Goal: Information Seeking & Learning: Learn about a topic

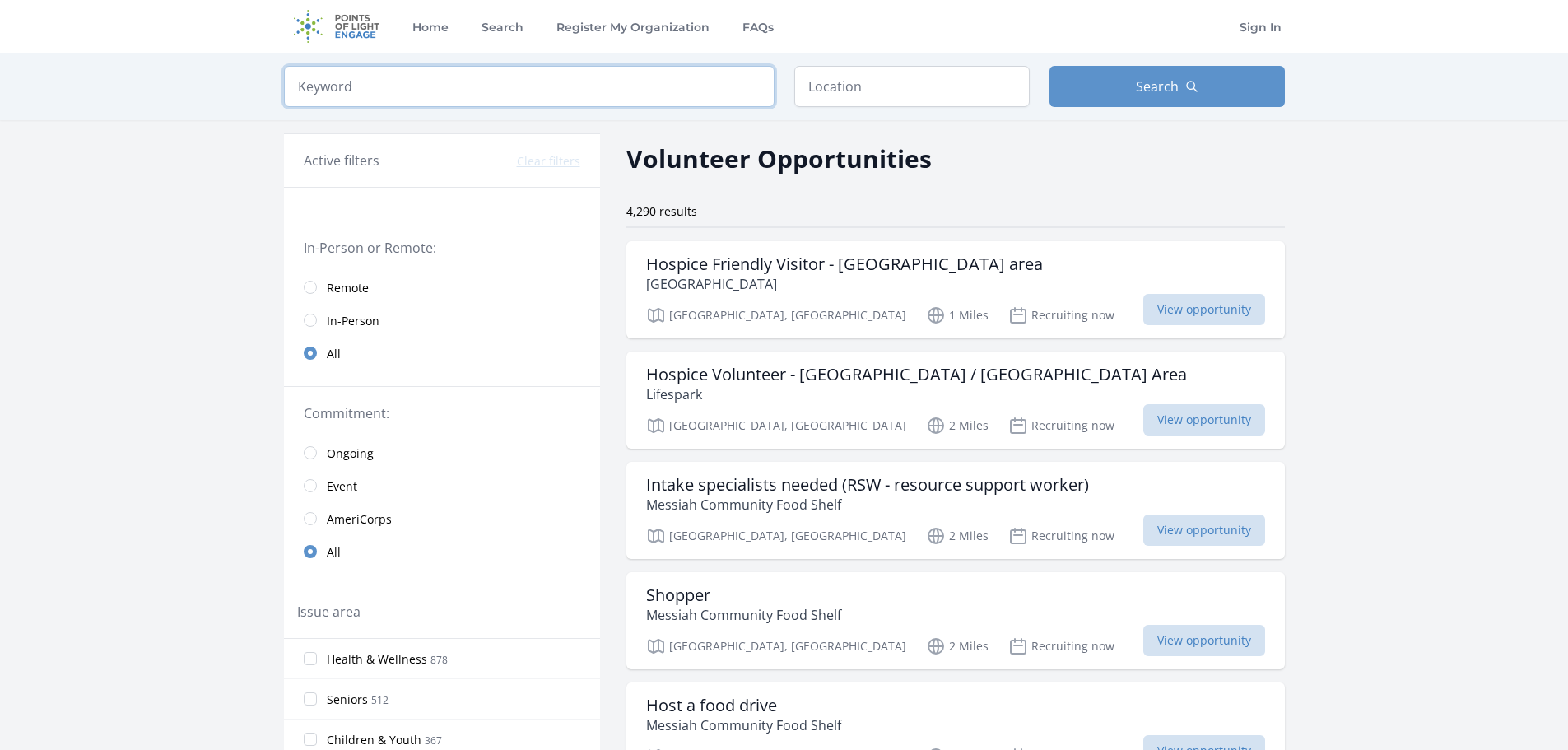
click at [666, 92] on input "search" at bounding box center [529, 87] width 491 height 41
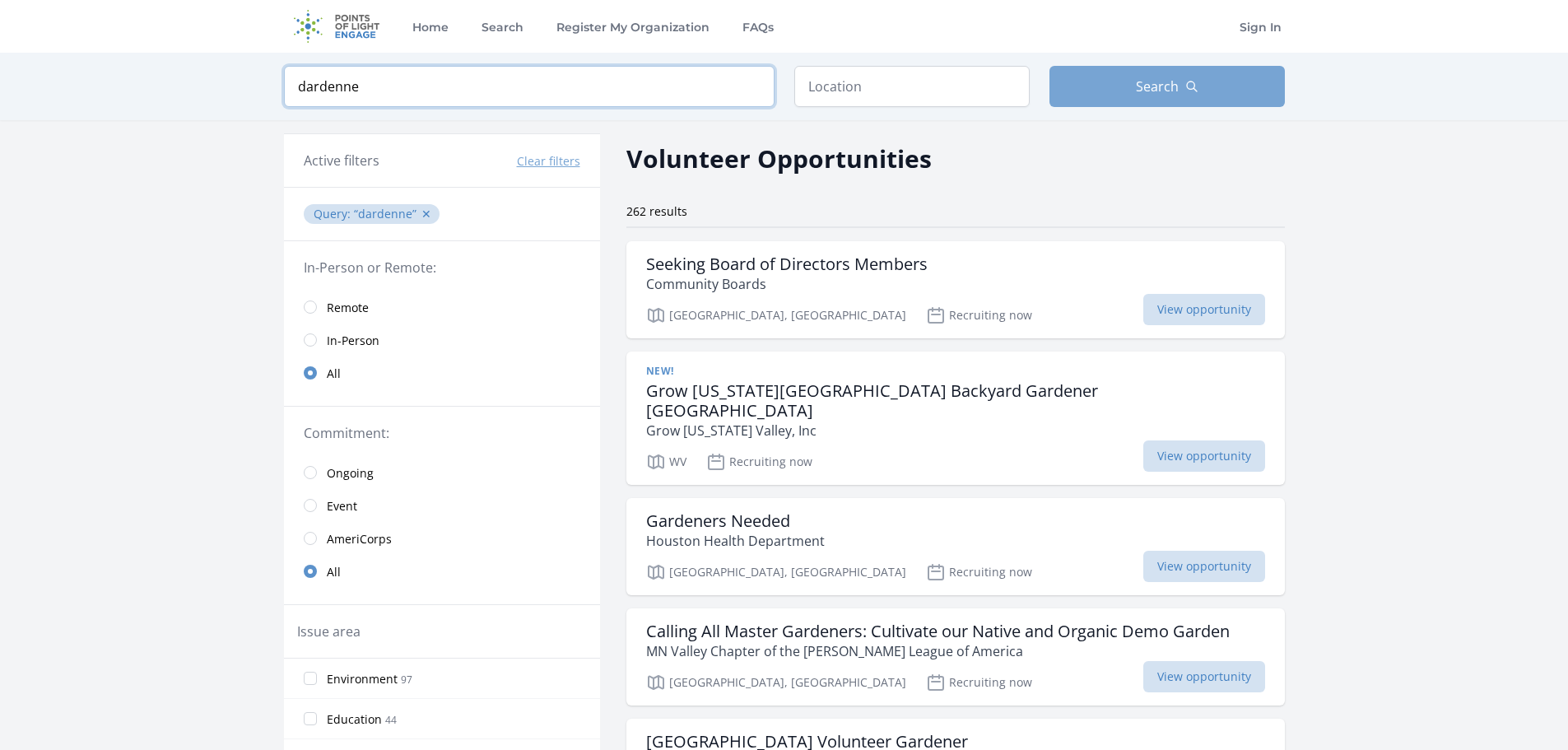
type input "dardenne"
click at [1088, 74] on button "Search" at bounding box center [1166, 87] width 235 height 41
drag, startPoint x: 640, startPoint y: 84, endPoint x: 721, endPoint y: 81, distance: 81.1
click at [681, 83] on input "dardenne" at bounding box center [529, 87] width 491 height 41
click at [751, 88] on input "dardenne" at bounding box center [529, 87] width 491 height 41
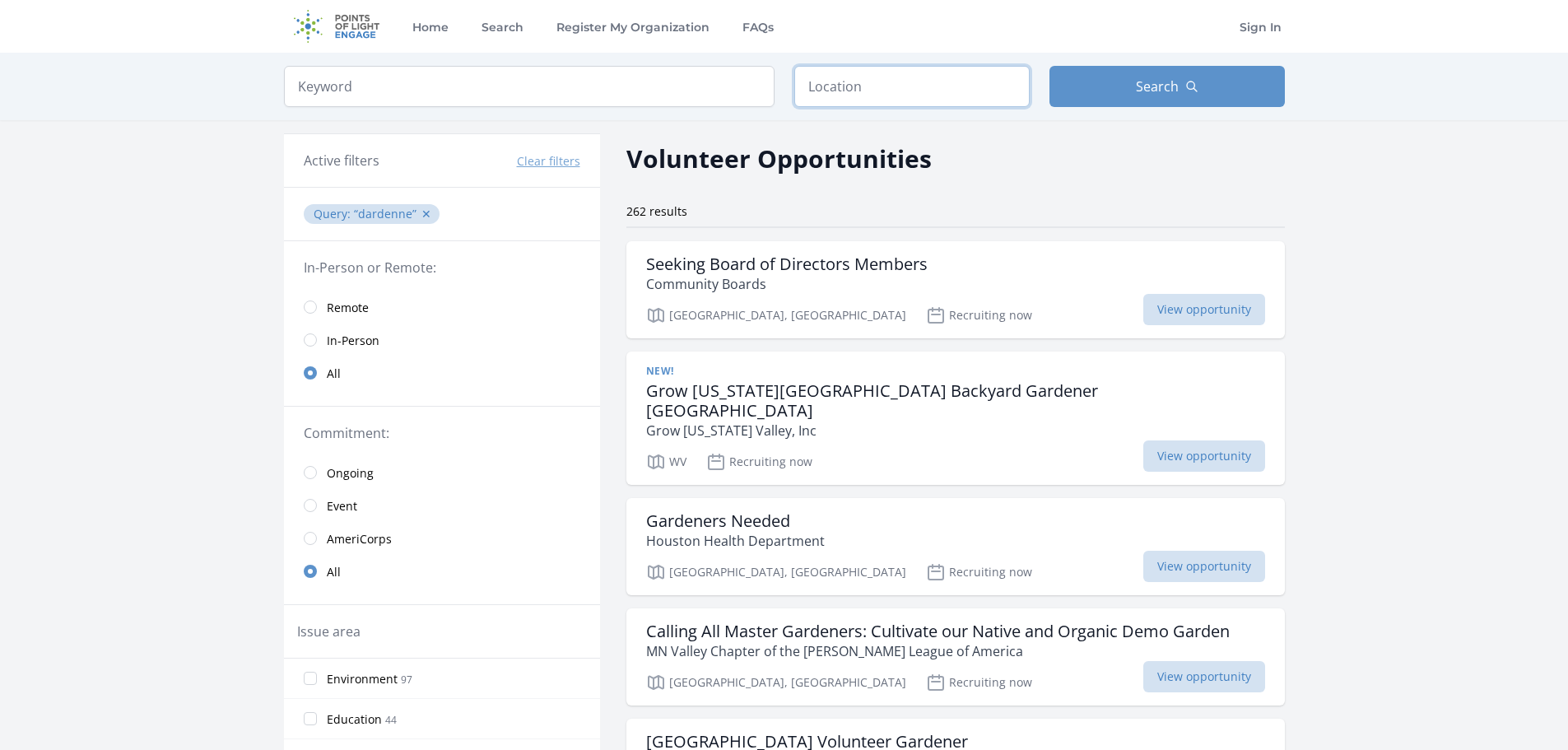
click at [835, 85] on input "text" at bounding box center [911, 87] width 235 height 41
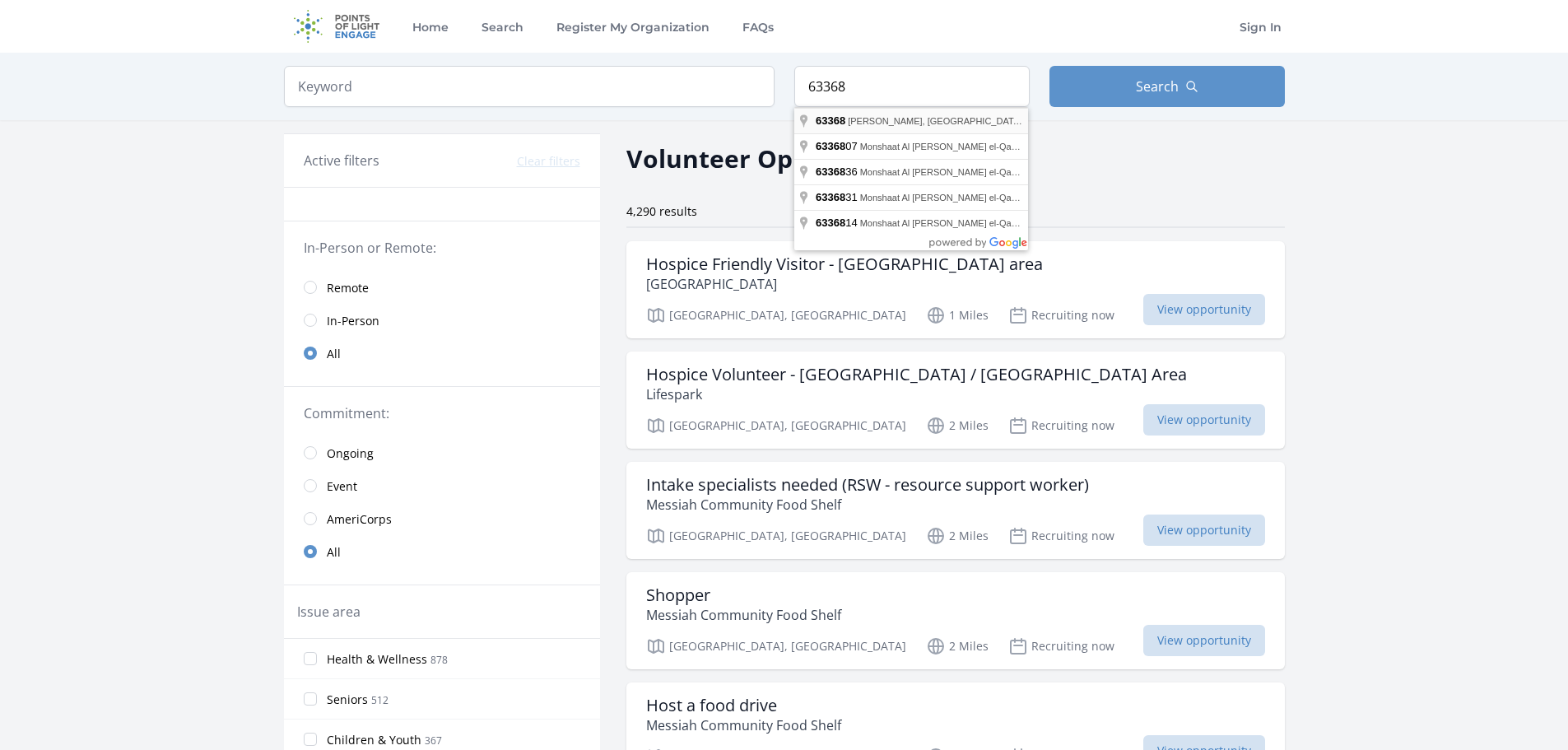
type input "O'Fallon, MO 63368, USA"
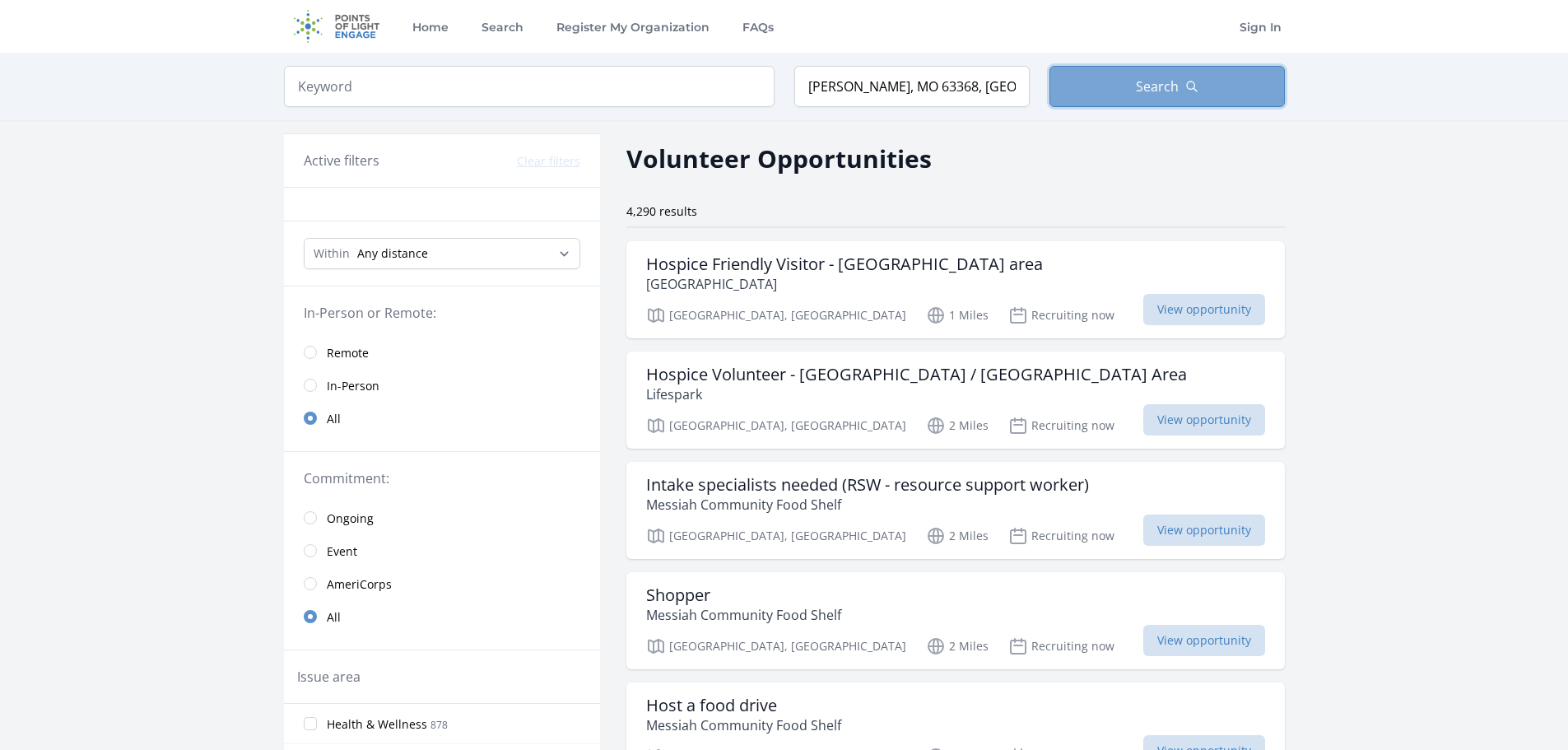
click at [1091, 78] on button "Search" at bounding box center [1166, 87] width 235 height 41
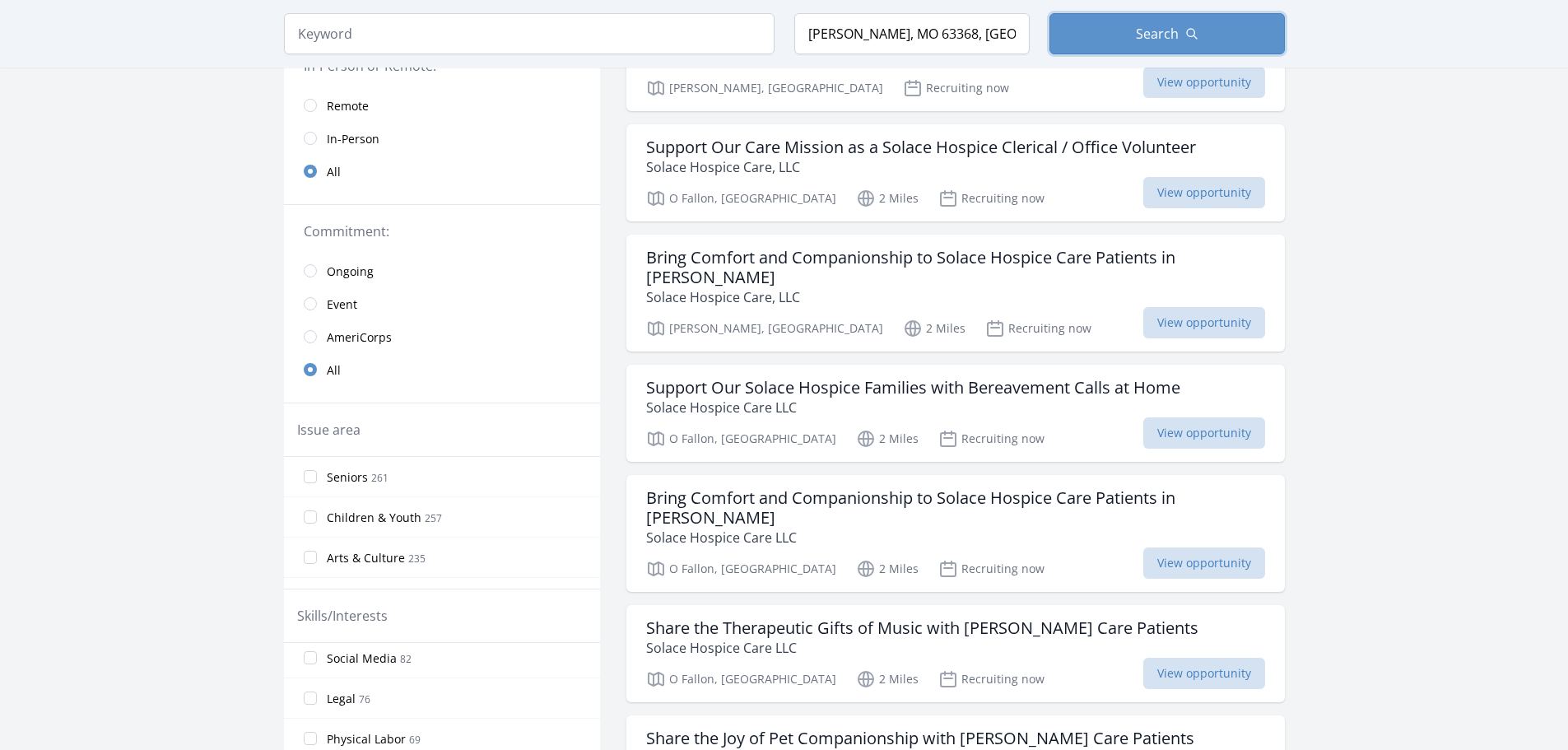
scroll to position [135, 0]
click at [302, 541] on label "Children & Youth 257" at bounding box center [441, 543] width 316 height 32
click at [304, 541] on input "Children & Youth 257" at bounding box center [310, 543] width 13 height 13
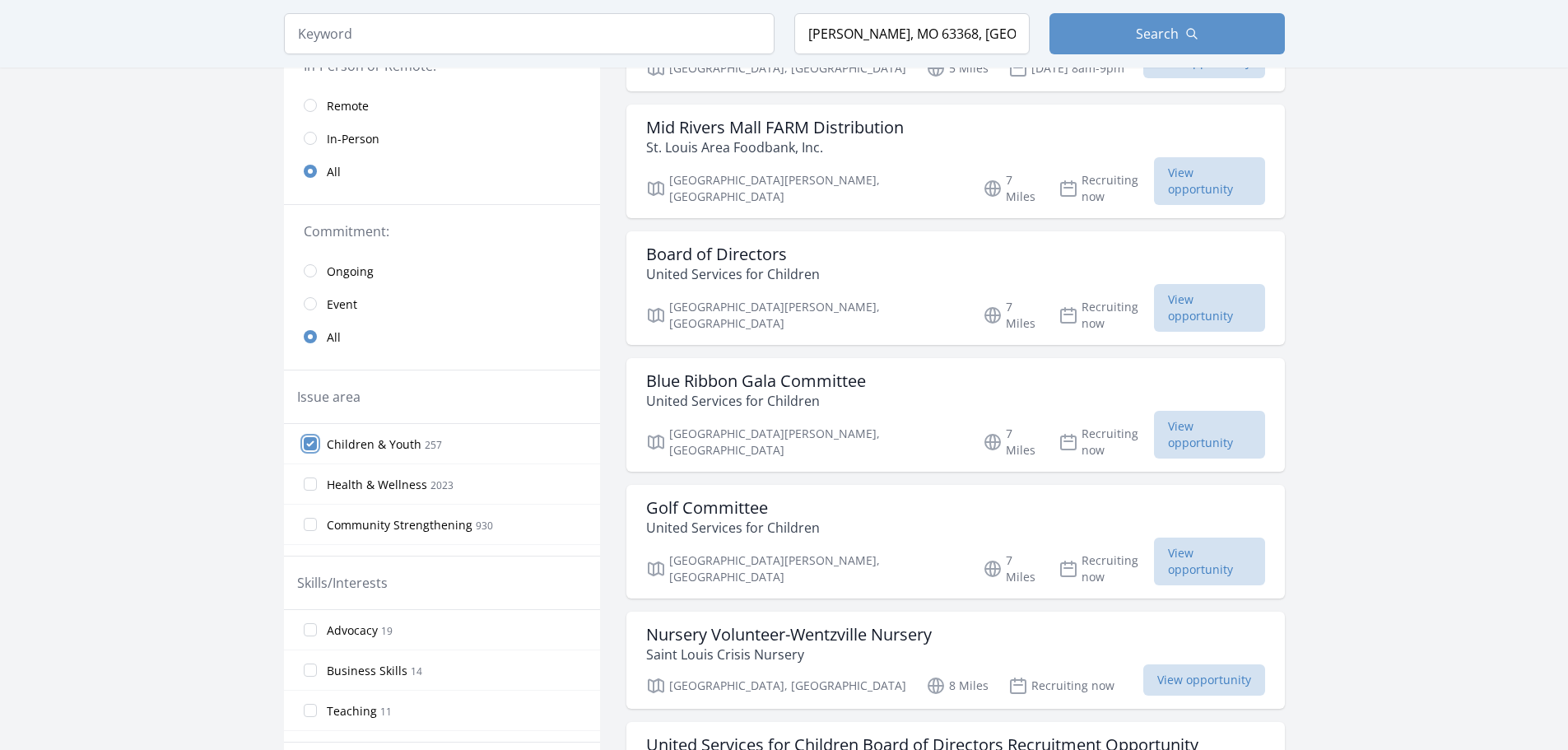
click at [310, 447] on input "Children & Youth 257" at bounding box center [310, 443] width 13 height 13
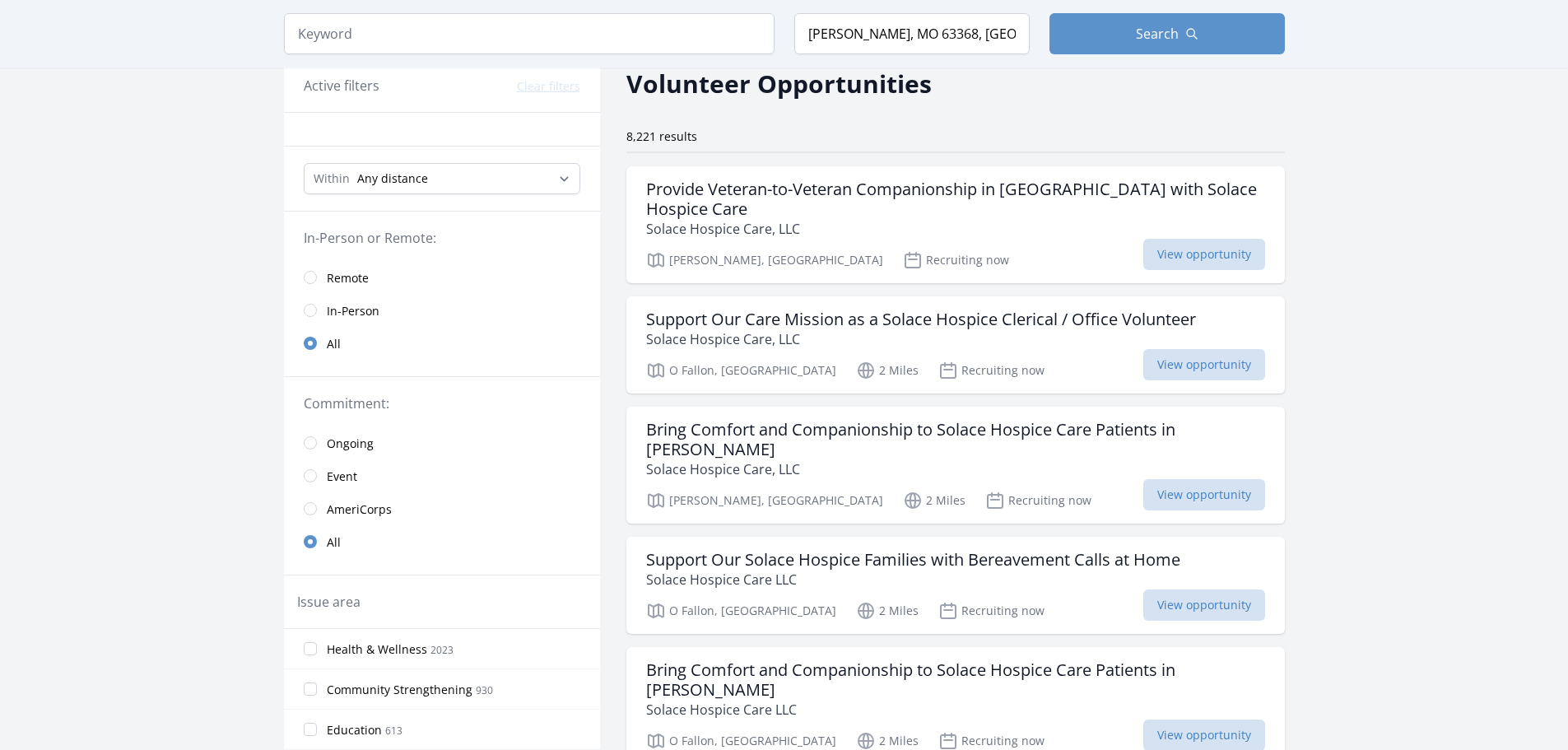
scroll to position [0, 0]
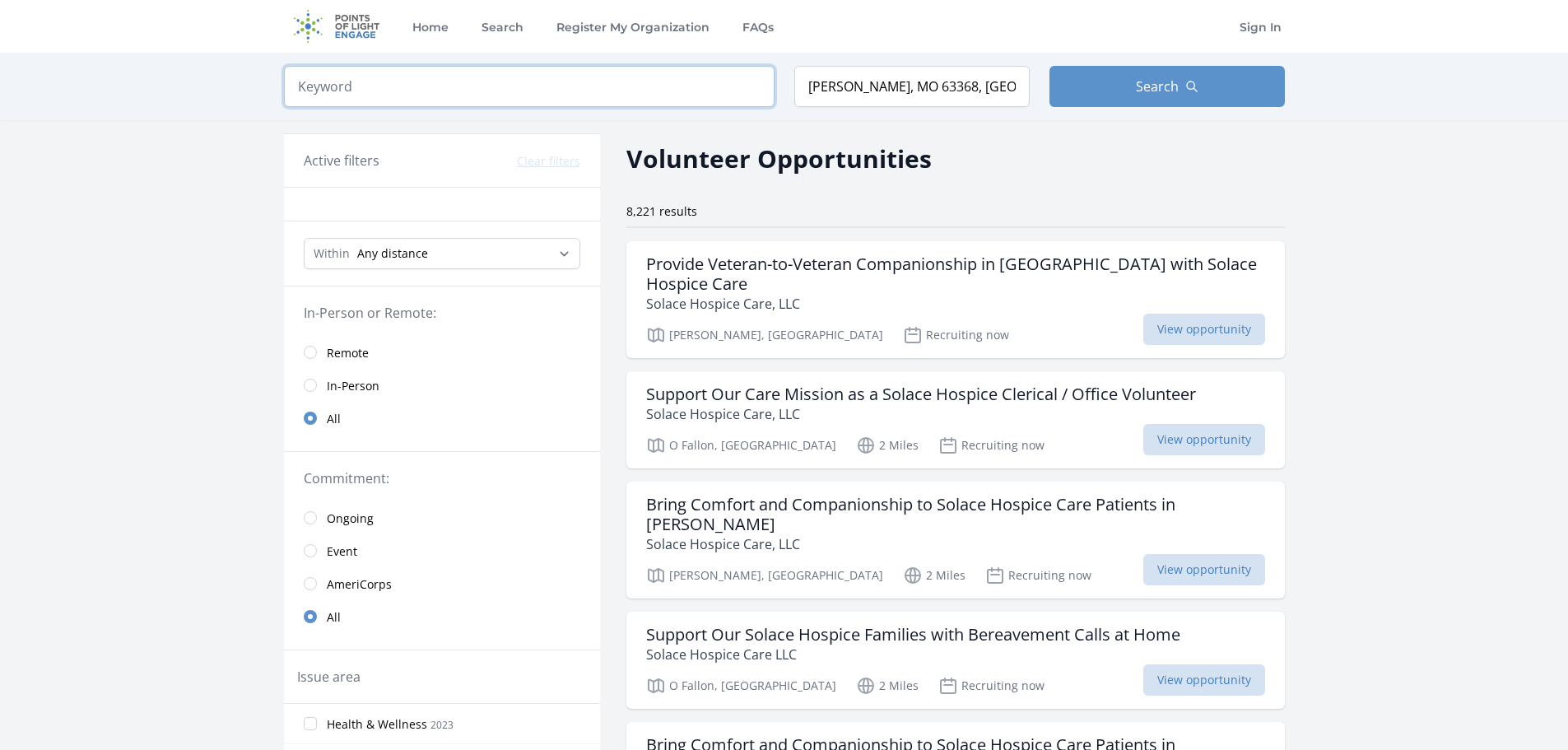
click at [368, 83] on input "search" at bounding box center [529, 87] width 491 height 41
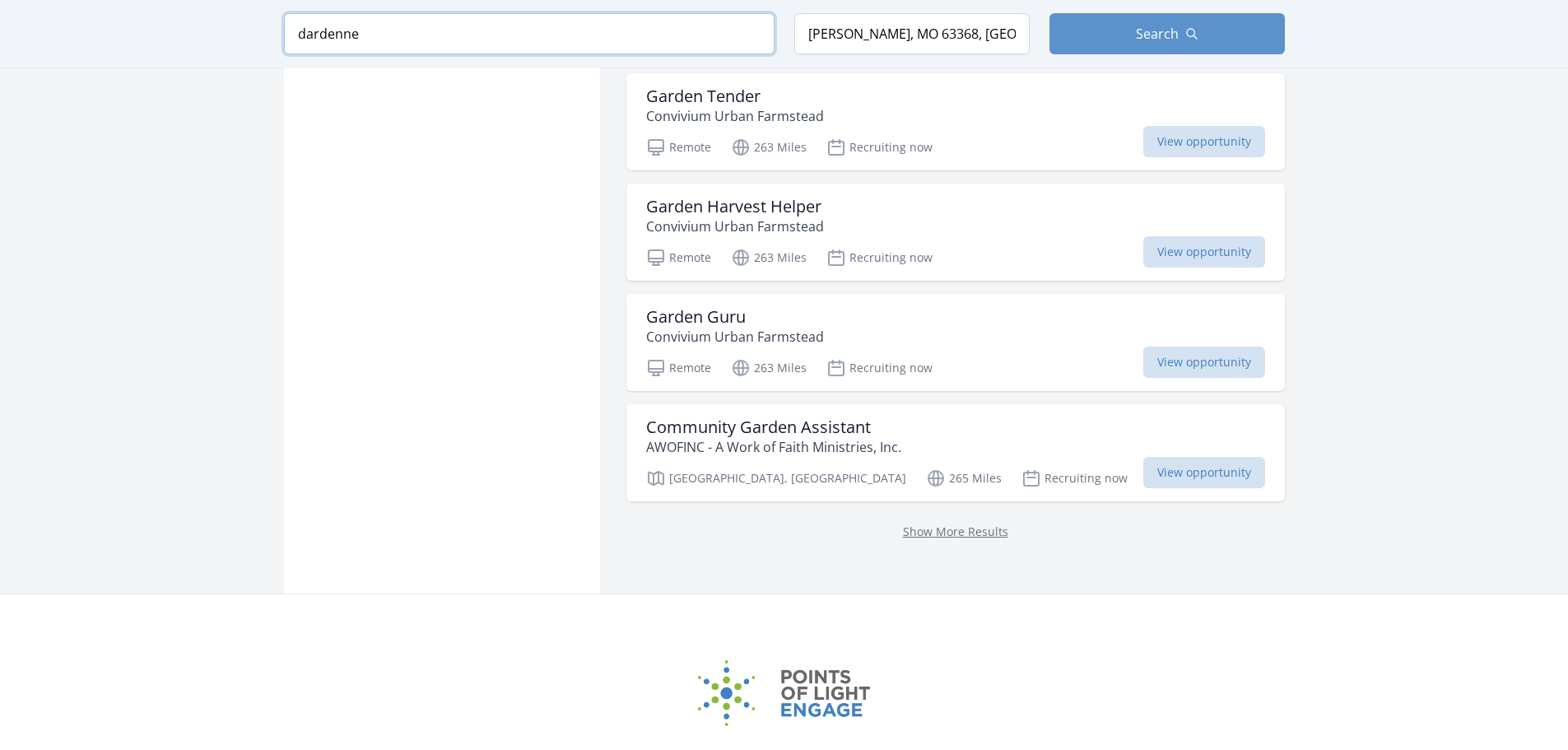
scroll to position [1529, 0]
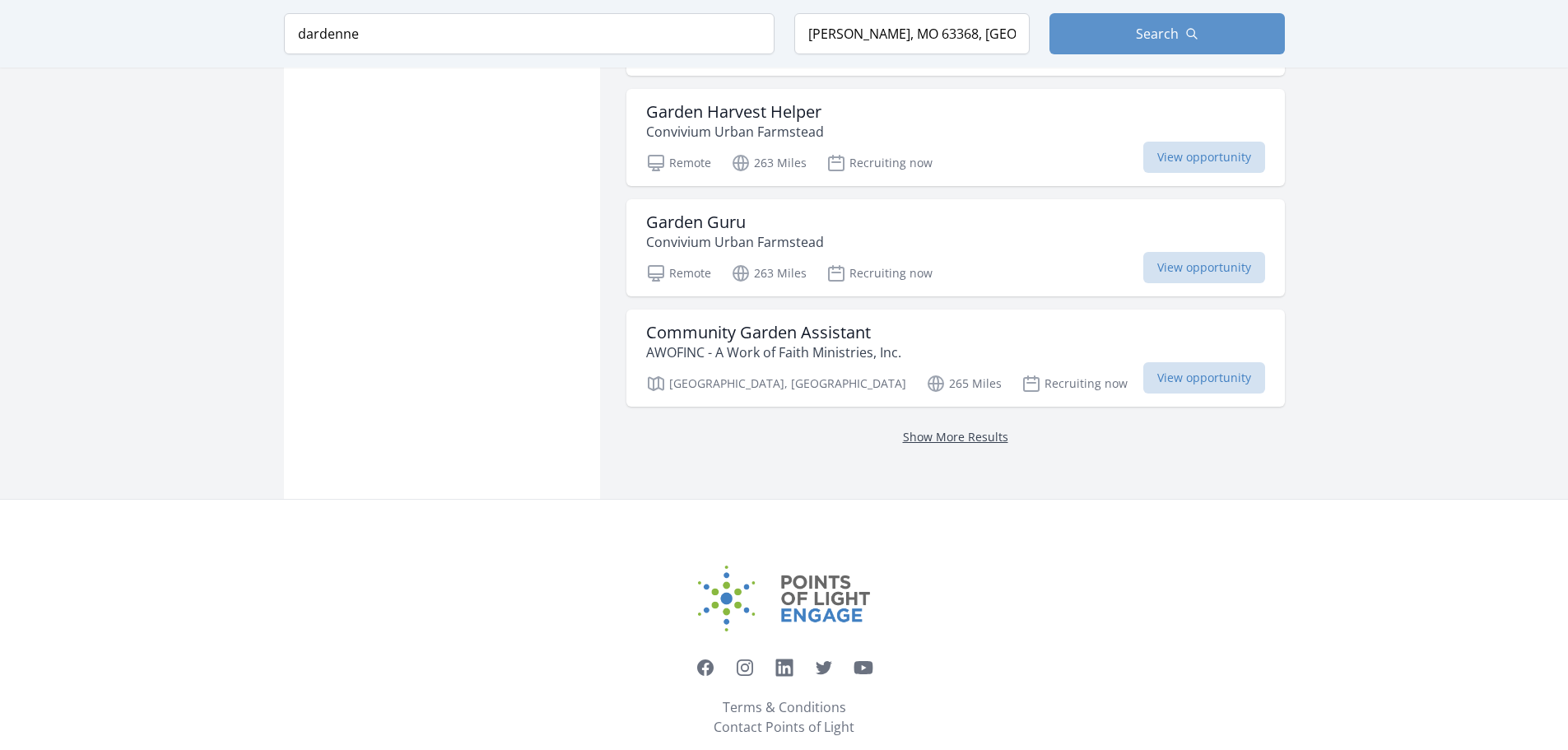
click at [923, 429] on link "Show More Results" at bounding box center [955, 436] width 105 height 16
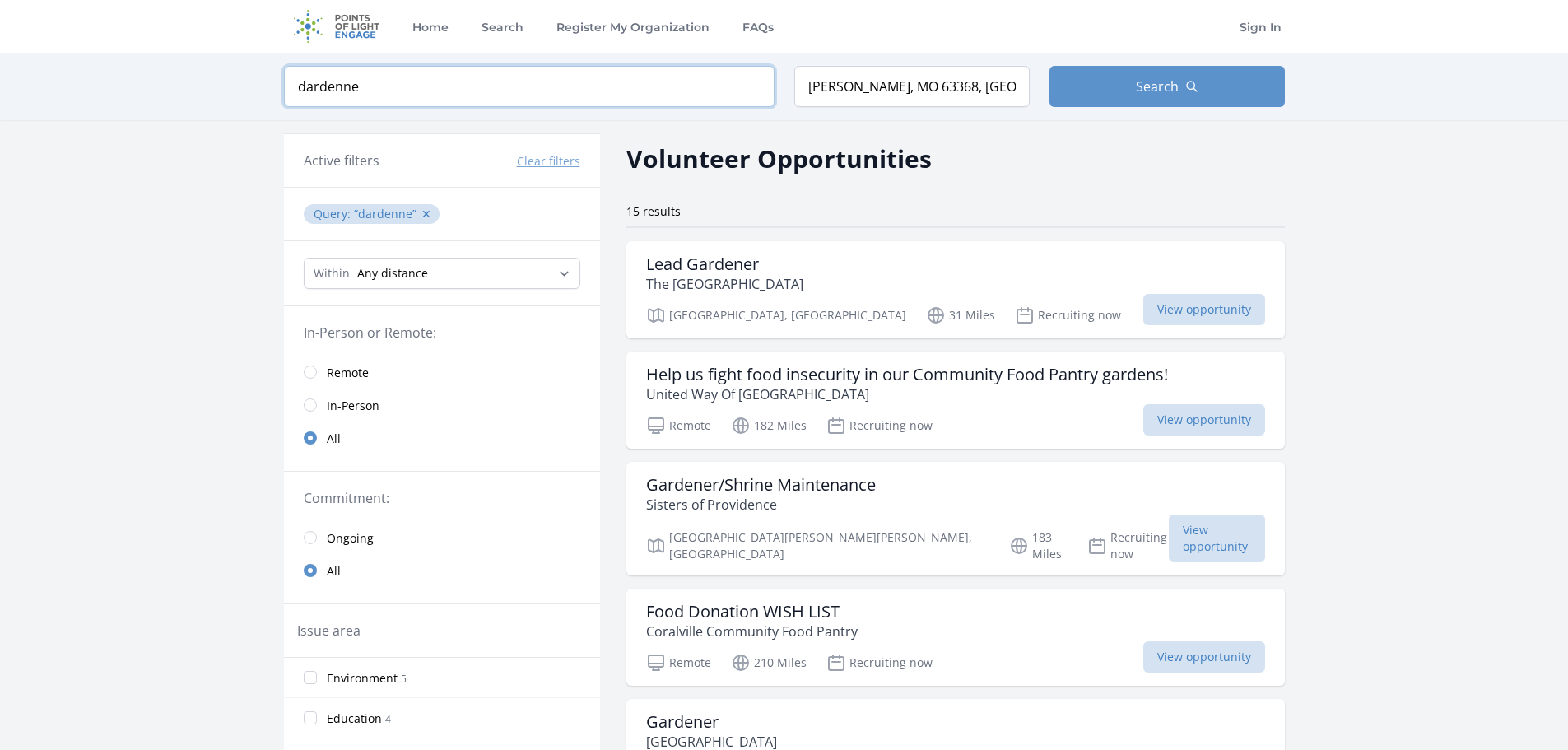
drag, startPoint x: 365, startPoint y: 84, endPoint x: 273, endPoint y: 83, distance: 92.0
click at [273, 83] on div "Keyword dardenne Location O'Fallon, MO 63368, USA Search" at bounding box center [784, 87] width 1054 height 68
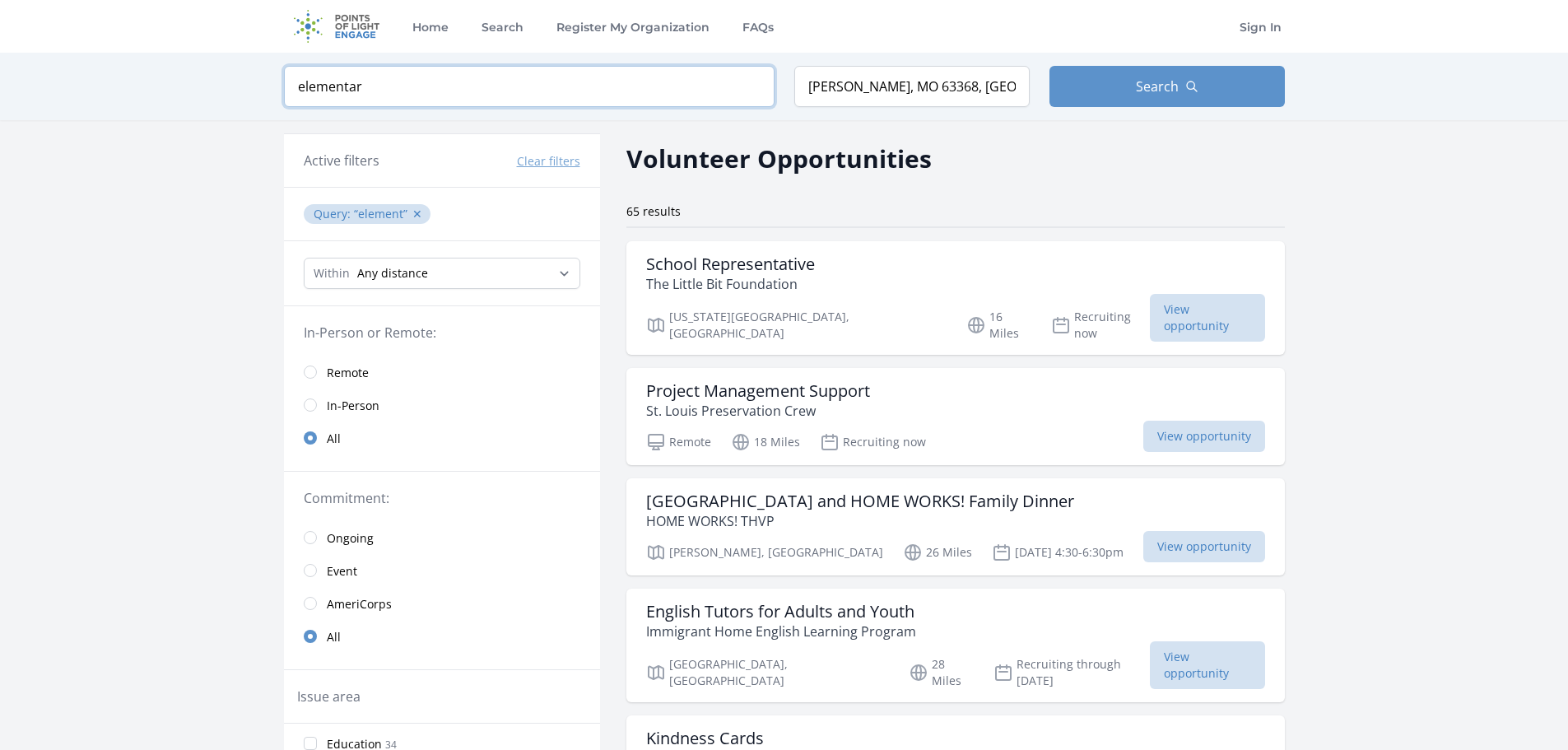
type input "elementary"
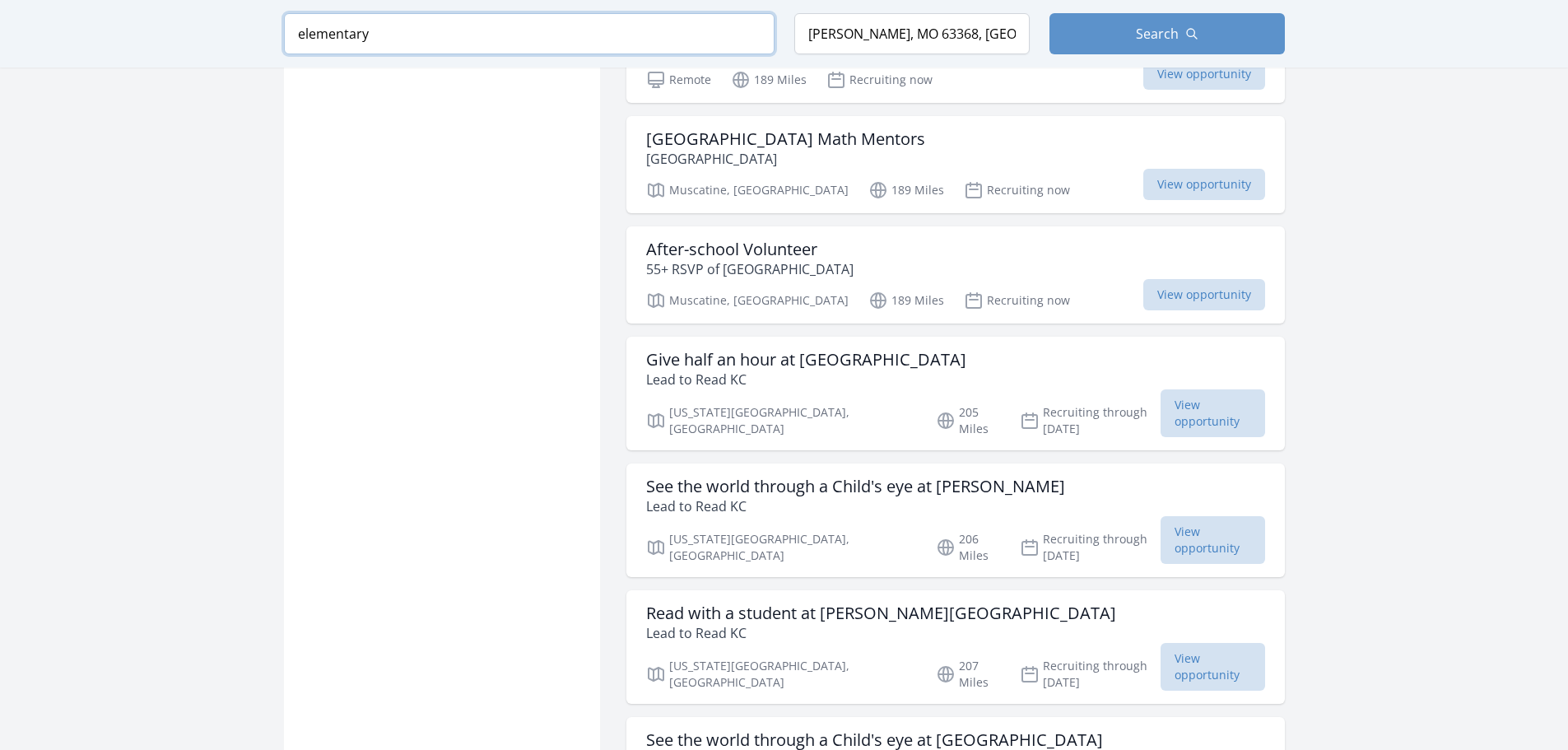
scroll to position [1893, 0]
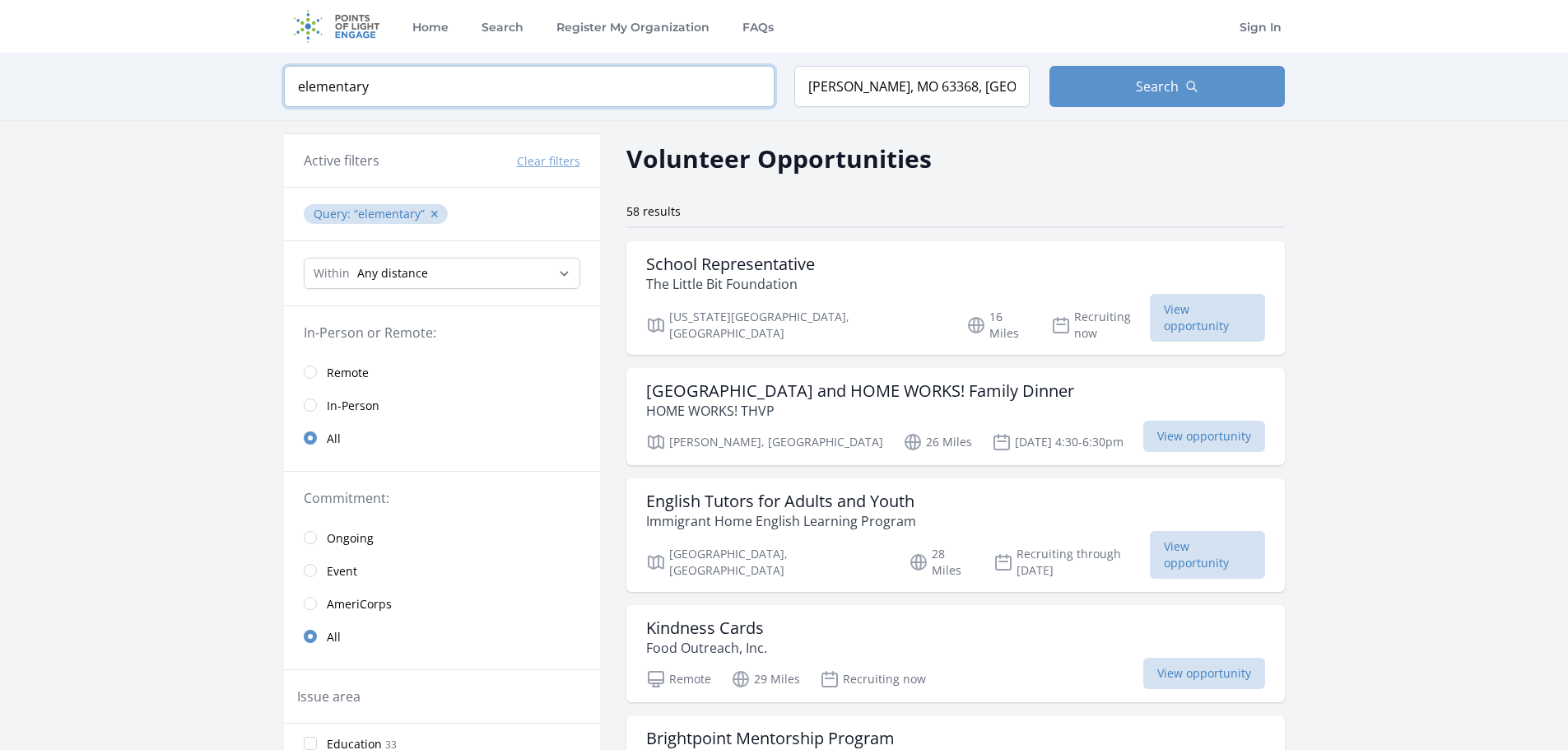
click at [751, 82] on input "elementary" at bounding box center [529, 87] width 491 height 41
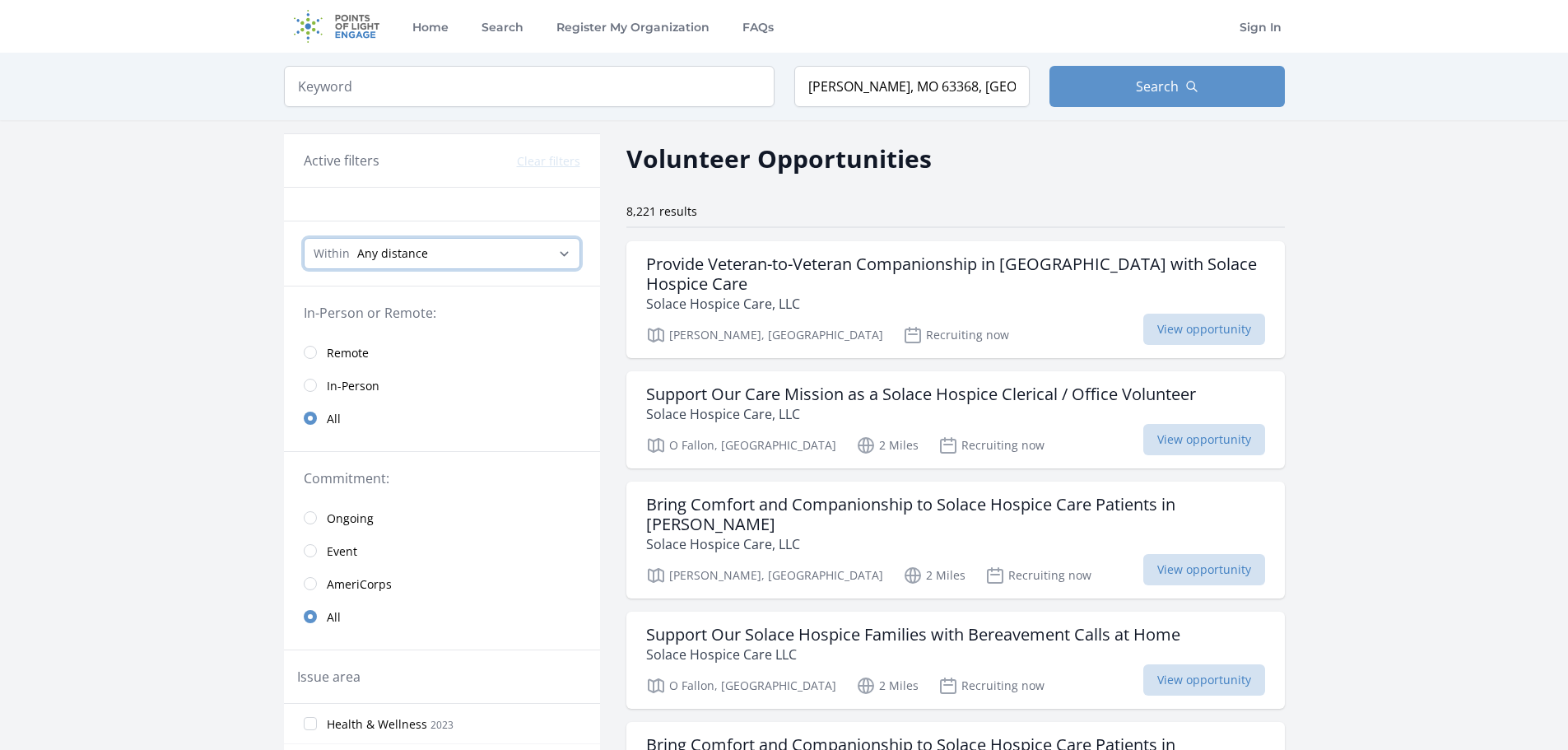
drag, startPoint x: 460, startPoint y: 265, endPoint x: 466, endPoint y: 254, distance: 12.5
click at [466, 254] on select "Any distance , 5 Miles , 20 Miles , 50 Miles , 100 Miles" at bounding box center [441, 254] width 276 height 31
select select "32186"
click at [304, 238] on select "Any distance , 5 Miles , 20 Miles , 50 Miles , 100 Miles" at bounding box center [441, 254] width 276 height 31
click at [482, 260] on select "Any distance , 5 Miles , 20 Miles , 50 Miles , 100 Miles" at bounding box center [441, 254] width 276 height 31
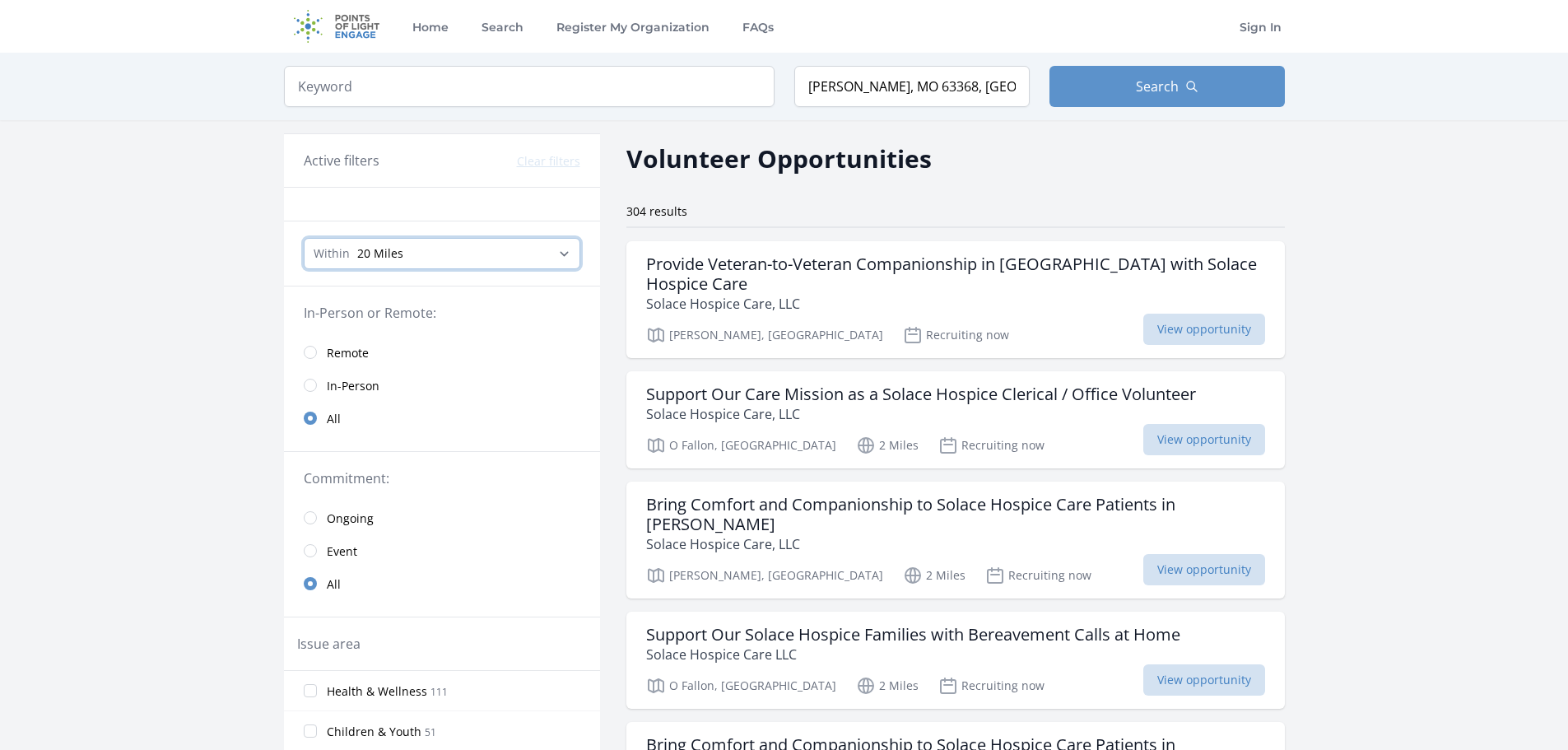
select select "8046"
click at [304, 238] on select "Any distance , 5 Miles , 20 Miles , 50 Miles , 100 Miles" at bounding box center [441, 254] width 276 height 31
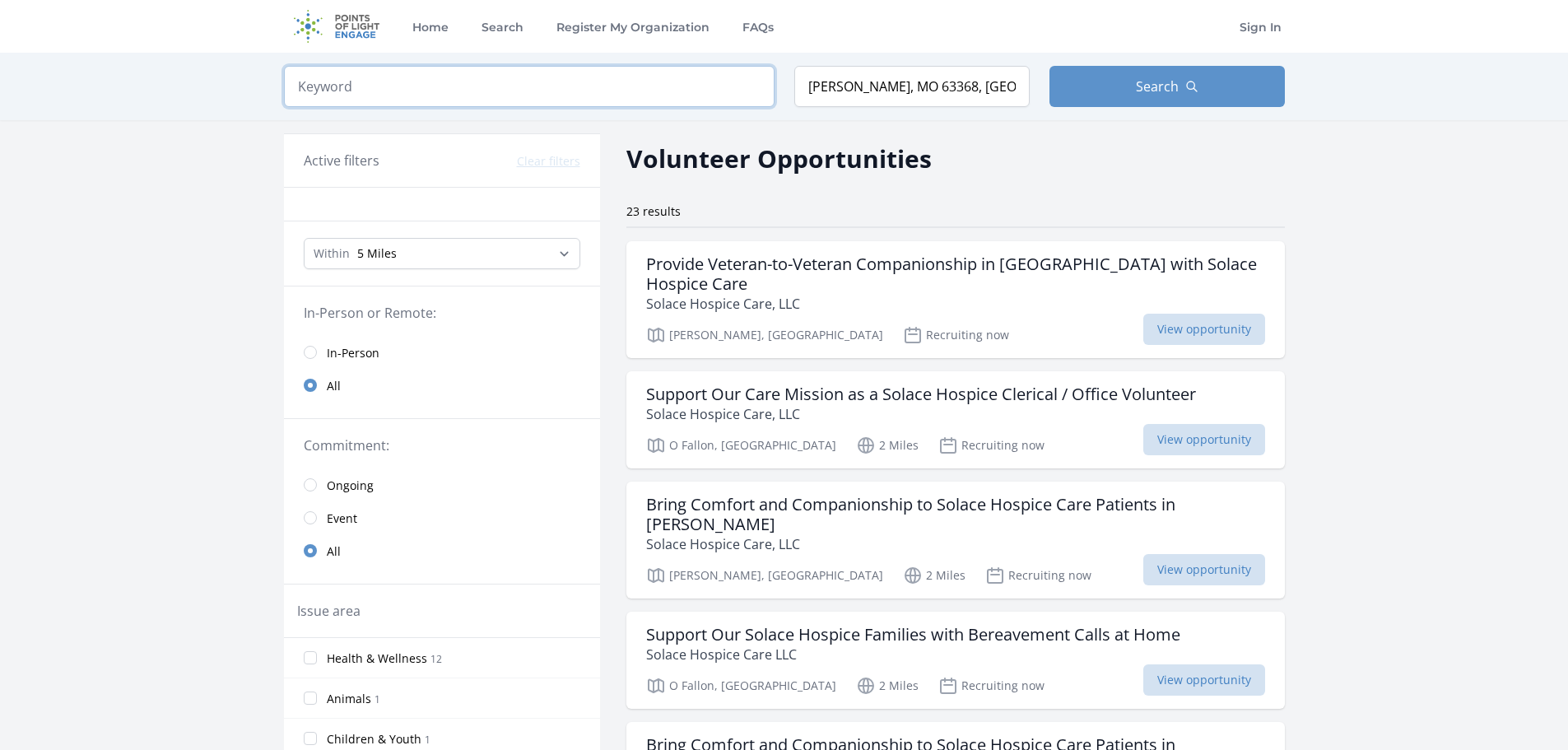
click at [402, 96] on input "search" at bounding box center [529, 87] width 491 height 41
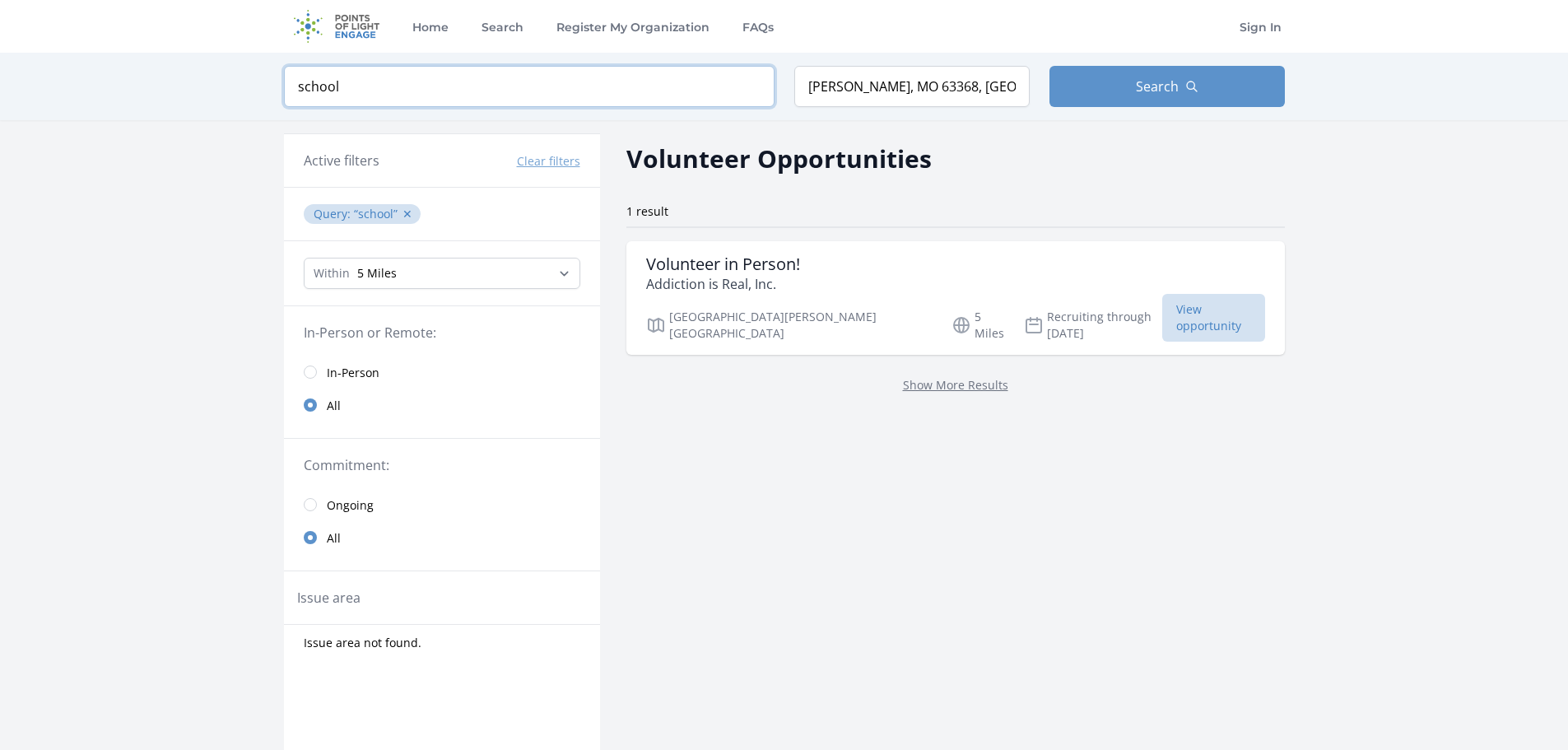
drag, startPoint x: 380, startPoint y: 87, endPoint x: 266, endPoint y: 90, distance: 114.0
click at [266, 92] on div "Keyword school Location O'Fallon, MO 63368, USA Search" at bounding box center [784, 87] width 1054 height 68
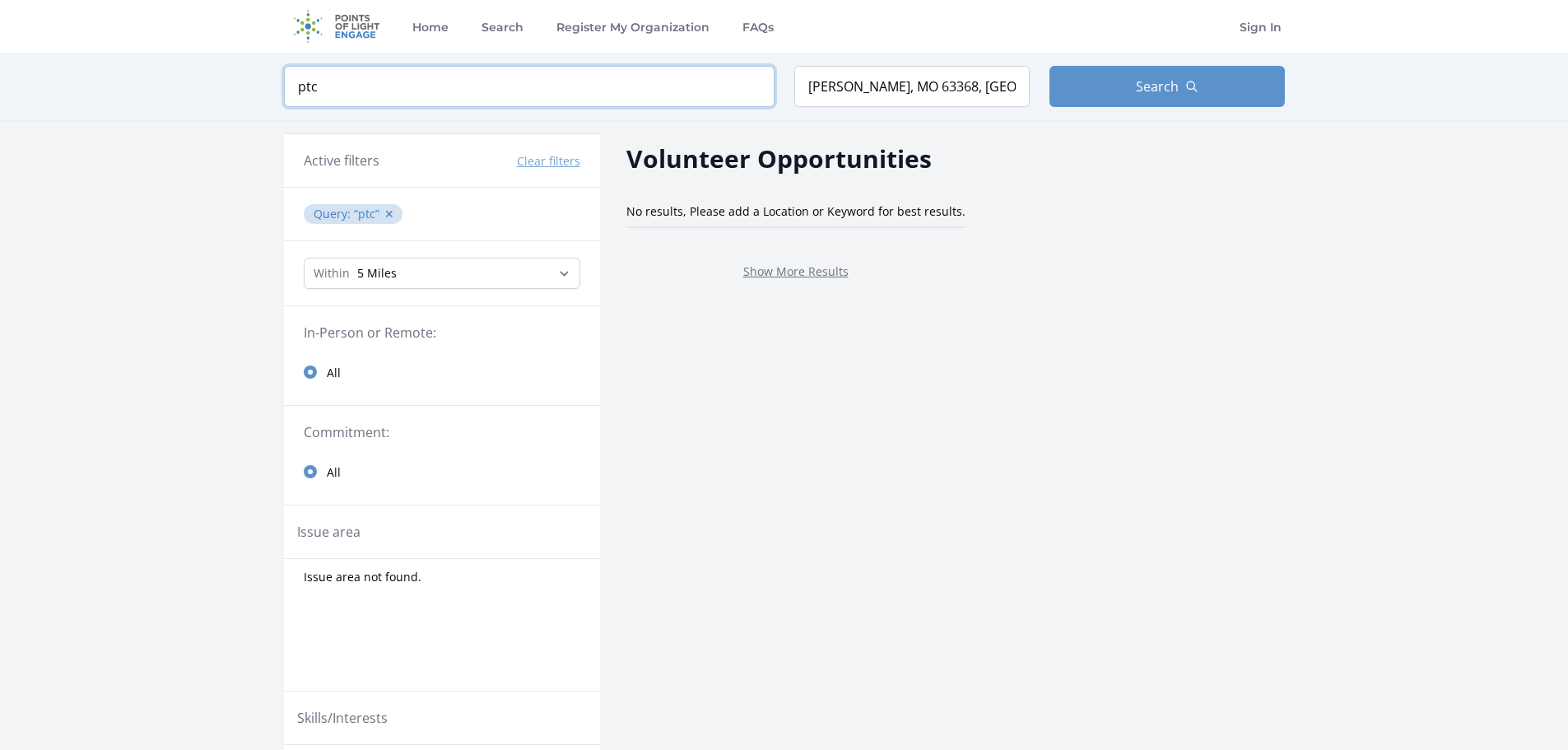
click at [306, 92] on input "ptc" at bounding box center [529, 87] width 491 height 41
type input "c"
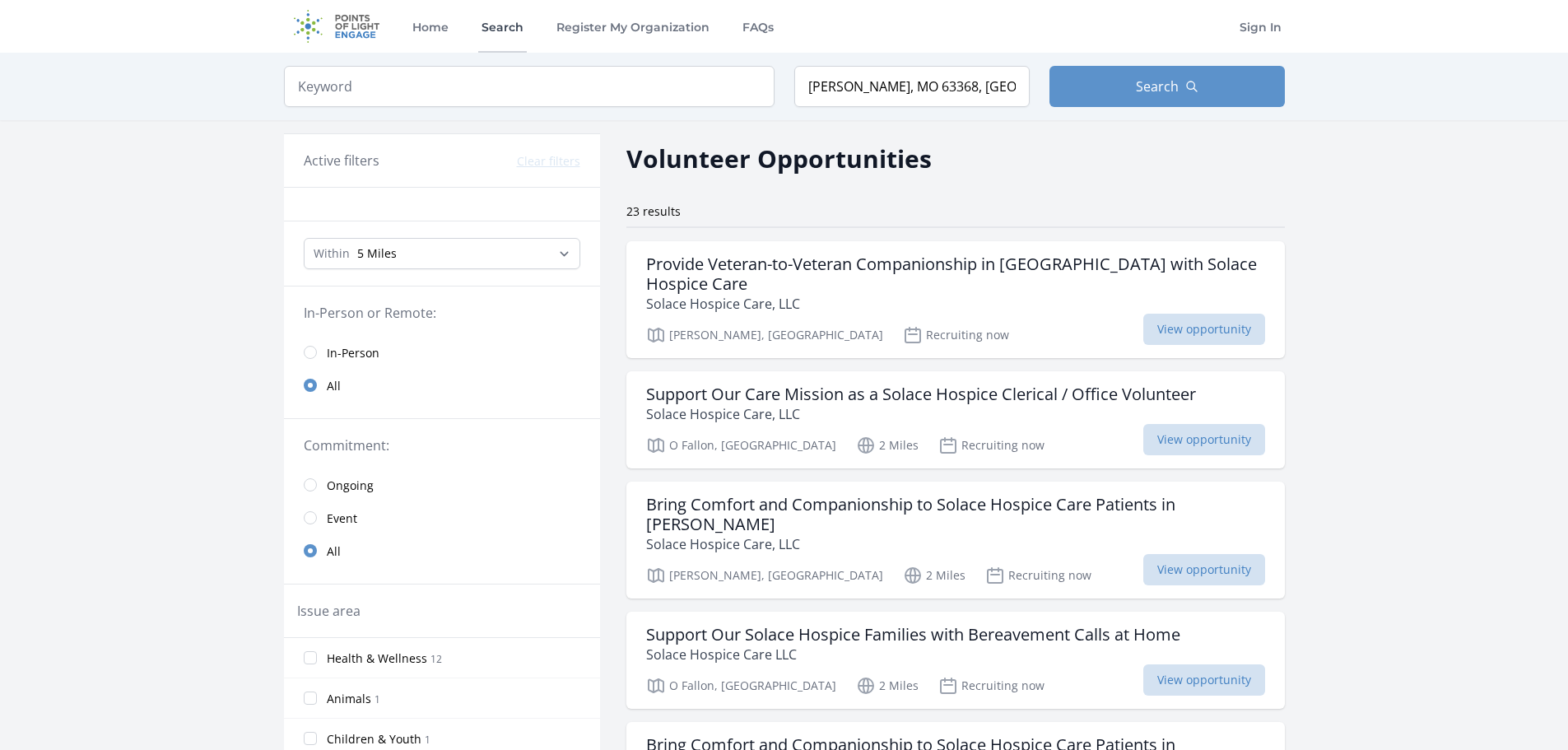
click at [493, 30] on link "Search" at bounding box center [501, 27] width 48 height 53
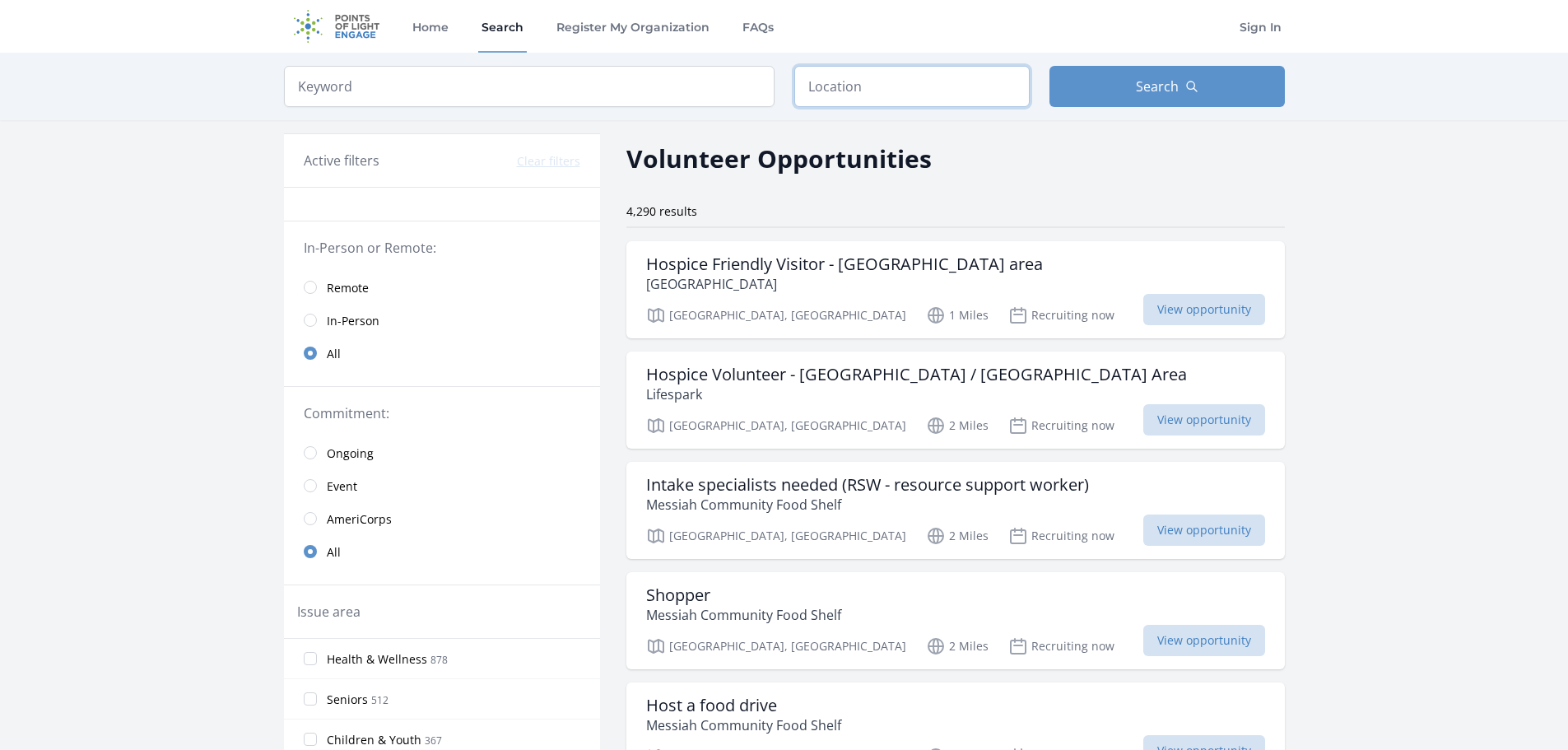
click at [841, 79] on input "text" at bounding box center [911, 87] width 235 height 41
type input "O'Fallon, MO 63368, USA"
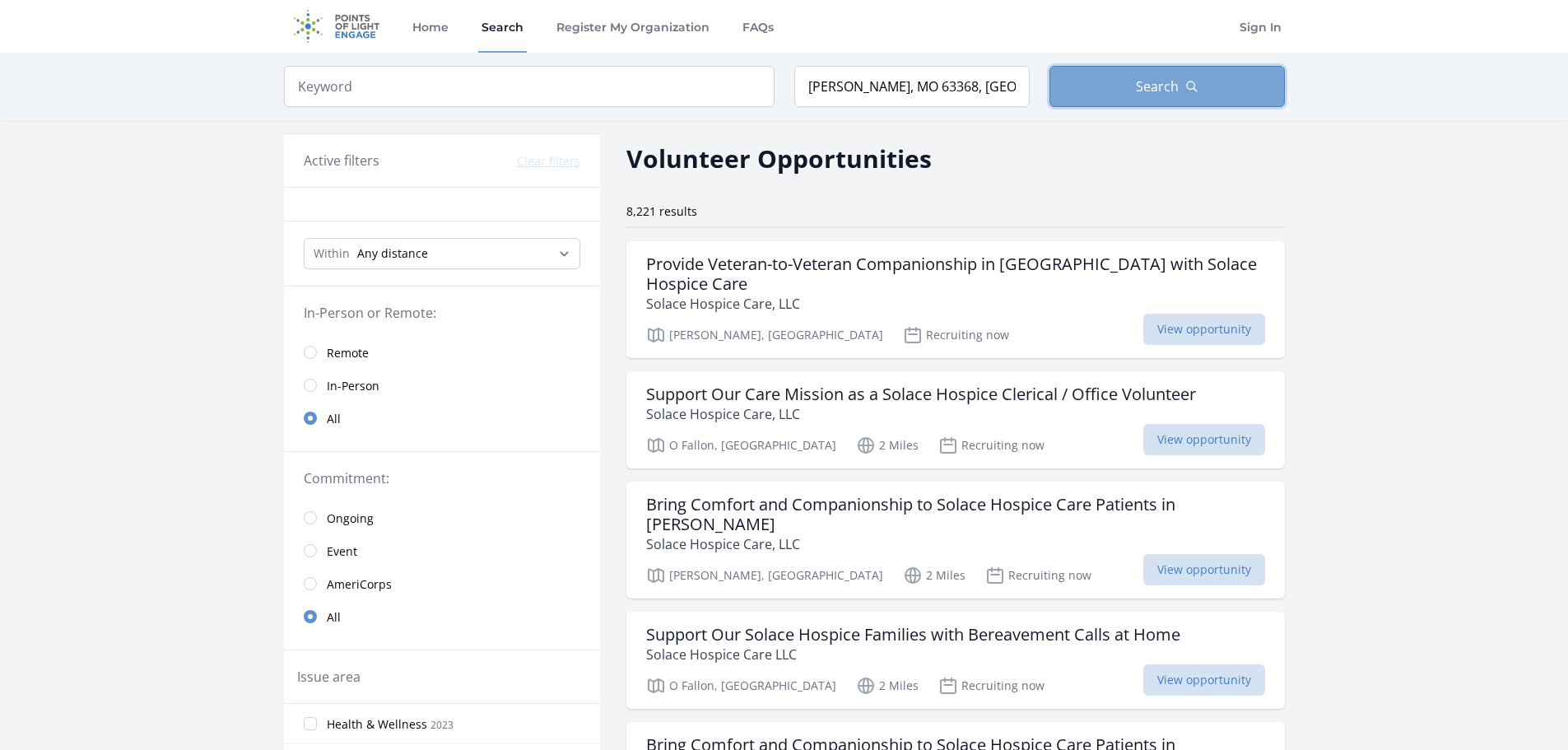
click at [1179, 86] on button "Search" at bounding box center [1166, 87] width 235 height 41
click at [378, 84] on input "search" at bounding box center [529, 87] width 491 height 41
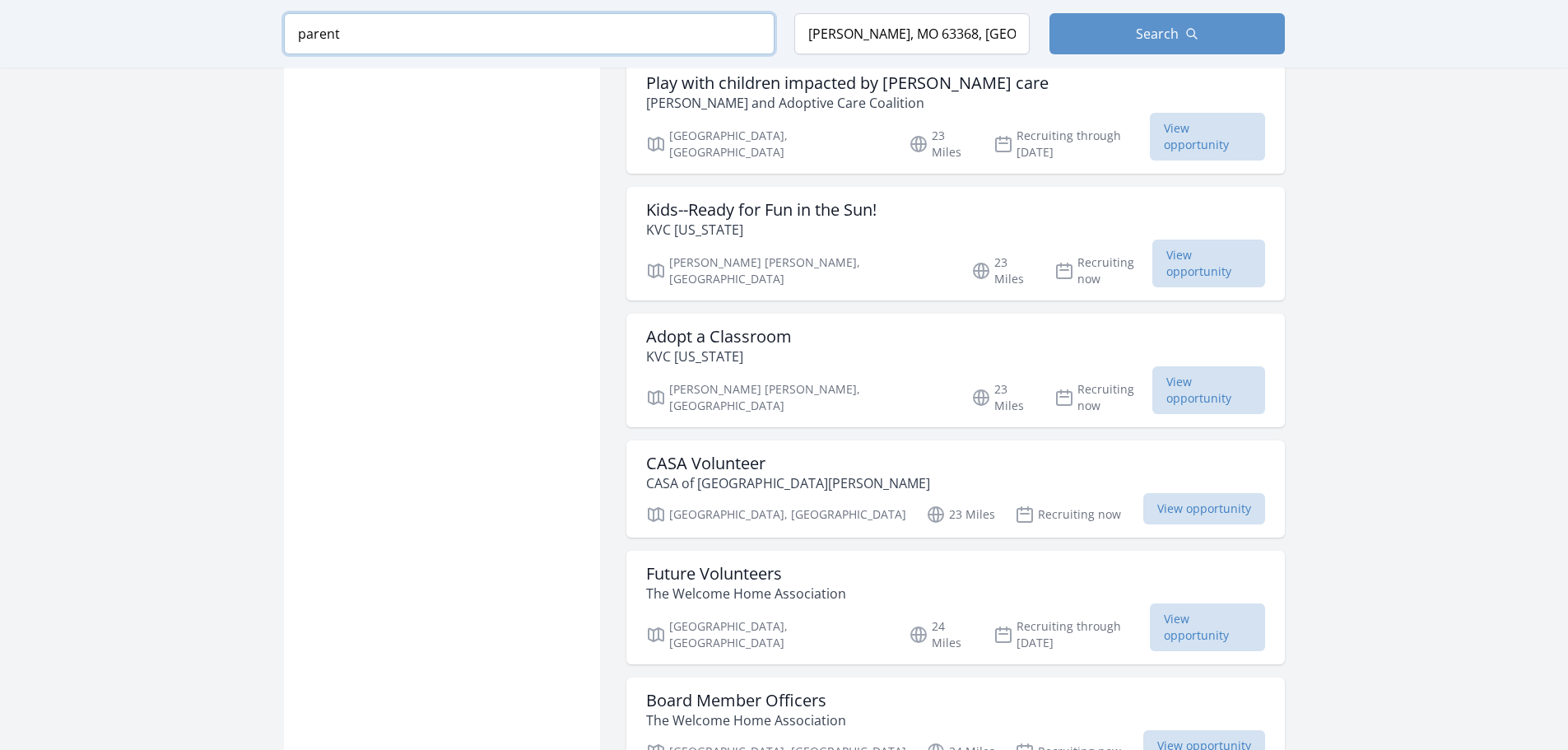
scroll to position [1811, 0]
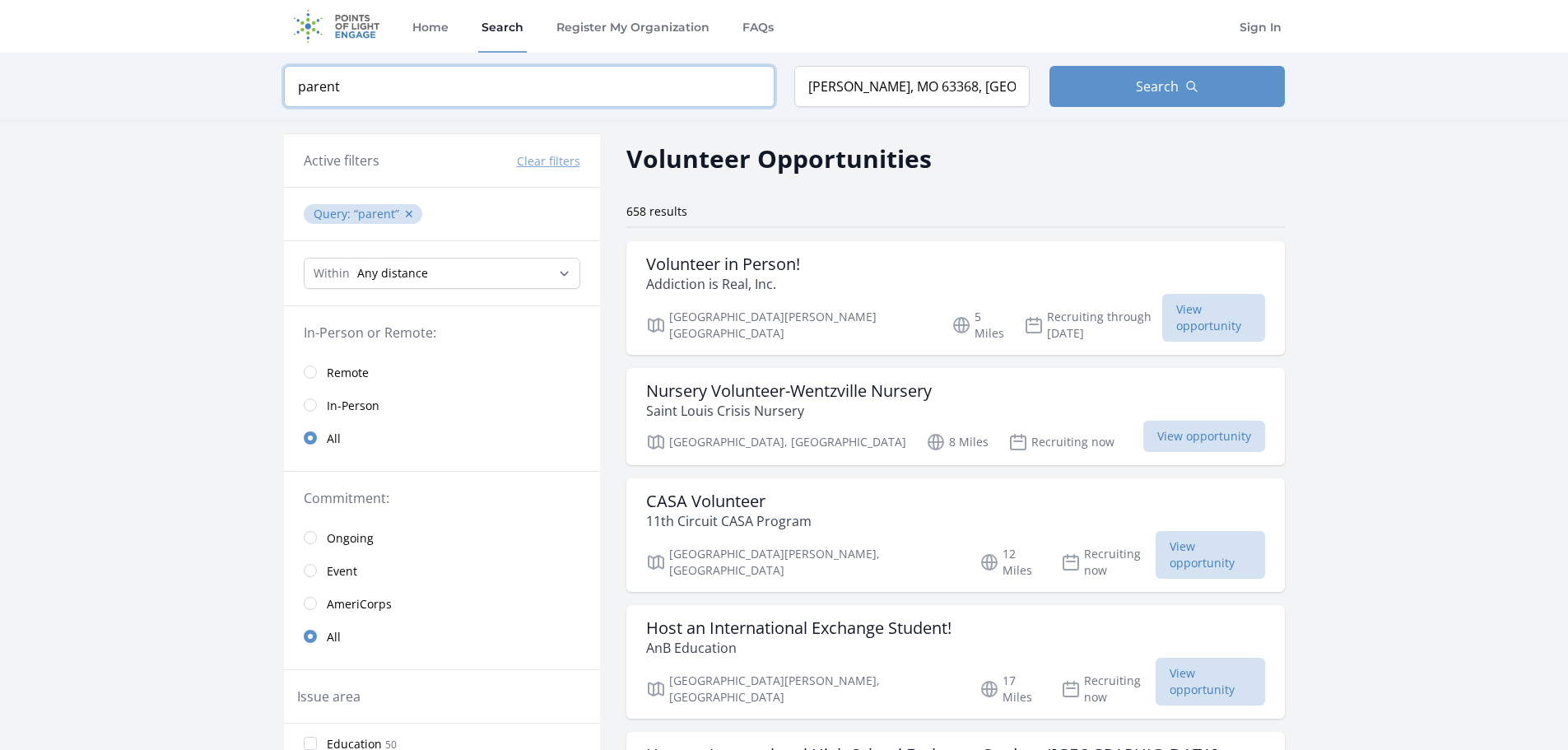
drag, startPoint x: 293, startPoint y: 99, endPoint x: 256, endPoint y: 98, distance: 37.0
click at [256, 98] on div "Keyword parent Location O'Fallon, MO 63368, USA Search" at bounding box center [784, 87] width 1568 height 68
type input "ptc"
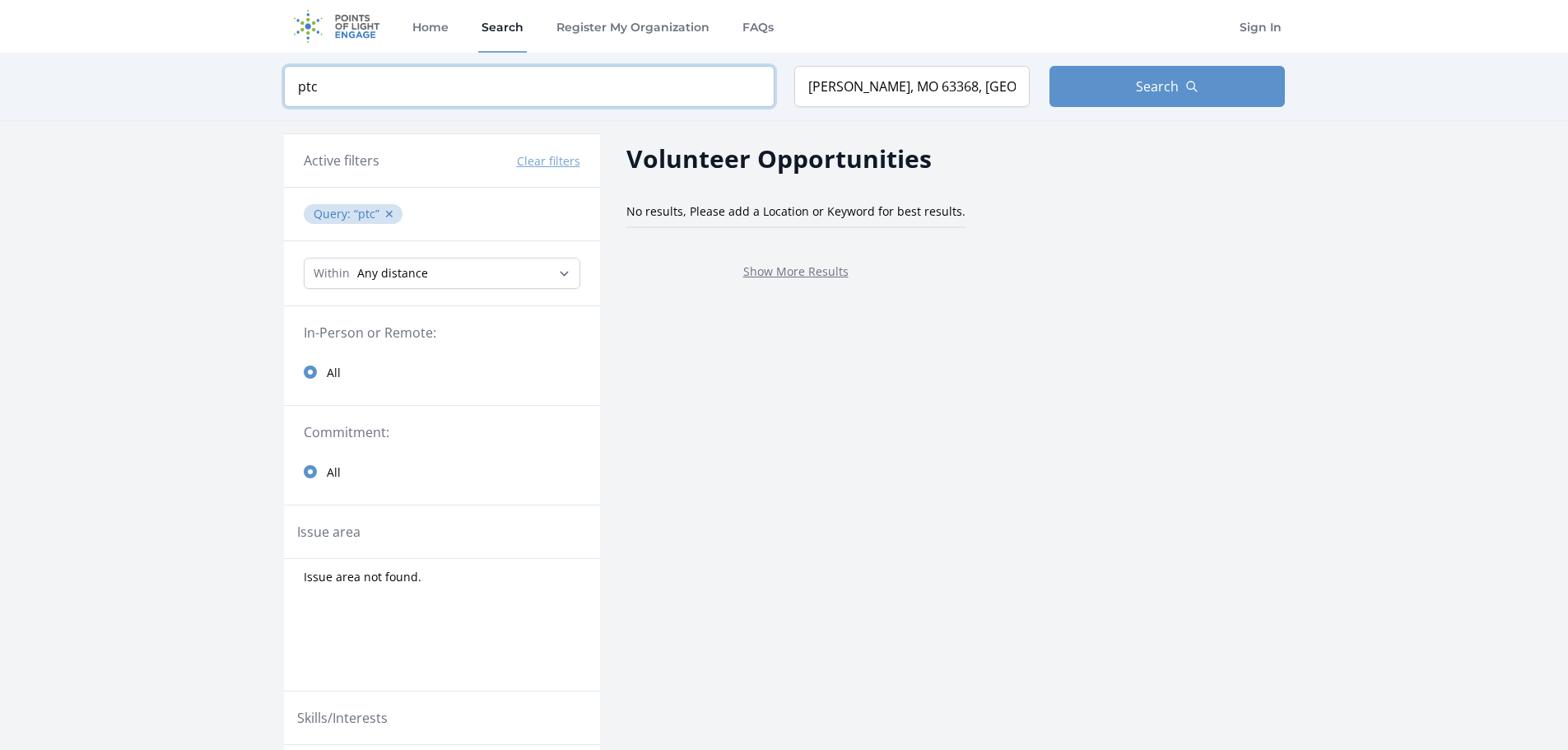
click at [761, 88] on input "ptc" at bounding box center [529, 87] width 491 height 41
click at [751, 85] on input "ptc" at bounding box center [529, 87] width 491 height 41
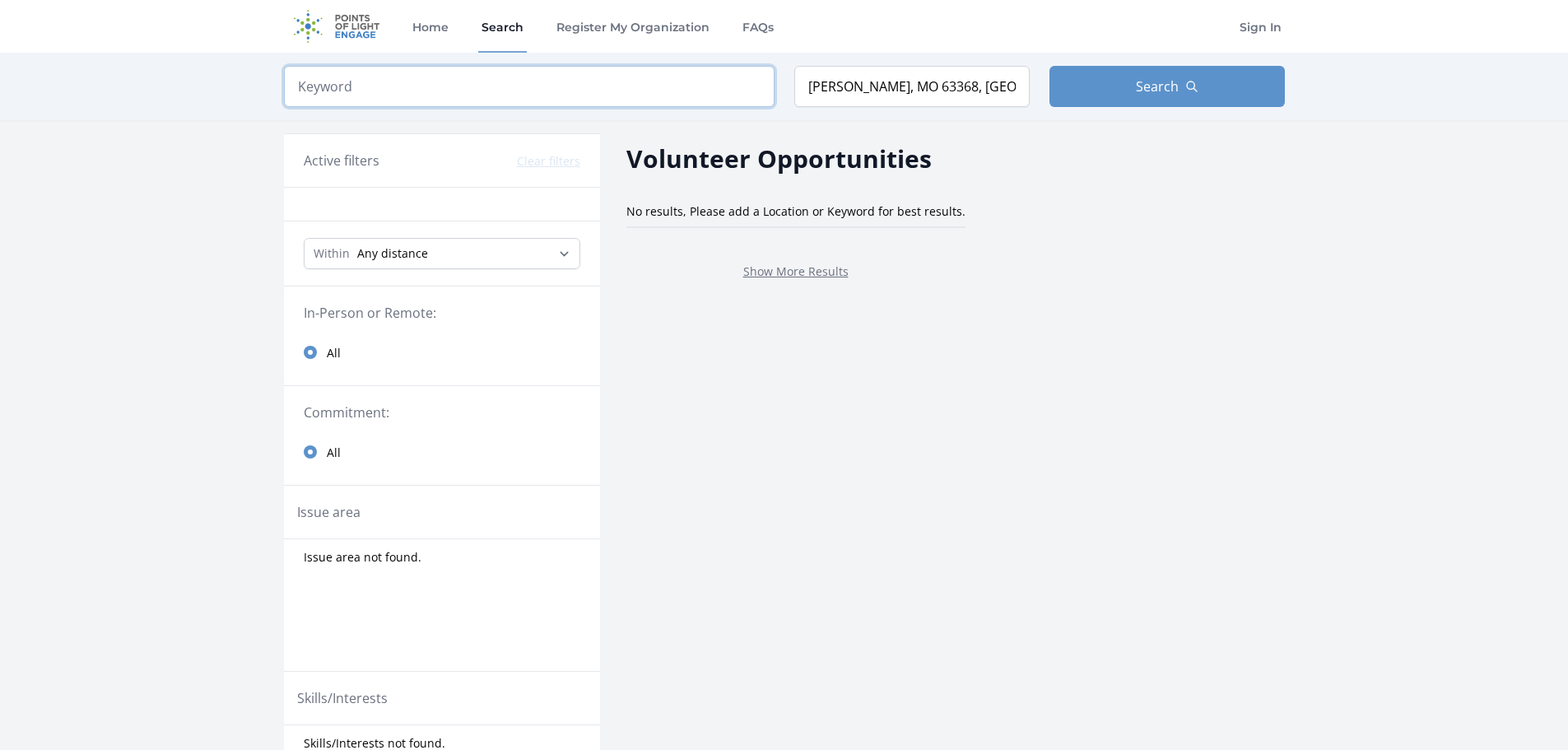
drag, startPoint x: 644, startPoint y: 84, endPoint x: 711, endPoint y: 32, distance: 84.8
click at [647, 77] on input "search" at bounding box center [529, 87] width 491 height 41
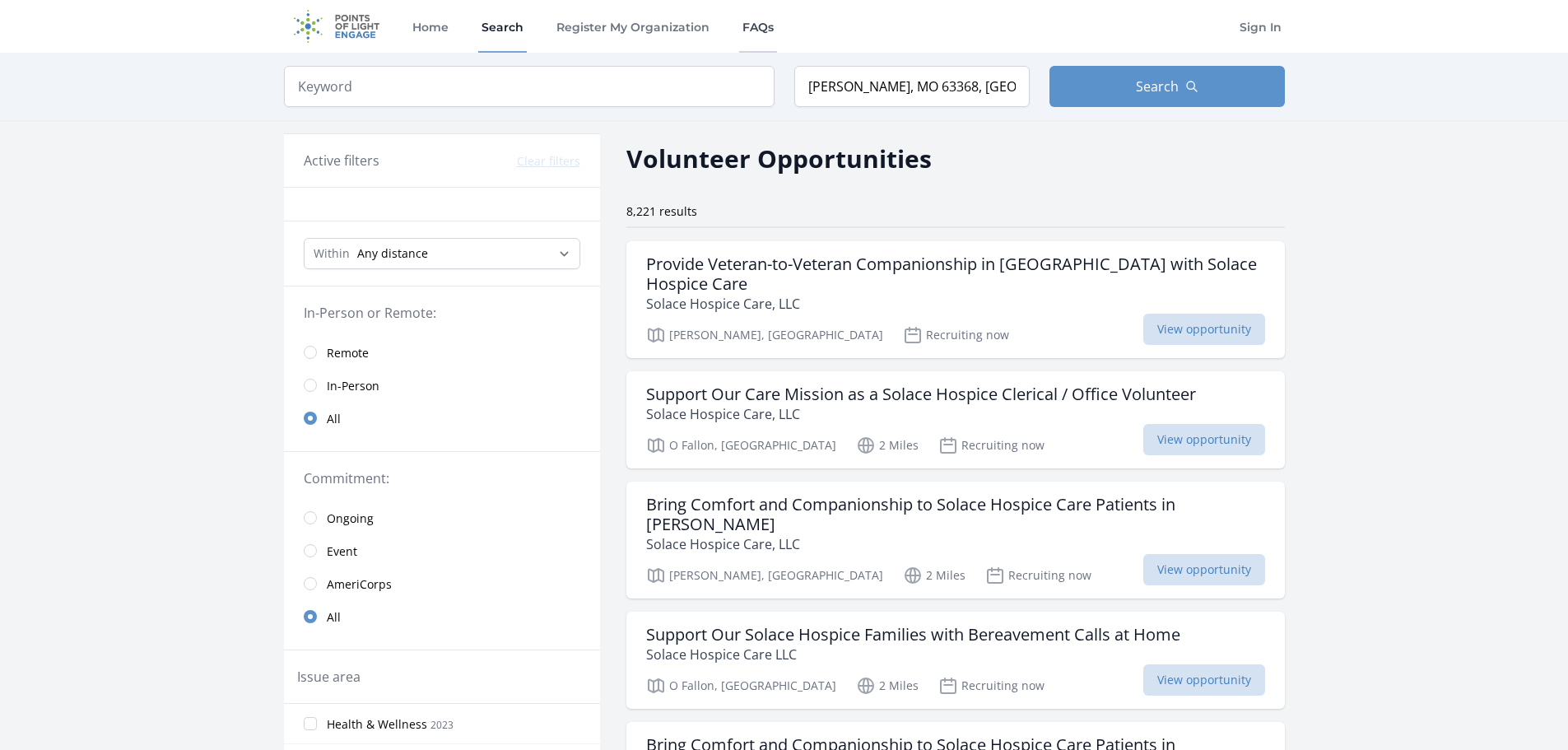
click at [757, 23] on link "FAQs" at bounding box center [758, 27] width 38 height 53
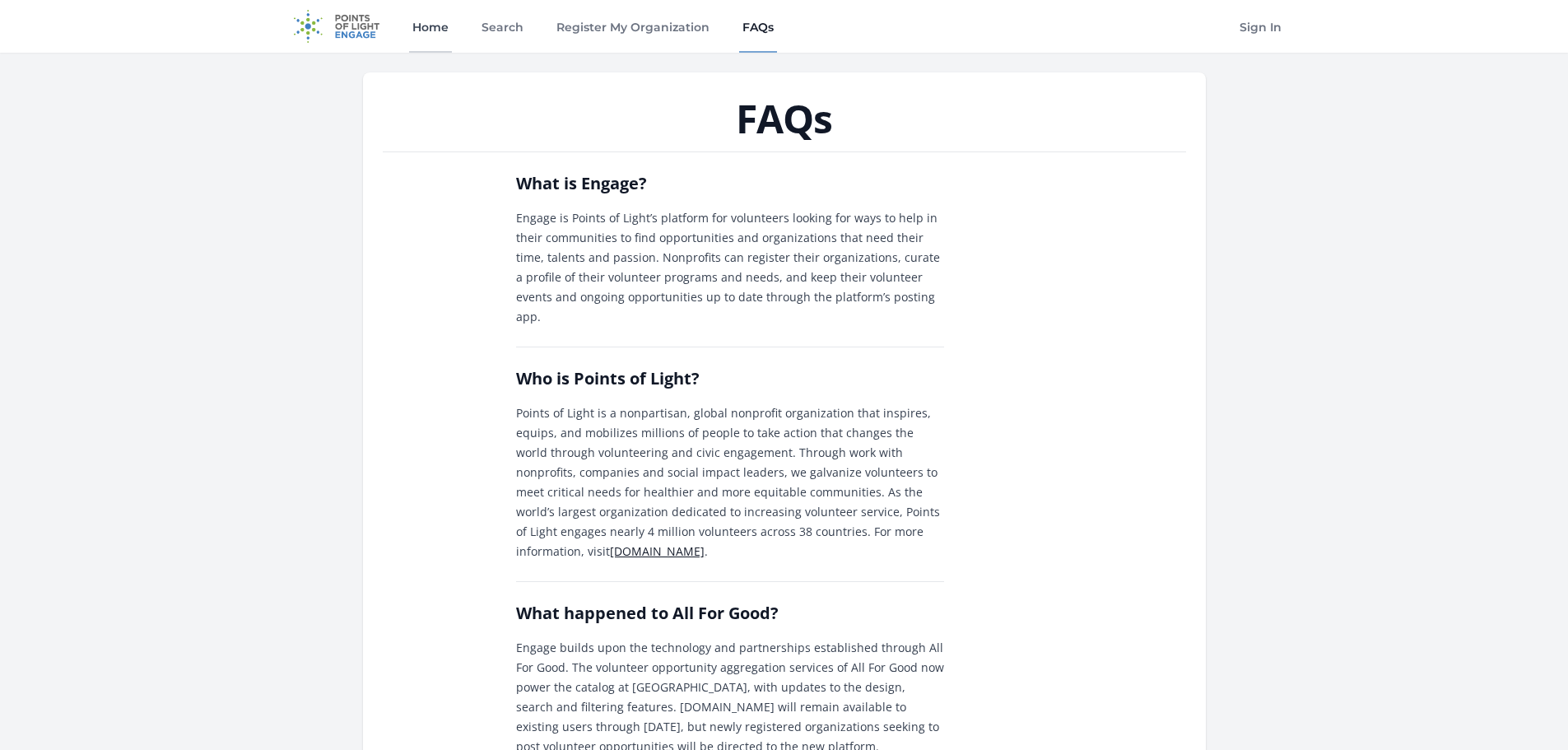
drag, startPoint x: 438, startPoint y: 28, endPoint x: 448, endPoint y: 28, distance: 10.0
click at [438, 28] on link "Home" at bounding box center [431, 27] width 43 height 53
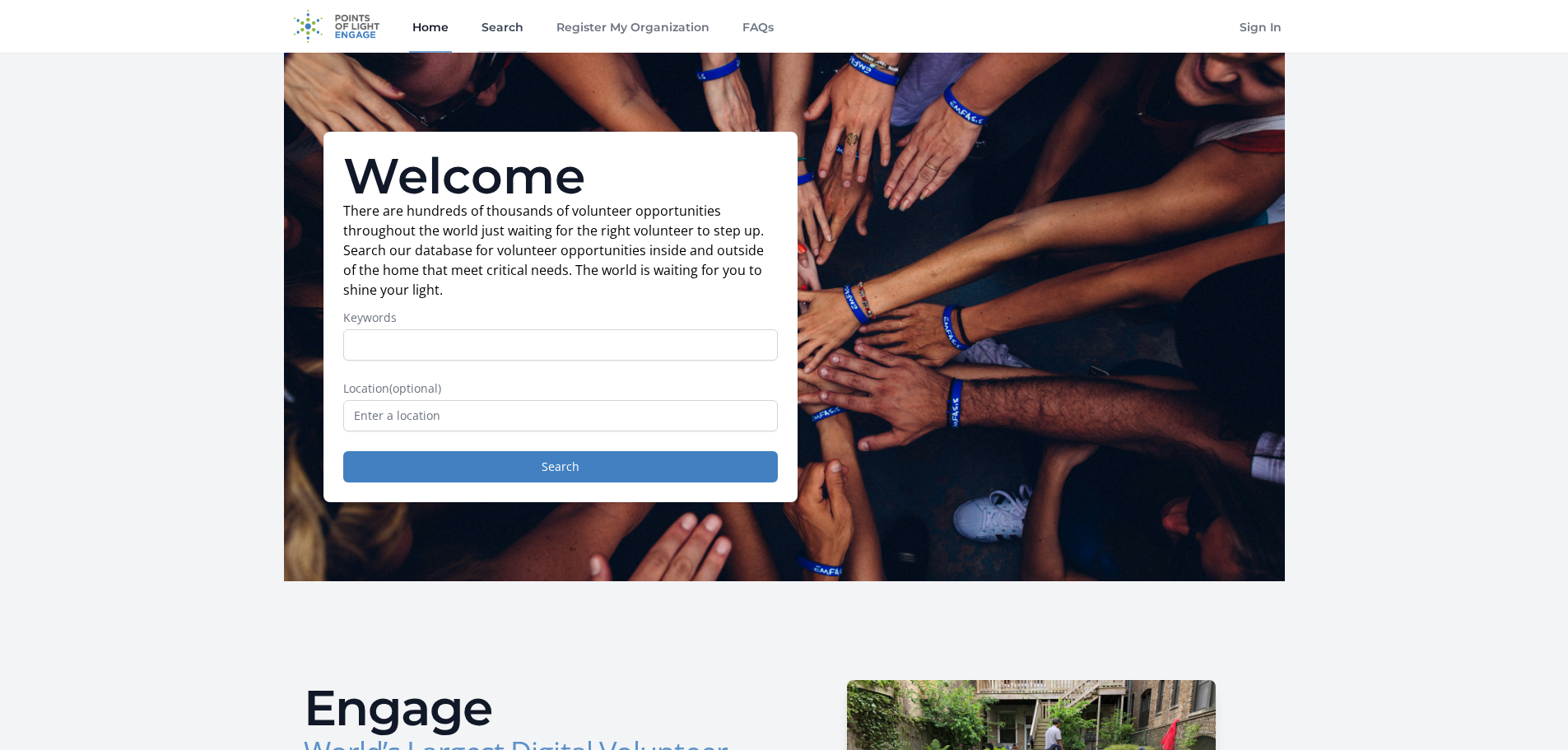
click at [496, 32] on link "Search" at bounding box center [501, 27] width 48 height 53
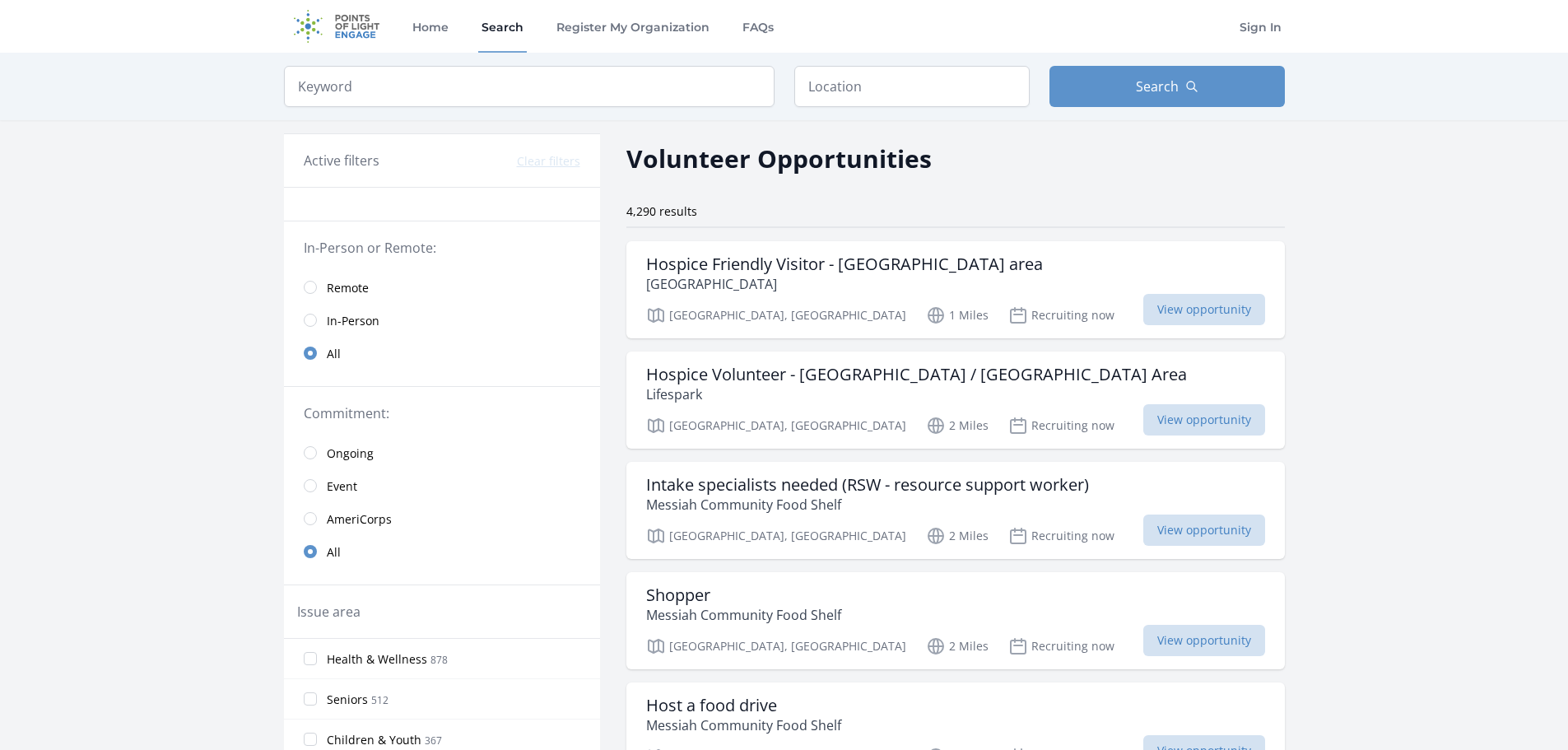
click at [382, 33] on img at bounding box center [337, 27] width 106 height 53
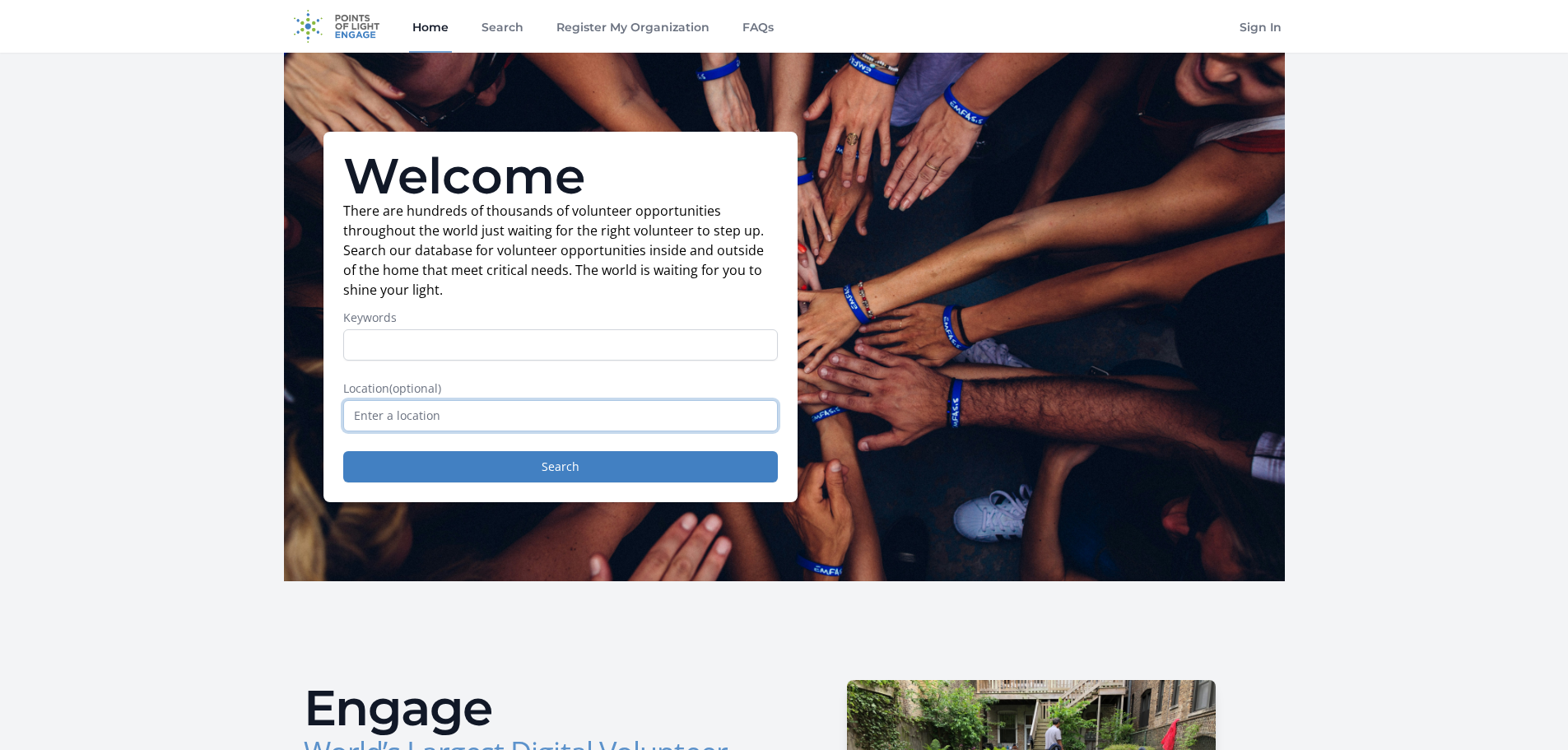
click at [454, 429] on input "text" at bounding box center [560, 416] width 435 height 31
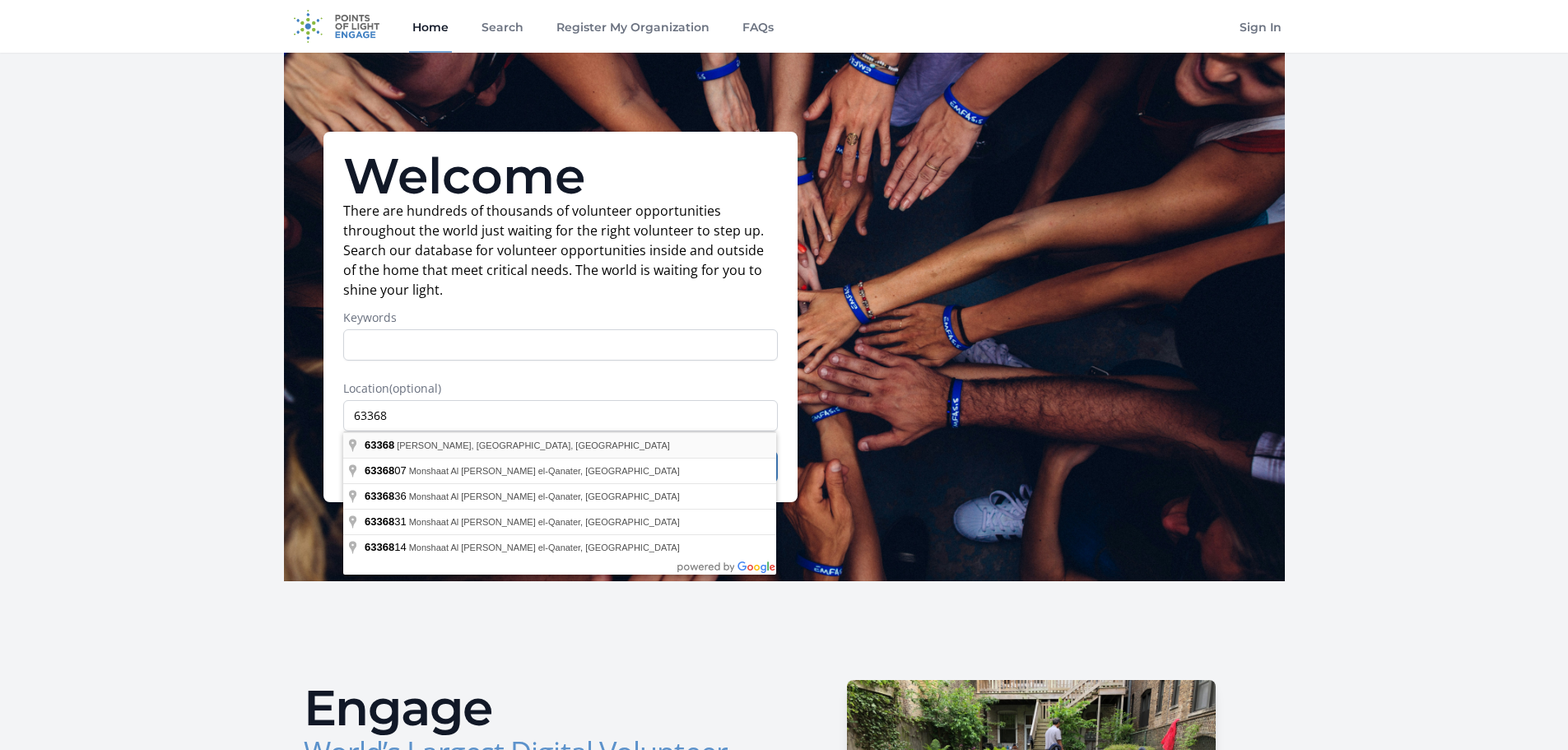
type input "O'Fallon, MO 63368, USA"
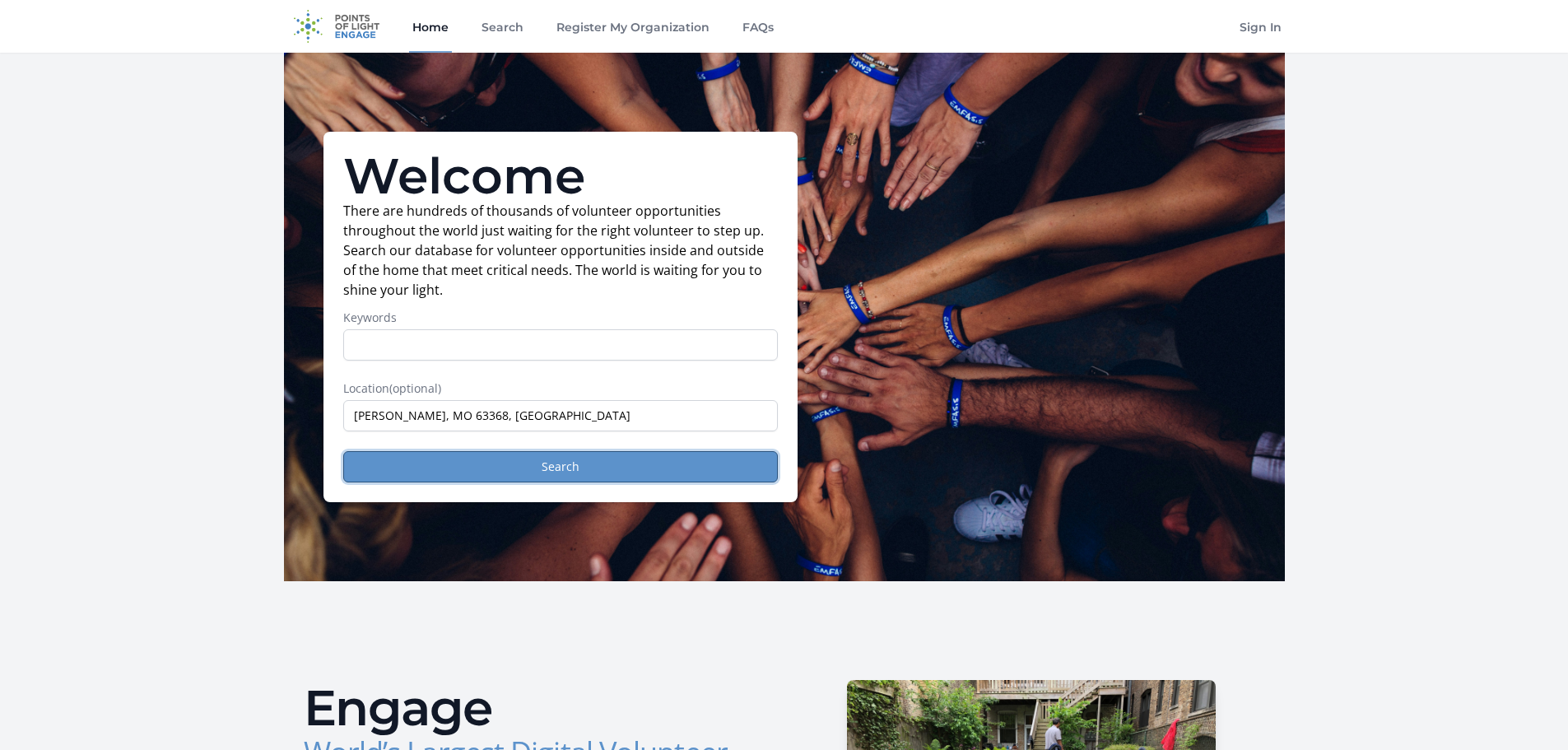
click at [483, 479] on button "Search" at bounding box center [560, 467] width 435 height 31
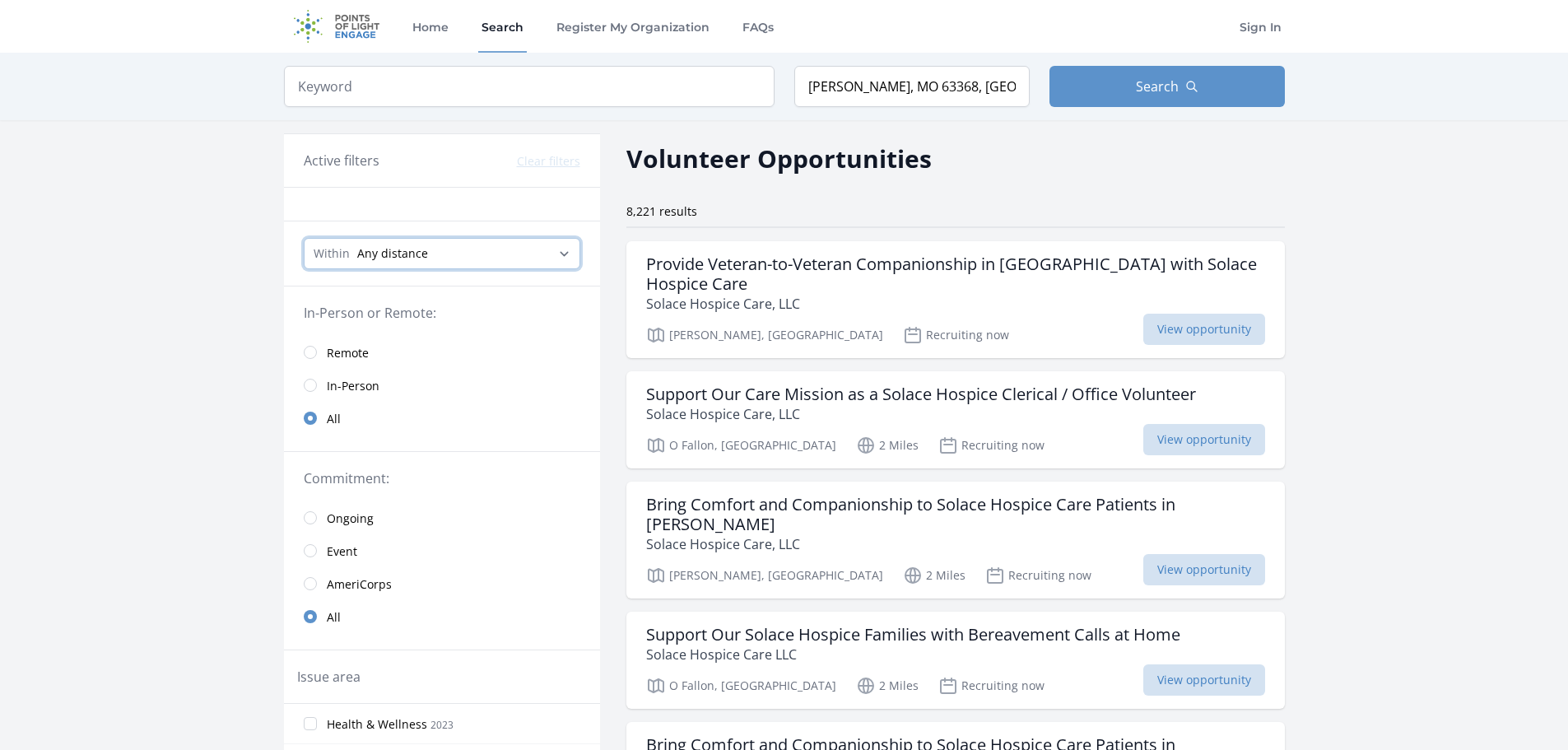
drag, startPoint x: 445, startPoint y: 241, endPoint x: 450, endPoint y: 263, distance: 22.6
click at [445, 241] on select "Any distance , 5 Miles , 20 Miles , 50 Miles , 100 Miles" at bounding box center [441, 254] width 276 height 31
select select "8046"
click at [304, 238] on select "Any distance , 5 Miles , 20 Miles , 50 Miles , 100 Miles" at bounding box center [441, 254] width 276 height 31
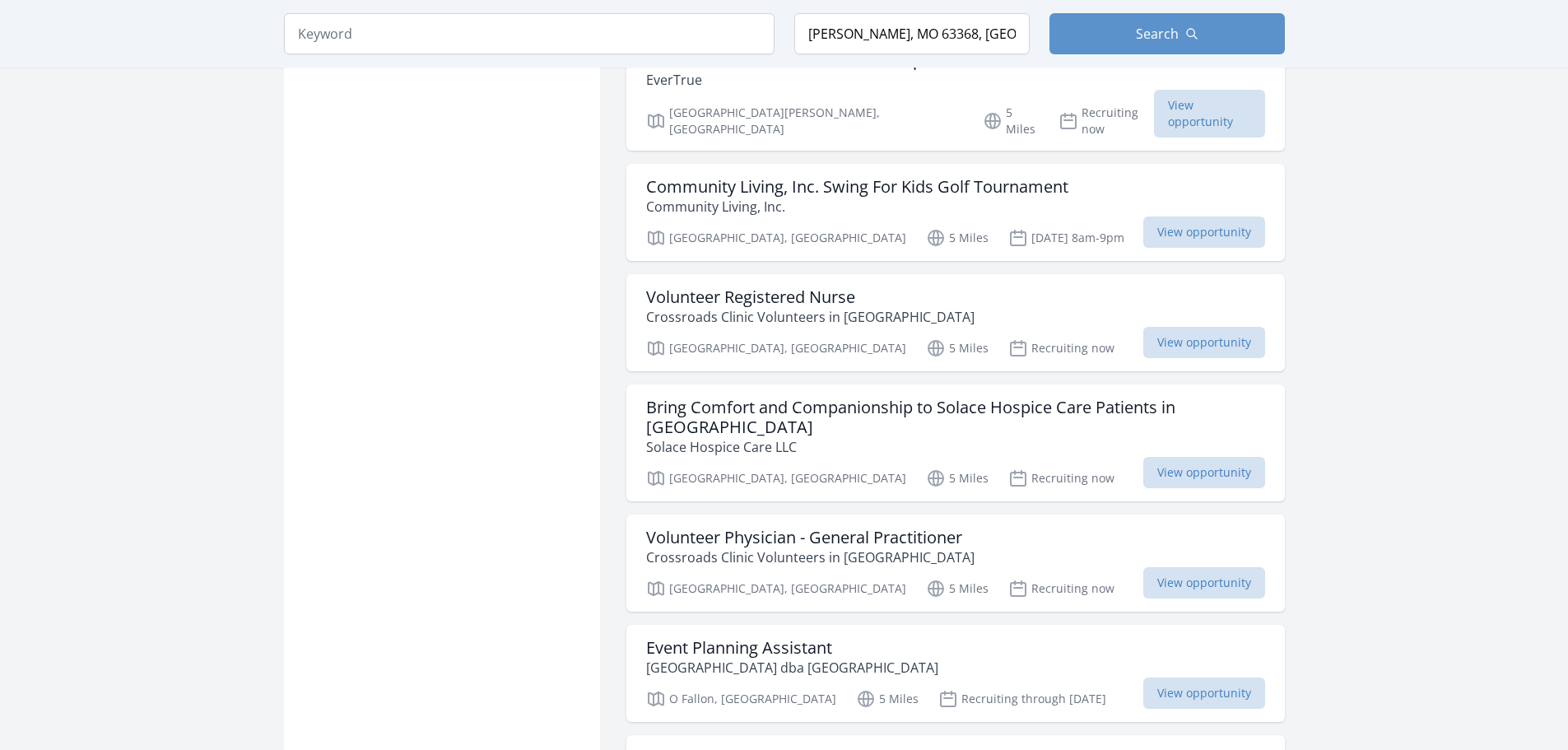
scroll to position [1811, 0]
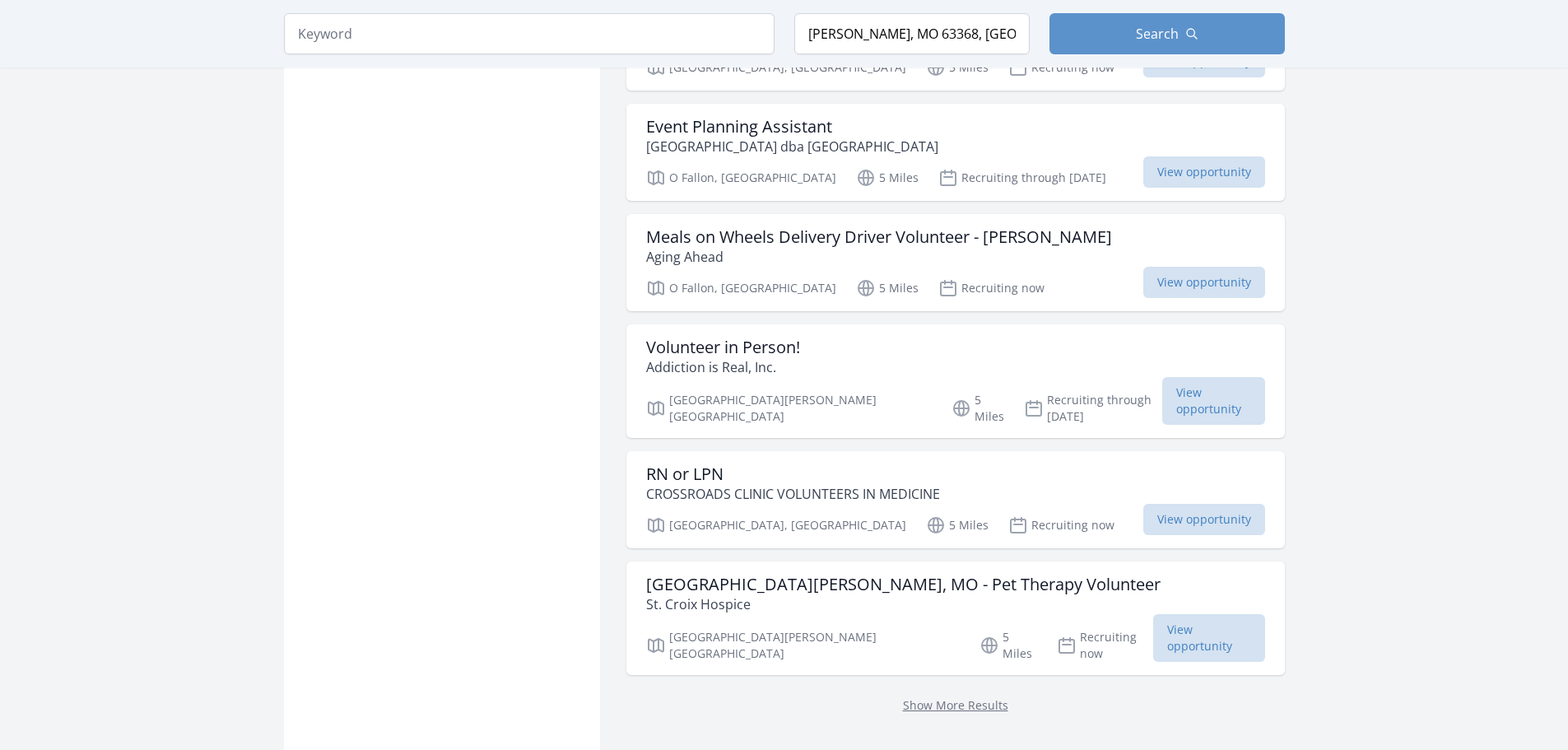
scroll to position [2430, 0]
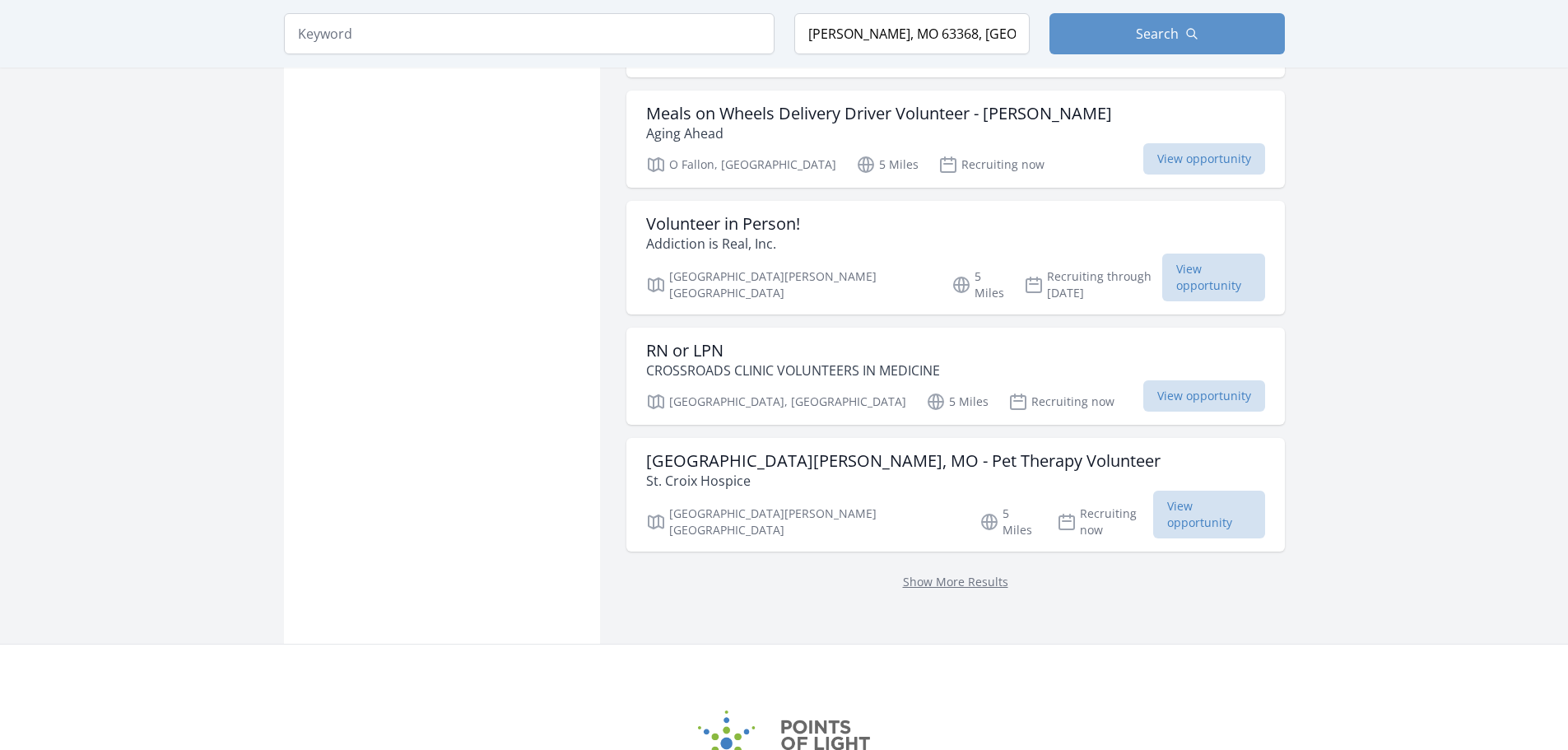
drag, startPoint x: 950, startPoint y: 401, endPoint x: 984, endPoint y: 423, distance: 40.5
click at [950, 574] on link "Show More Results" at bounding box center [955, 582] width 105 height 16
click at [933, 574] on link "Show More Results" at bounding box center [955, 582] width 105 height 16
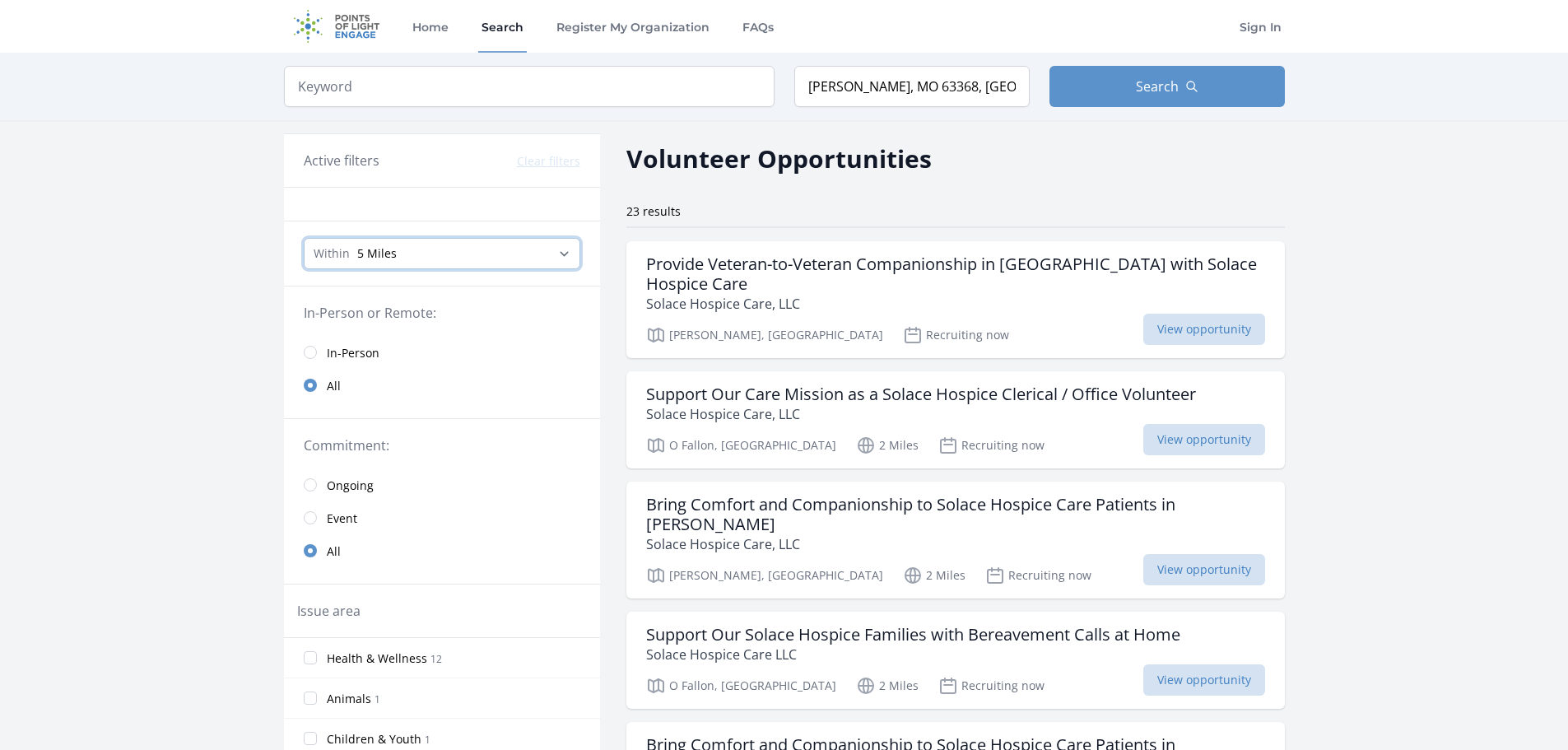
click at [452, 256] on select "Any distance , 5 Miles , 20 Miles , 50 Miles , 100 Miles" at bounding box center [441, 254] width 276 height 31
select select "all"
click at [304, 238] on select "Any distance , 5 Miles , 20 Miles , 50 Miles , 100 Miles" at bounding box center [441, 254] width 276 height 31
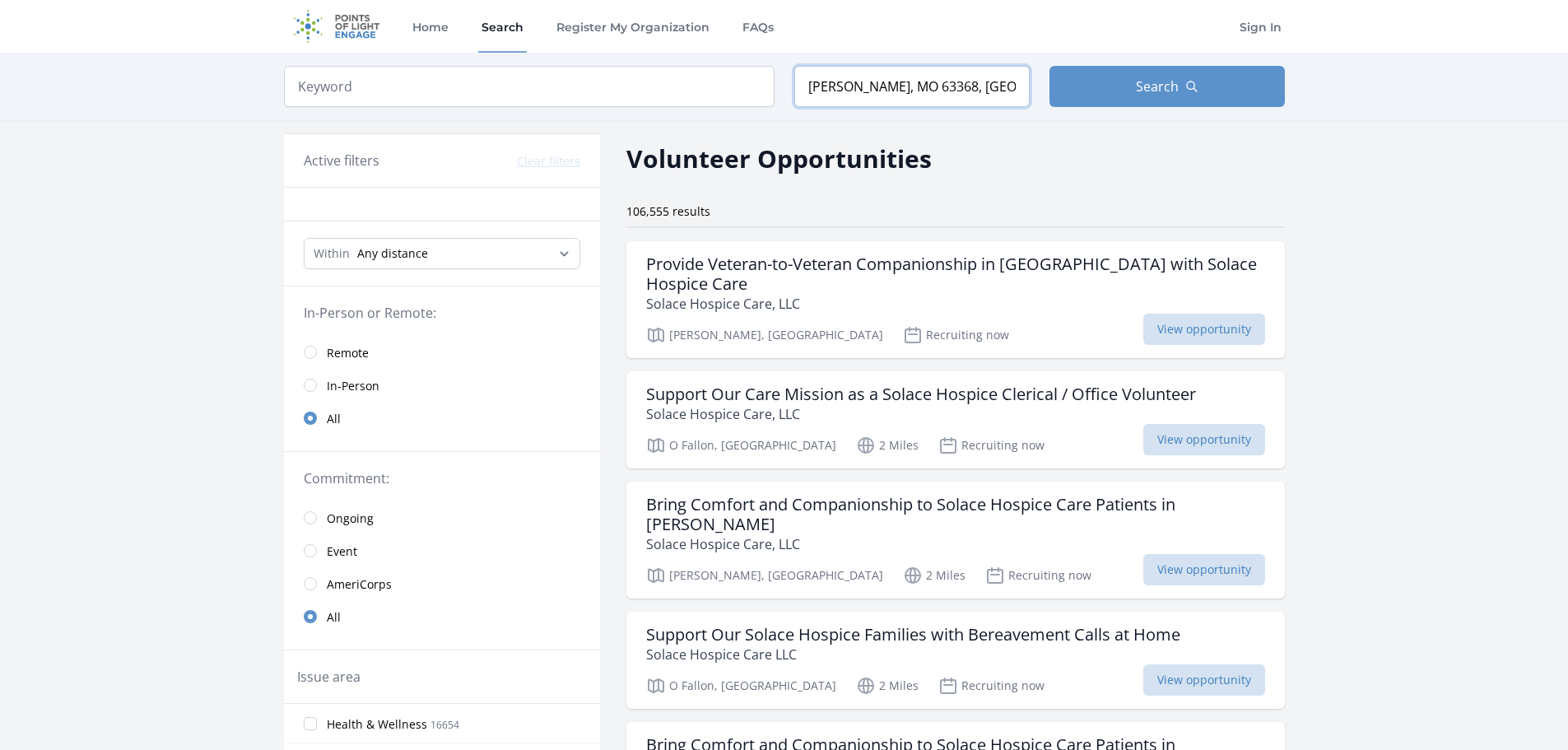
click at [972, 87] on input "[PERSON_NAME], MO 63368, [GEOGRAPHIC_DATA]" at bounding box center [911, 87] width 235 height 41
drag, startPoint x: 970, startPoint y: 87, endPoint x: 700, endPoint y: 79, distance: 270.1
click at [700, 79] on form "Keyword Location O'Fallon, MO 63368, USA Search" at bounding box center [784, 87] width 1001 height 41
click at [343, 342] on span "Remote" at bounding box center [347, 352] width 42 height 20
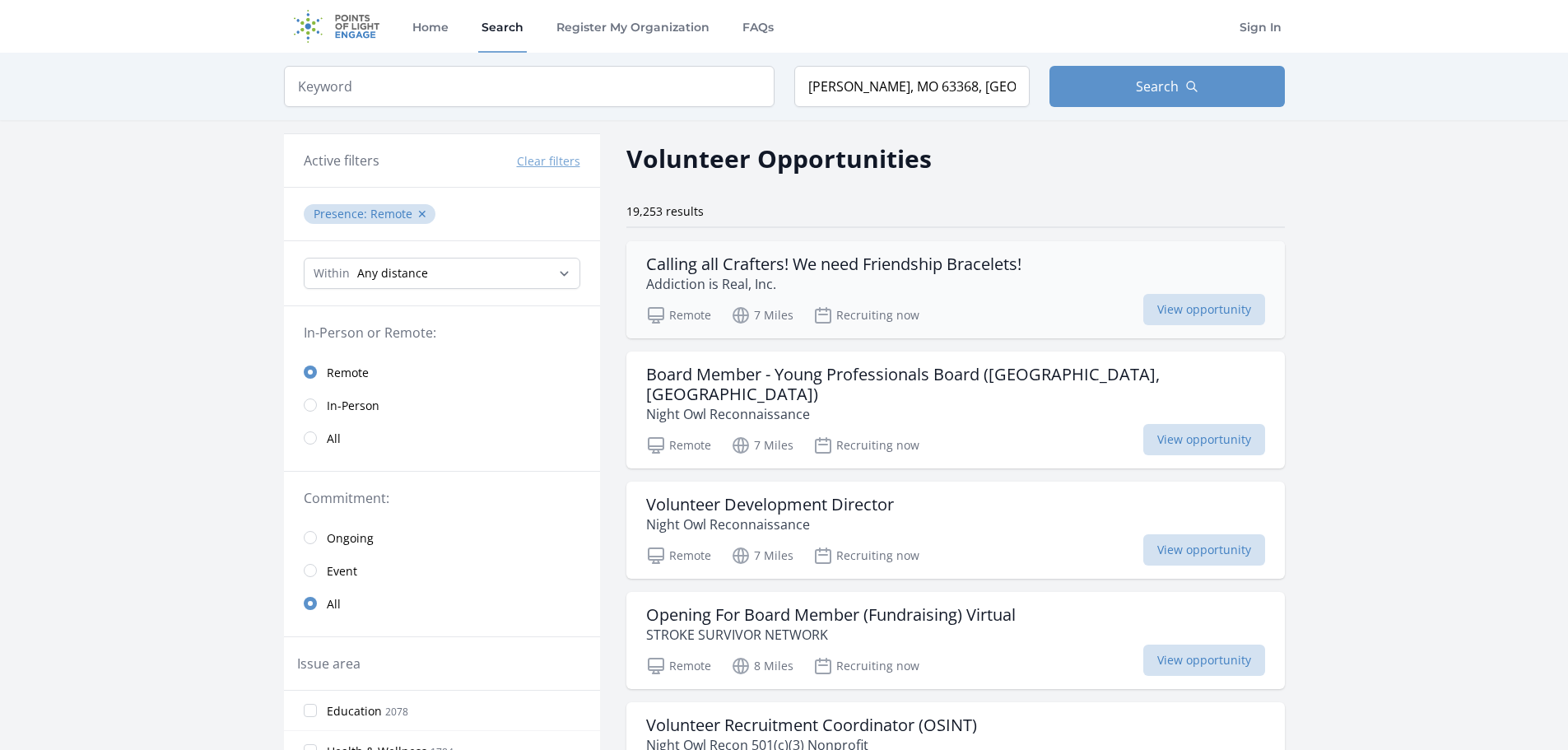
click at [971, 267] on h3 "Calling all Crafters! We need Friendship Bracelets!" at bounding box center [834, 264] width 376 height 20
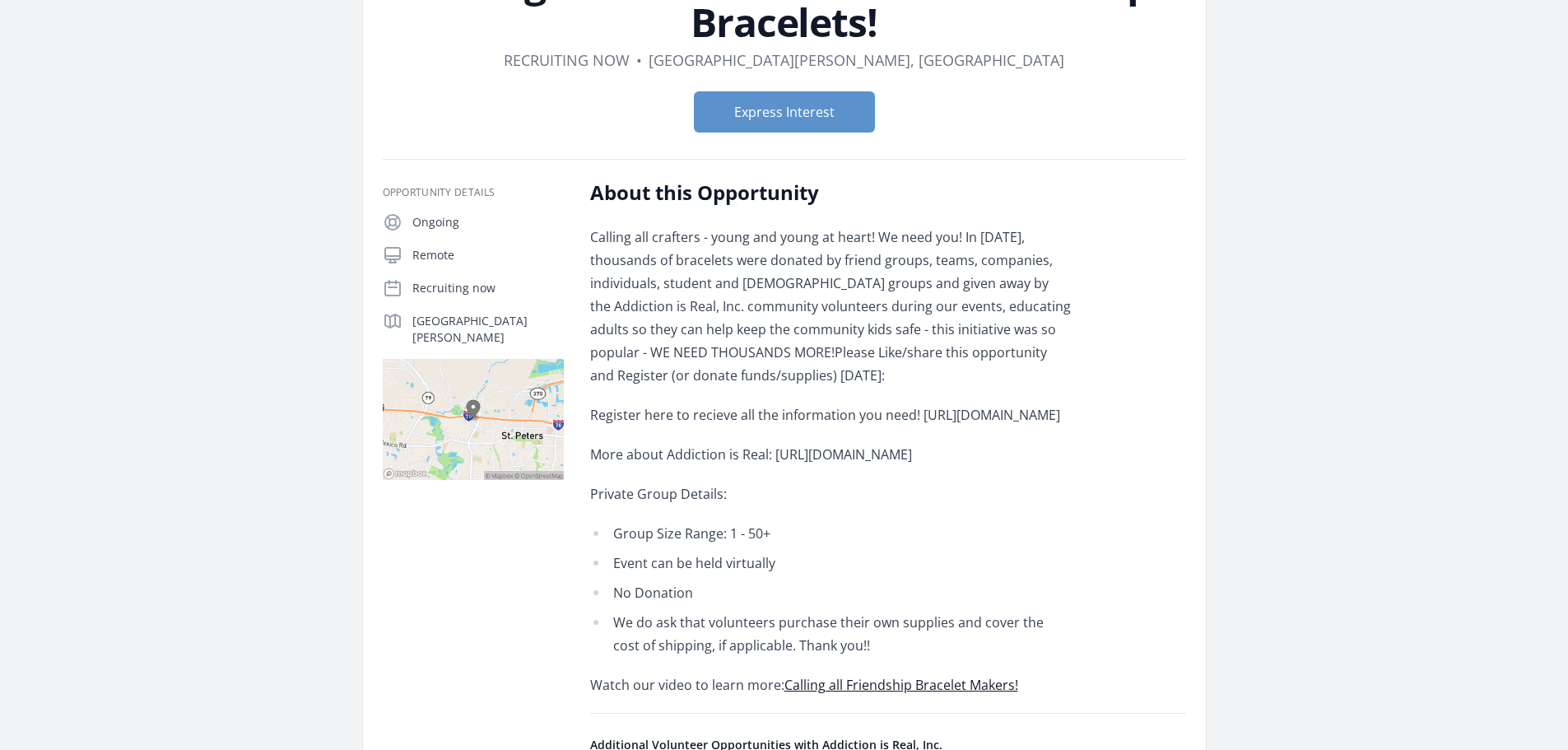
scroll to position [83, 0]
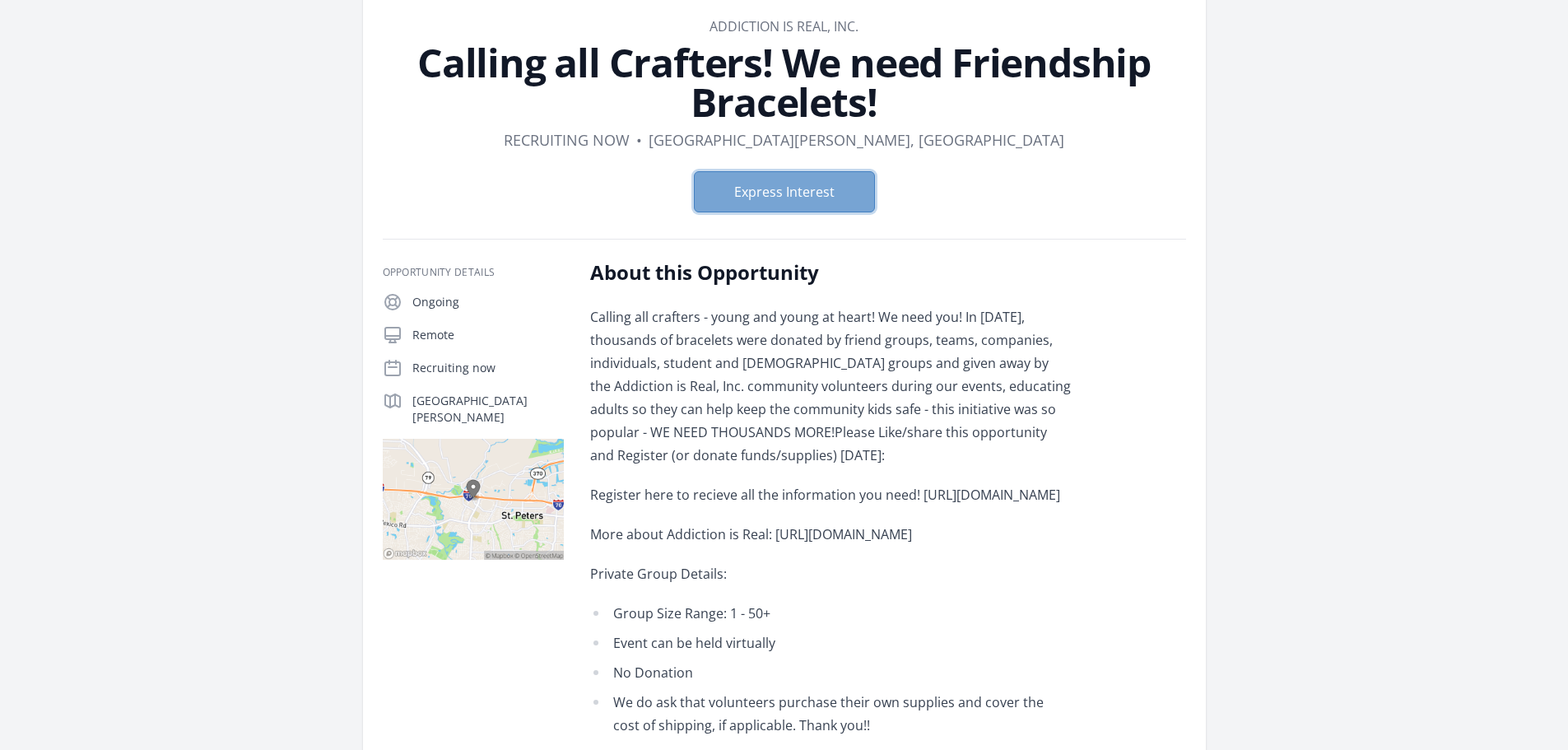
click at [749, 195] on button "Express Interest" at bounding box center [784, 192] width 181 height 41
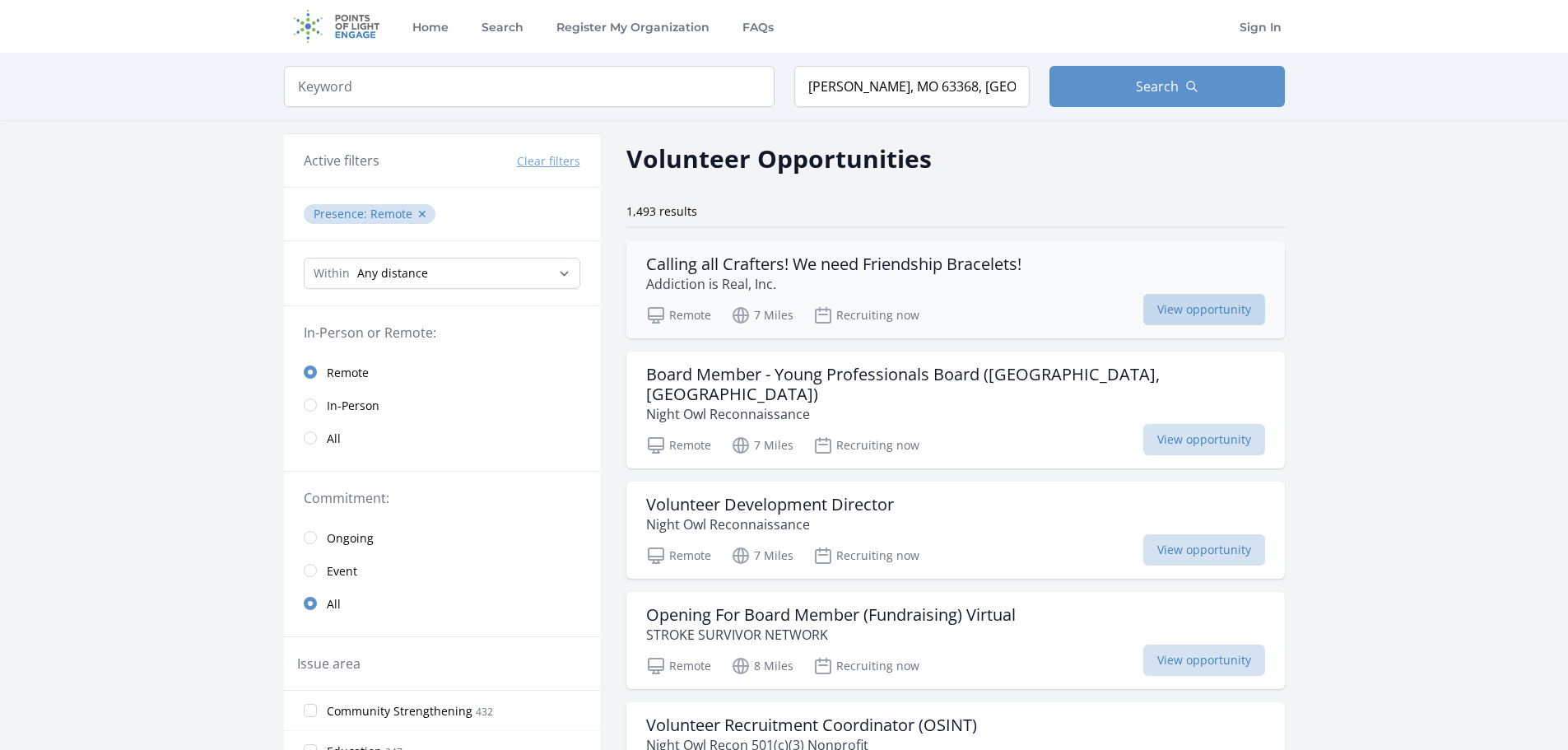
click at [1206, 306] on span "View opportunity" at bounding box center [1204, 310] width 122 height 31
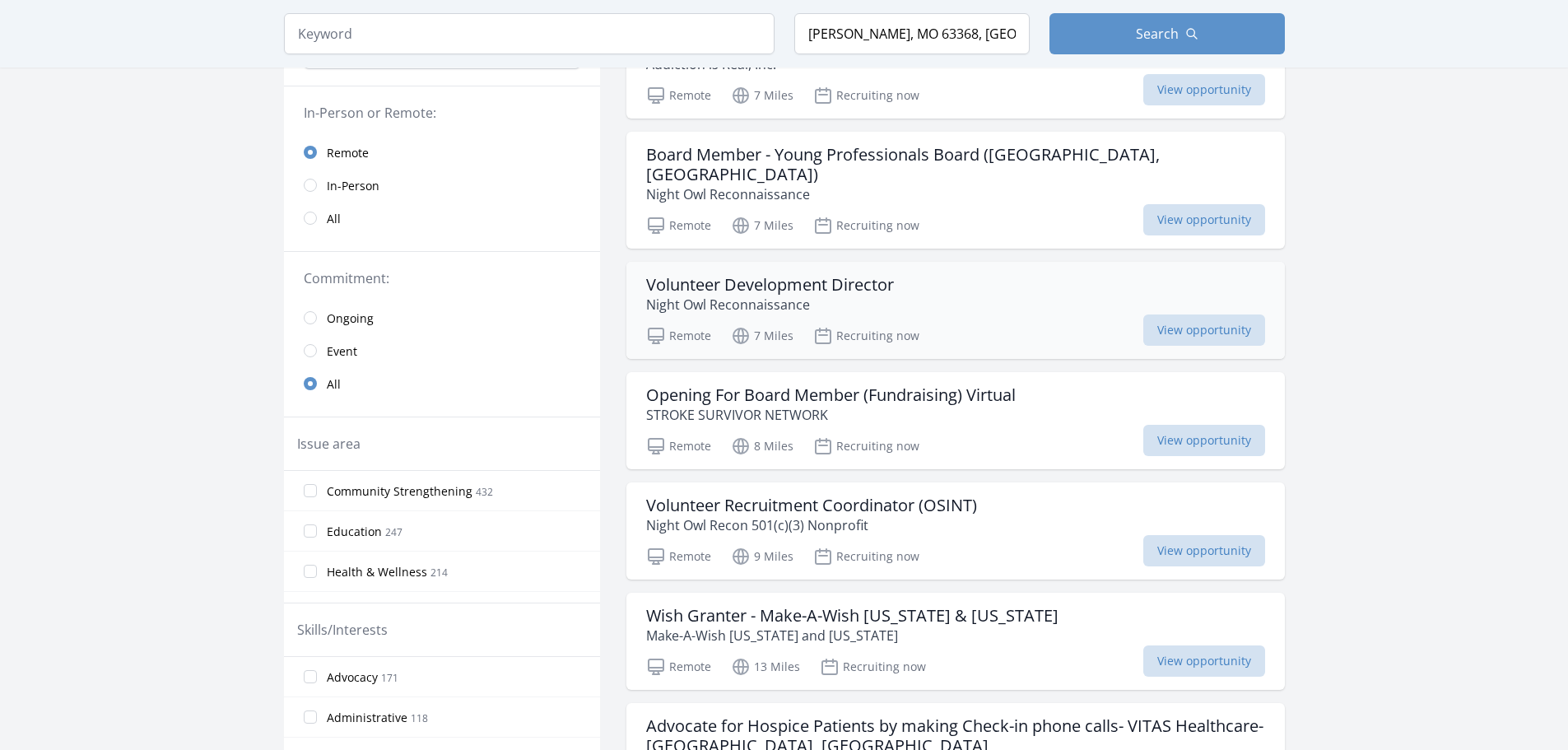
scroll to position [247, 0]
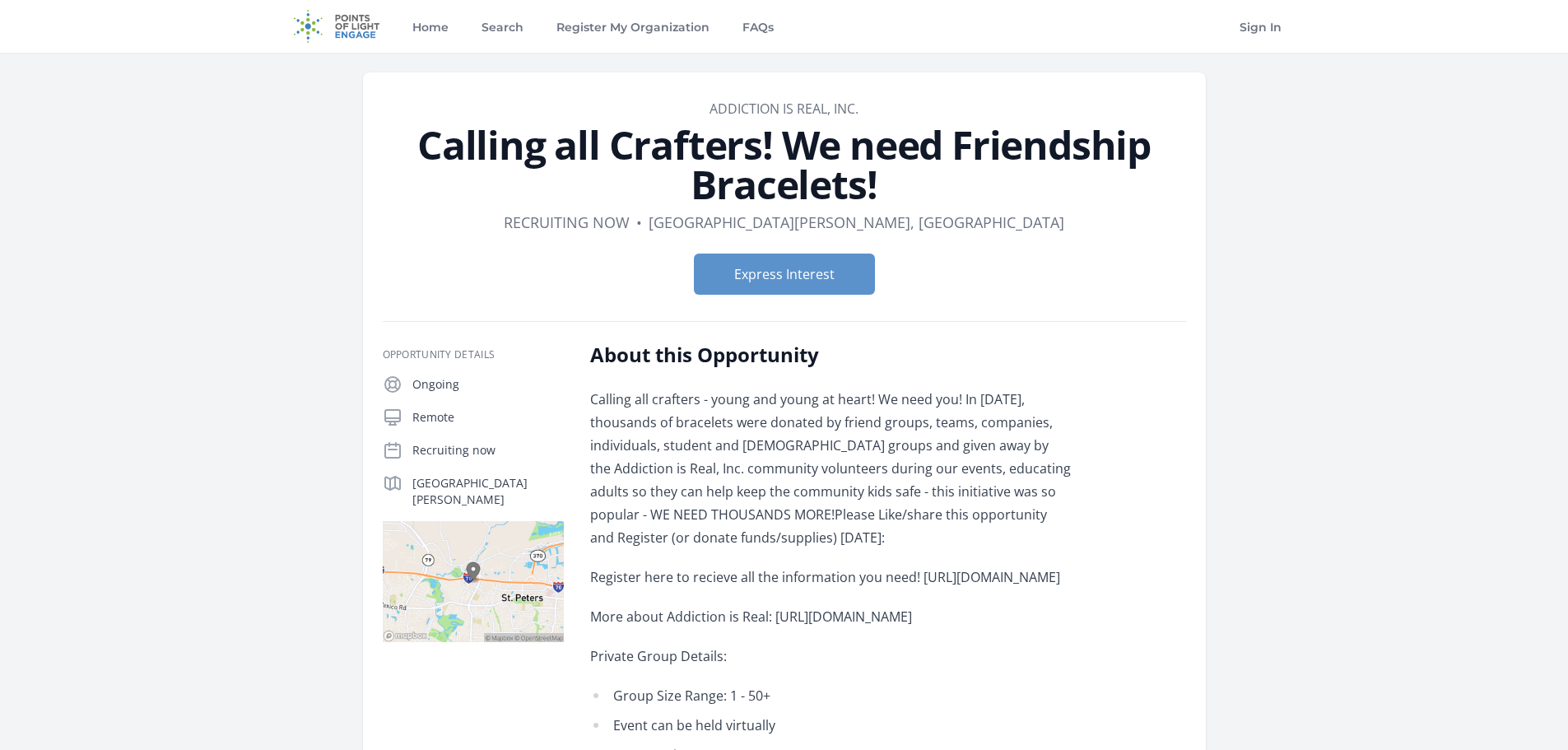
drag, startPoint x: 875, startPoint y: 112, endPoint x: 690, endPoint y: 110, distance: 185.0
click at [690, 110] on dd "Addiction is Real, Inc." at bounding box center [784, 108] width 803 height 20
copy link "Addiction is Real, Inc."
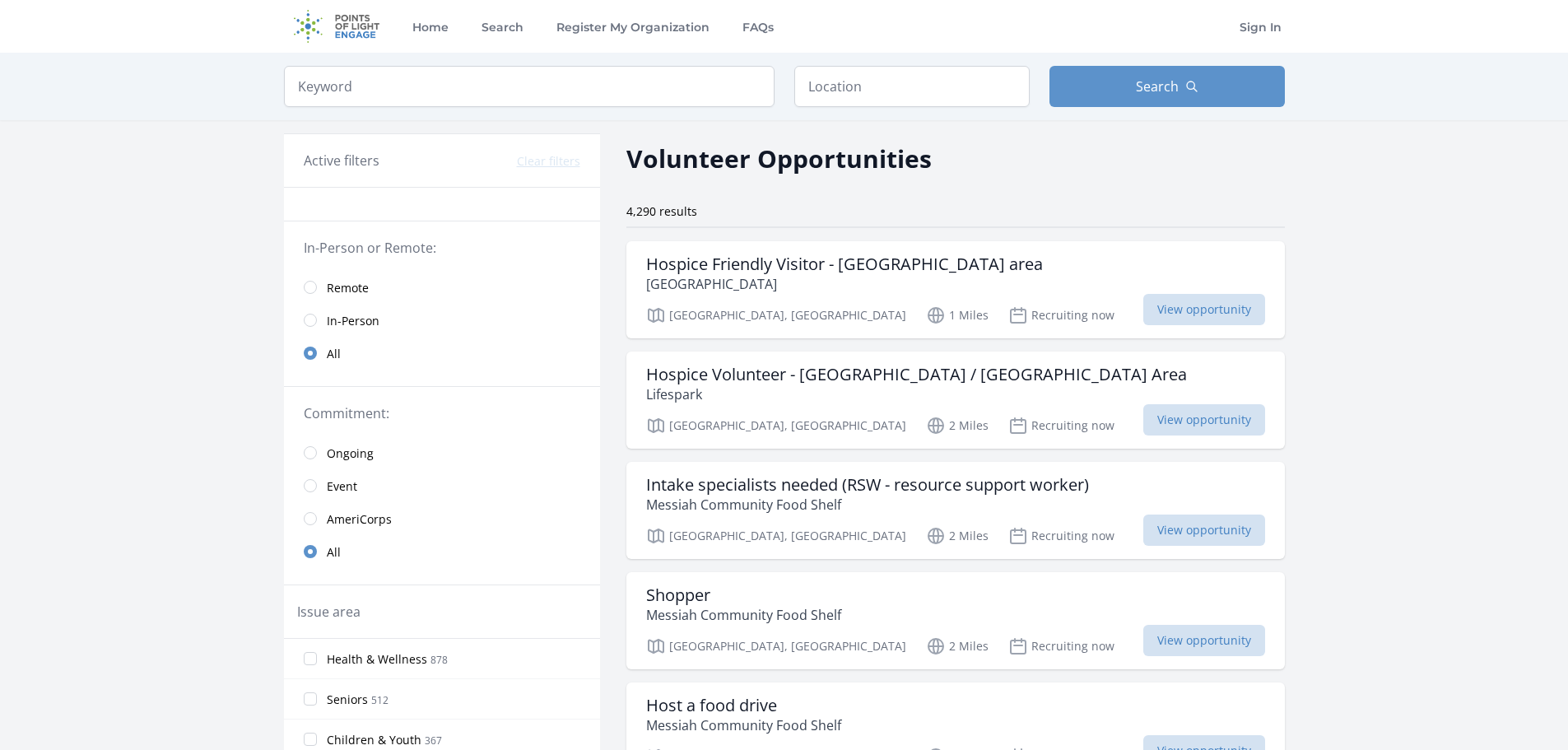
click at [348, 291] on span "Remote" at bounding box center [347, 288] width 42 height 17
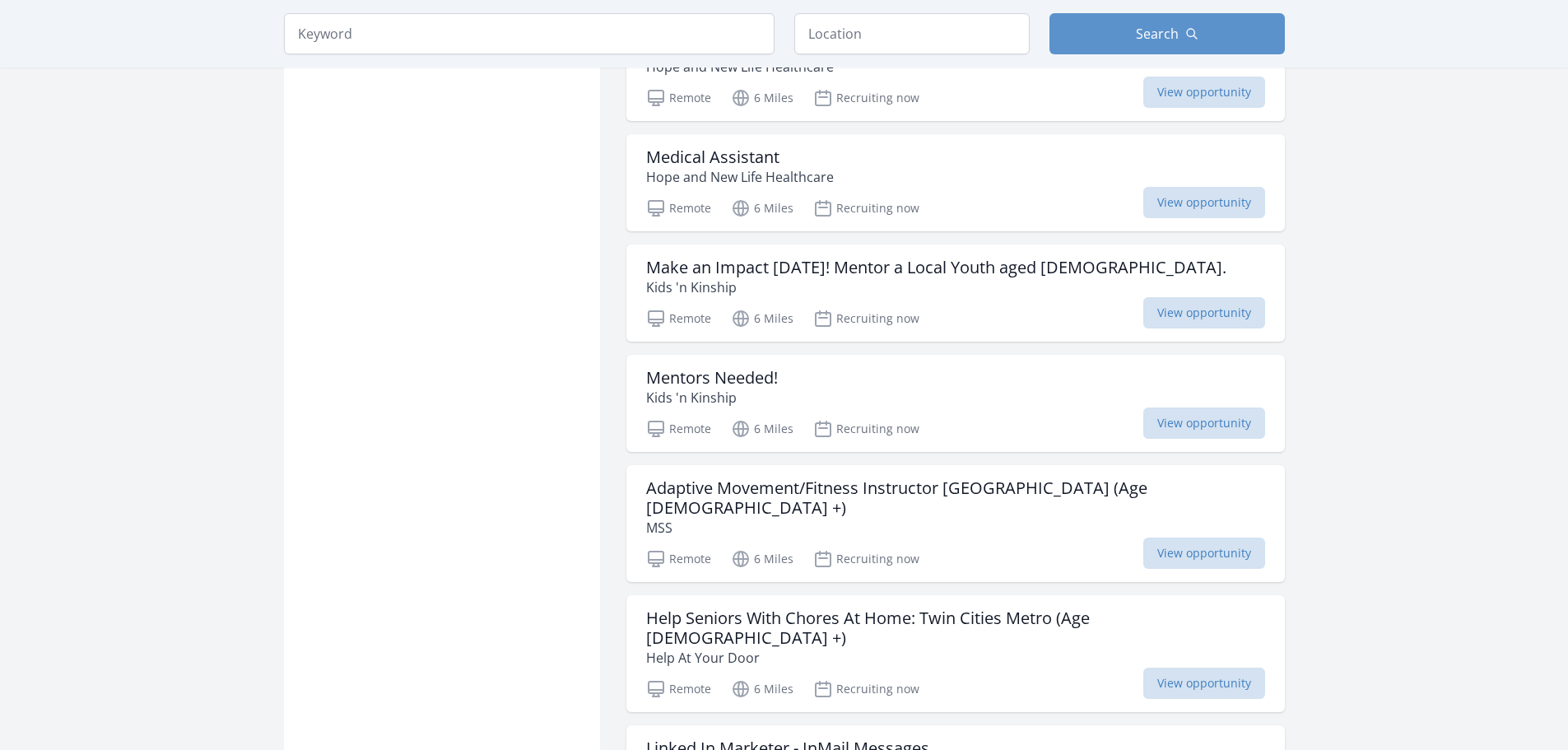
scroll to position [1811, 0]
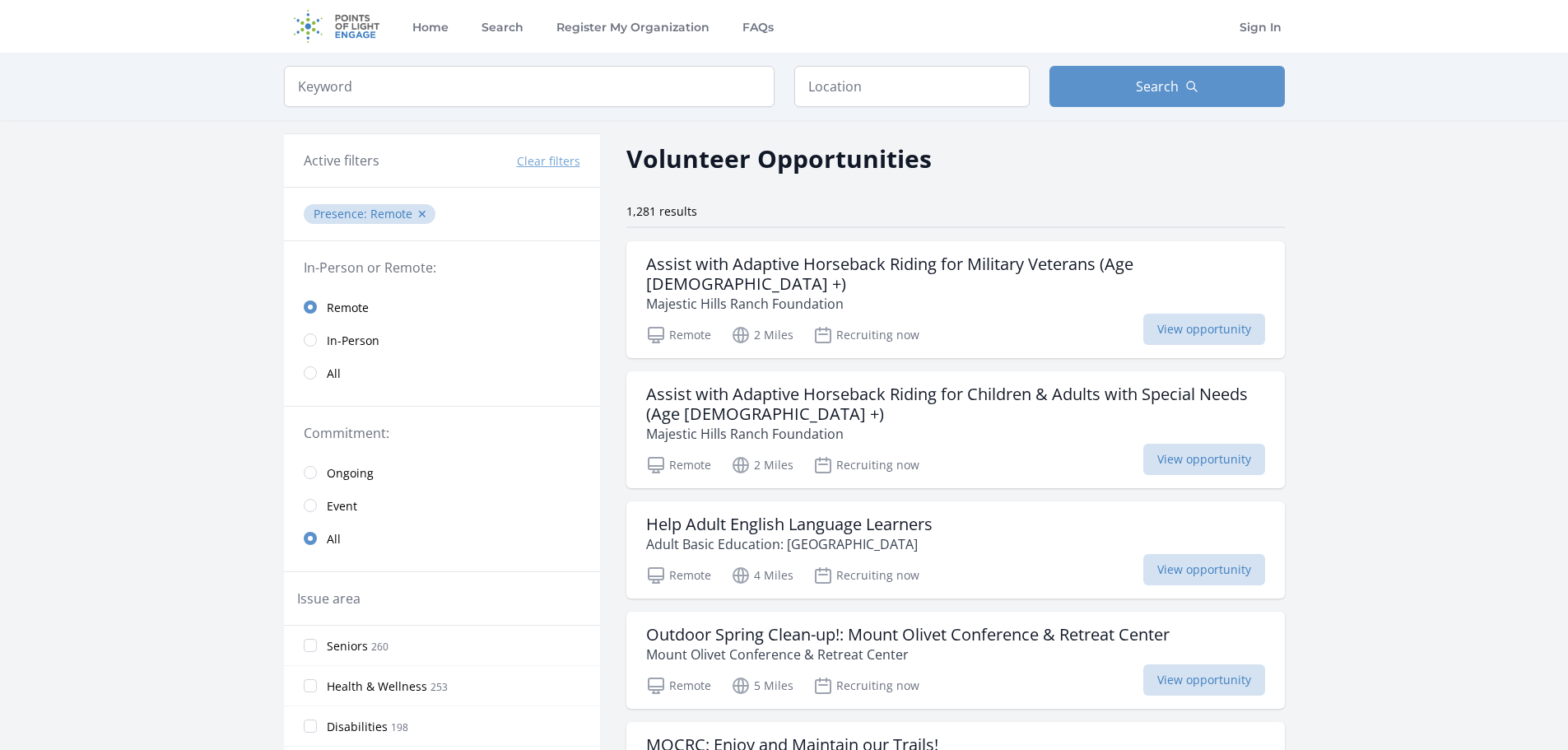
click at [311, 363] on link "All" at bounding box center [441, 373] width 316 height 32
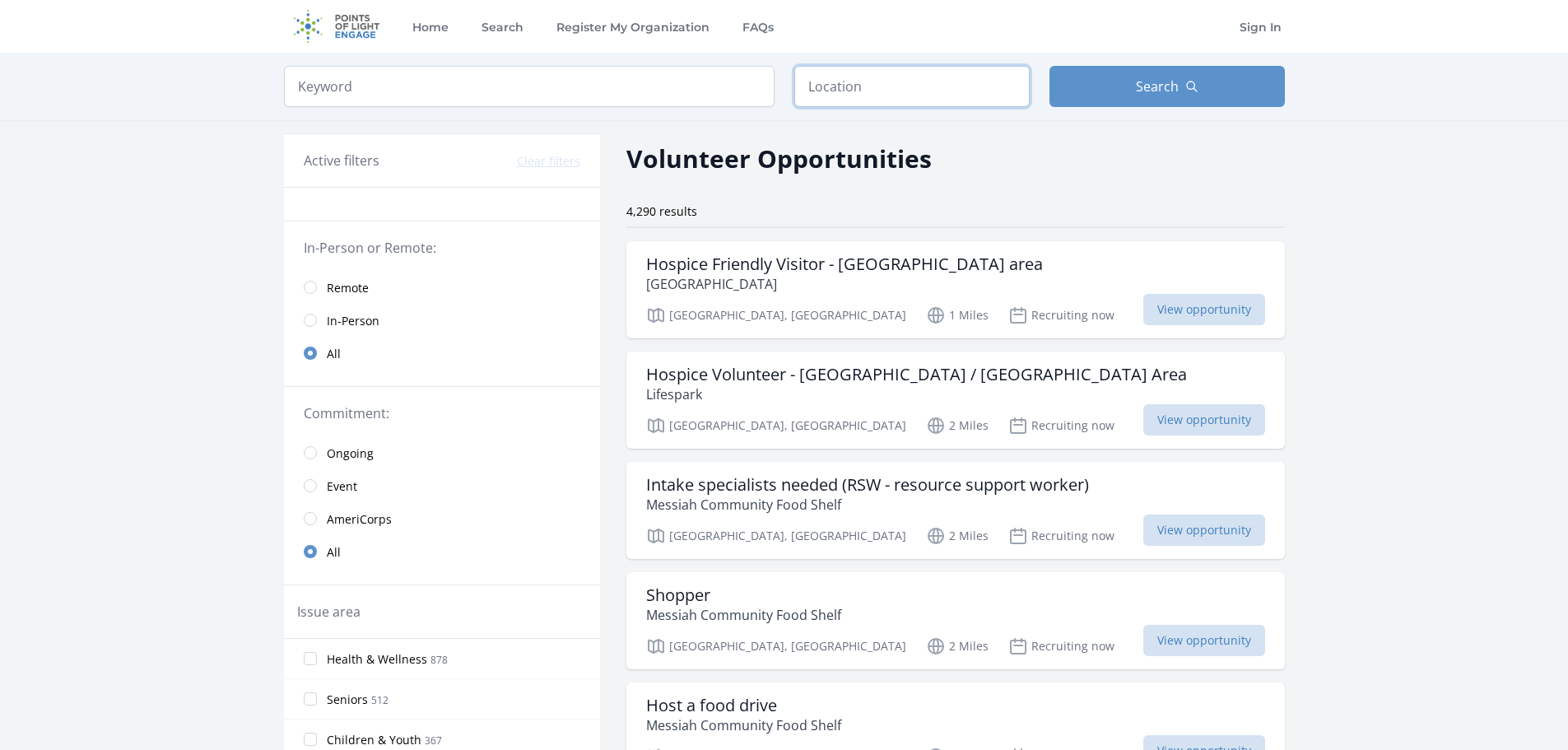
click at [877, 87] on input "text" at bounding box center [911, 87] width 235 height 41
type input "[PERSON_NAME], MO 63368, [GEOGRAPHIC_DATA]"
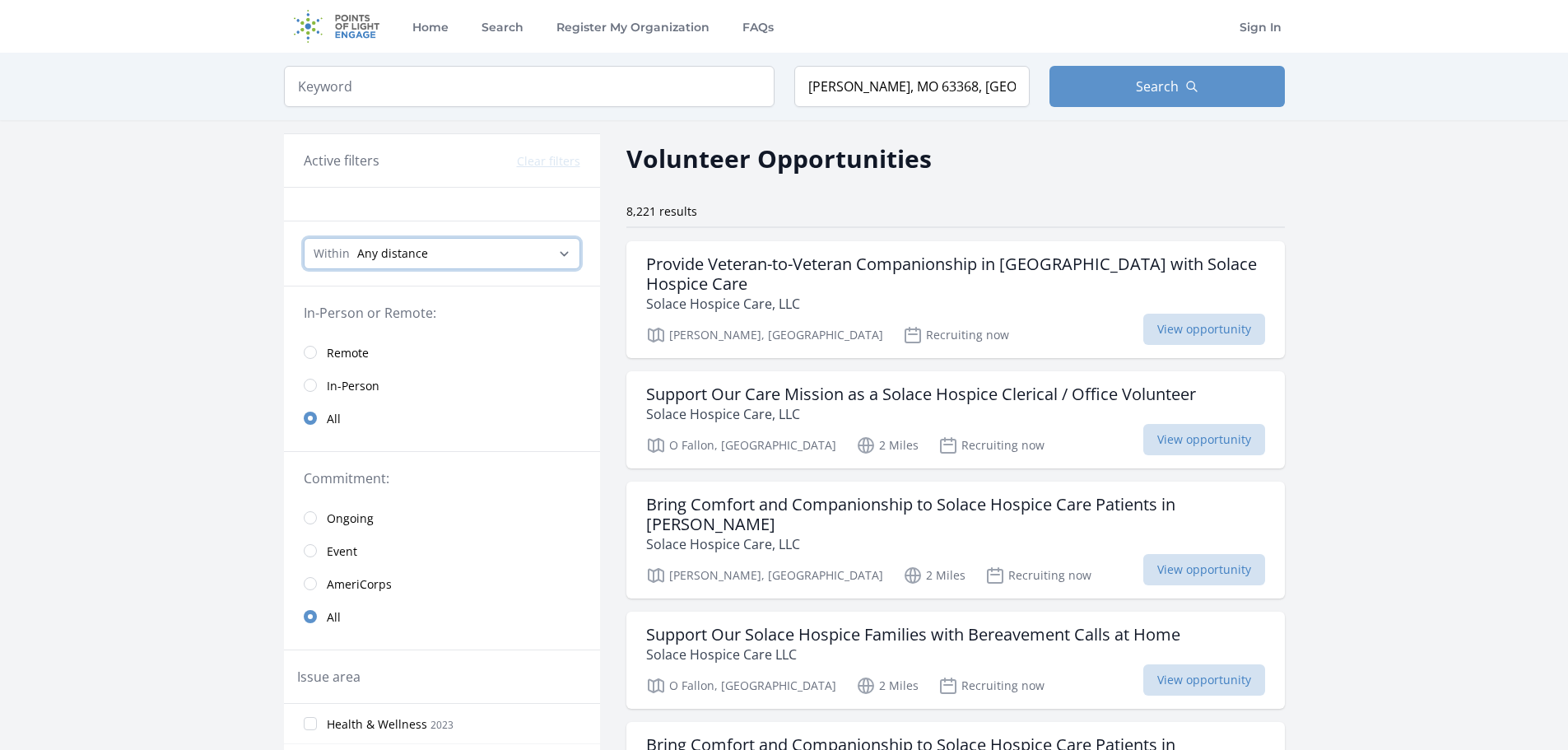
click at [467, 251] on select "Any distance , 5 Miles , 20 Miles , 50 Miles , 100 Miles" at bounding box center [441, 254] width 276 height 31
select select "32186"
click at [304, 238] on select "Any distance , 5 Miles , 20 Miles , 50 Miles , 100 Miles" at bounding box center [441, 254] width 276 height 31
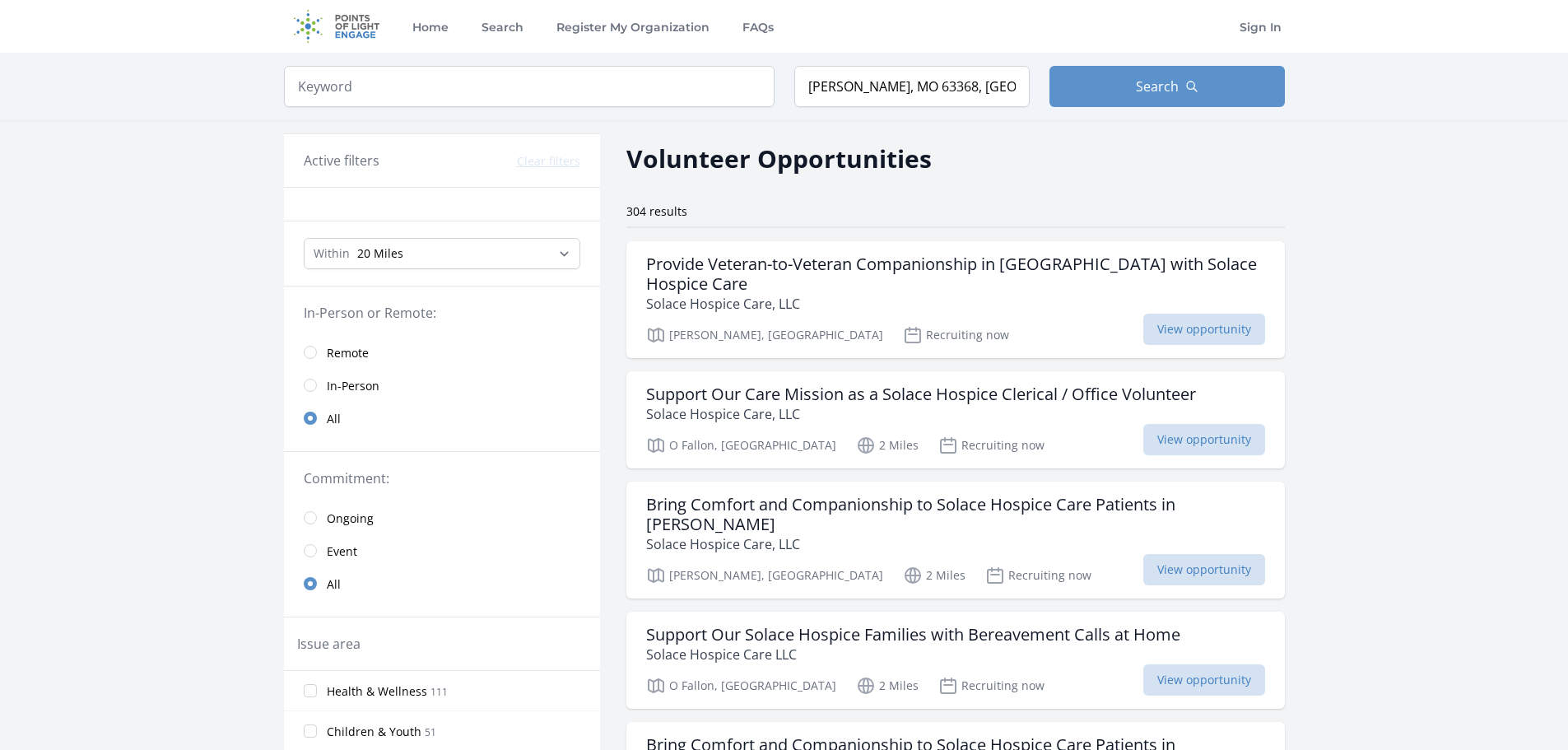
click at [1187, 64] on div "Keyword Location O'Fallon, MO 63368, USA Search" at bounding box center [784, 87] width 1054 height 68
click at [1187, 90] on icon "button" at bounding box center [1191, 86] width 13 height 13
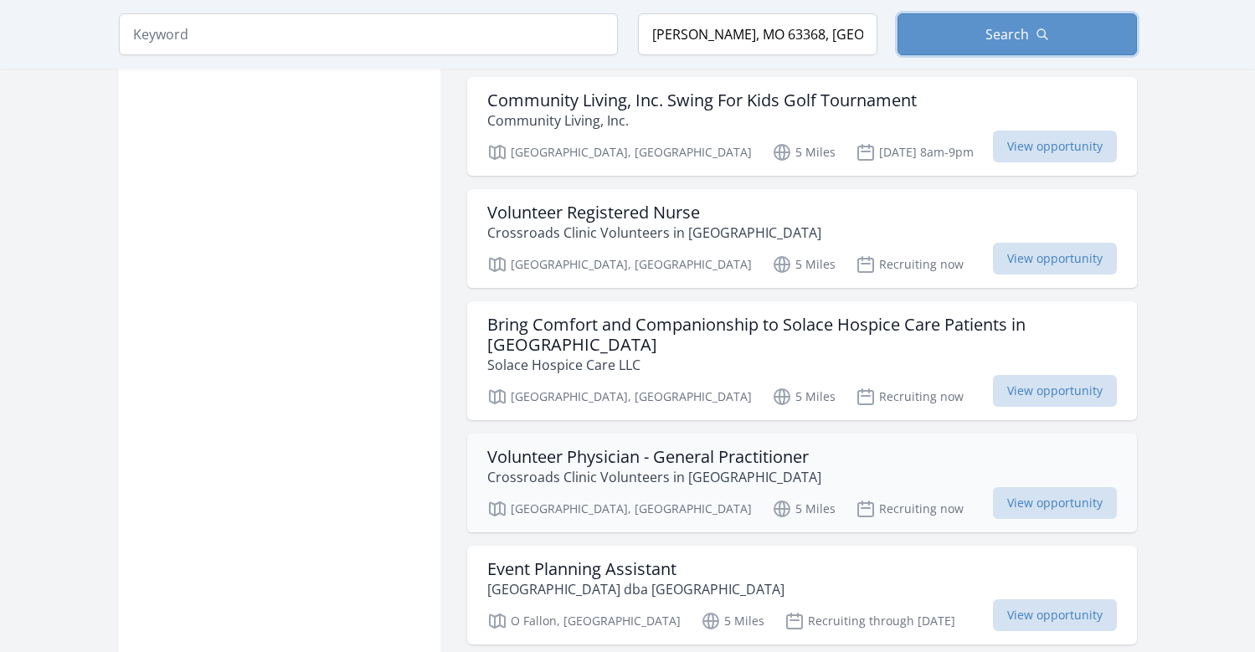
scroll to position [2009, 0]
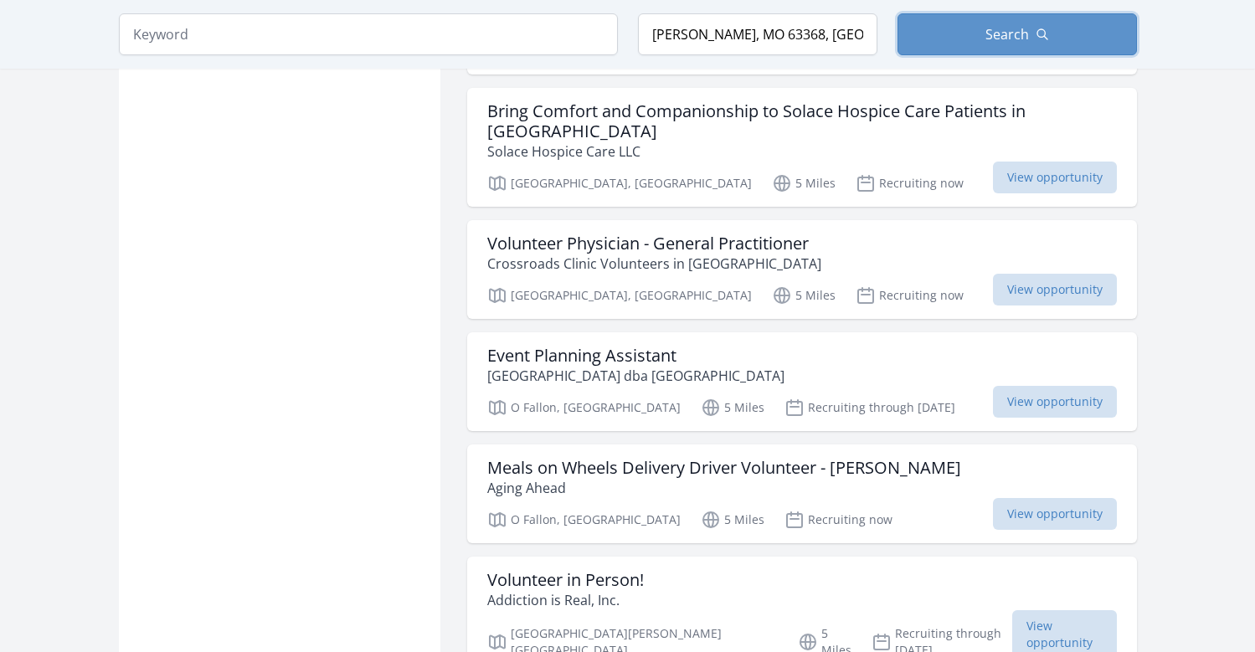
scroll to position [2261, 0]
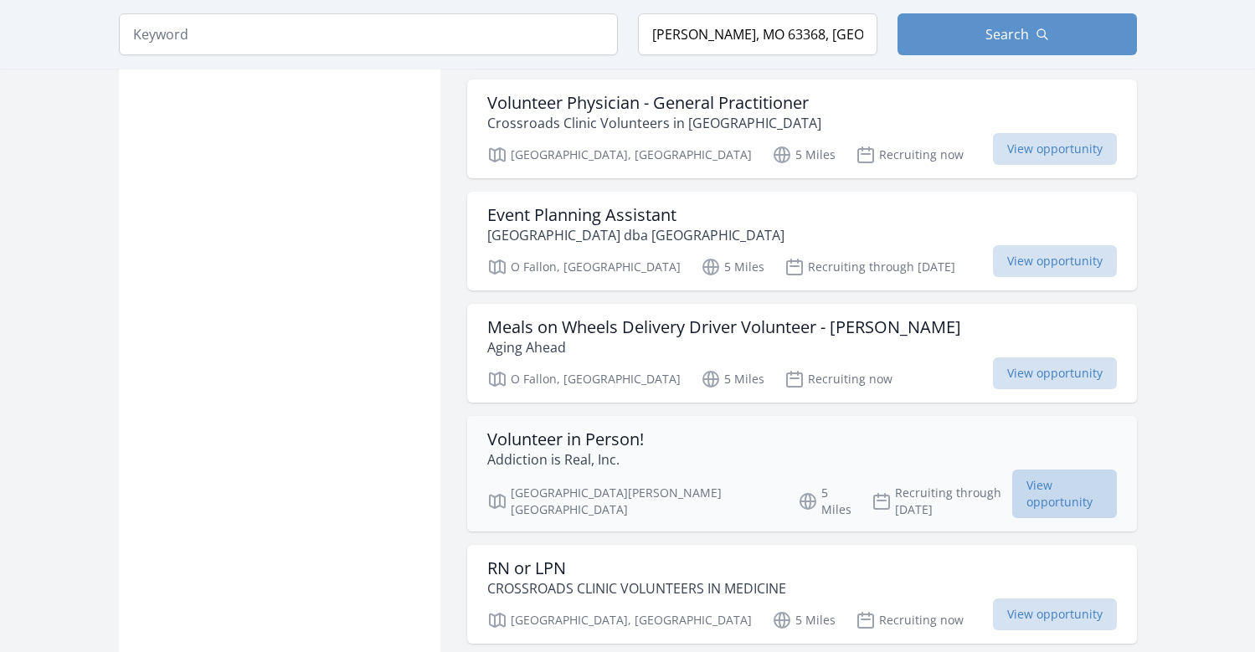
click at [1028, 470] on span "View opportunity" at bounding box center [1064, 494] width 104 height 49
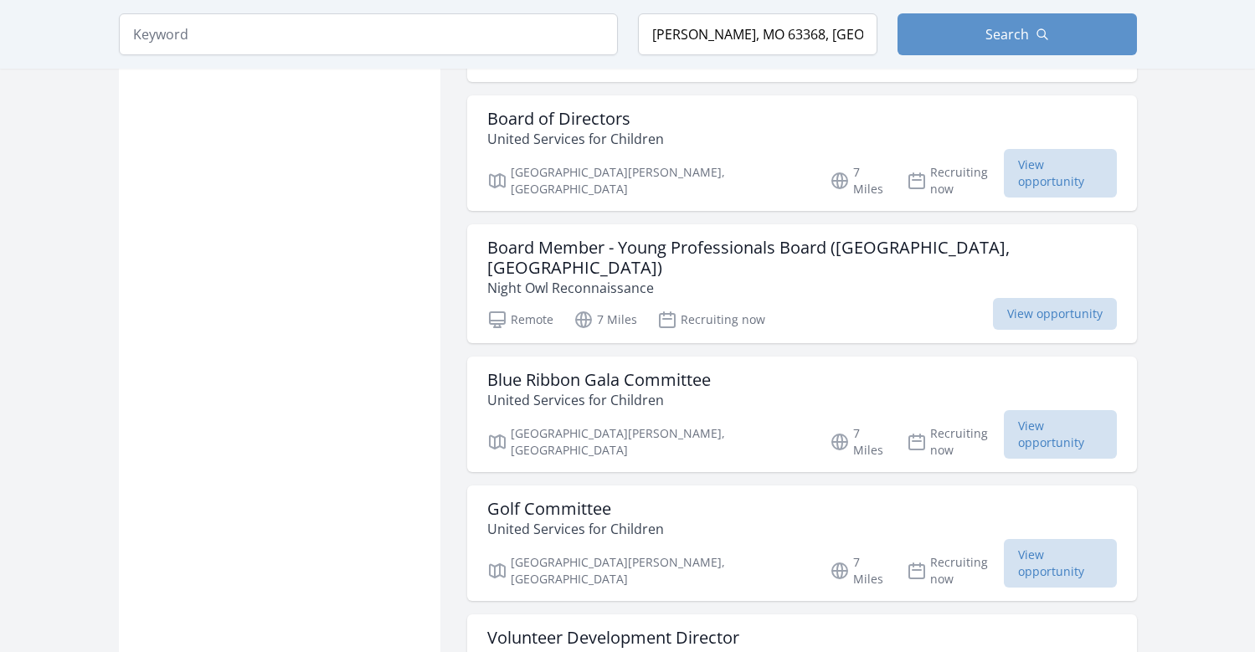
scroll to position [4270, 0]
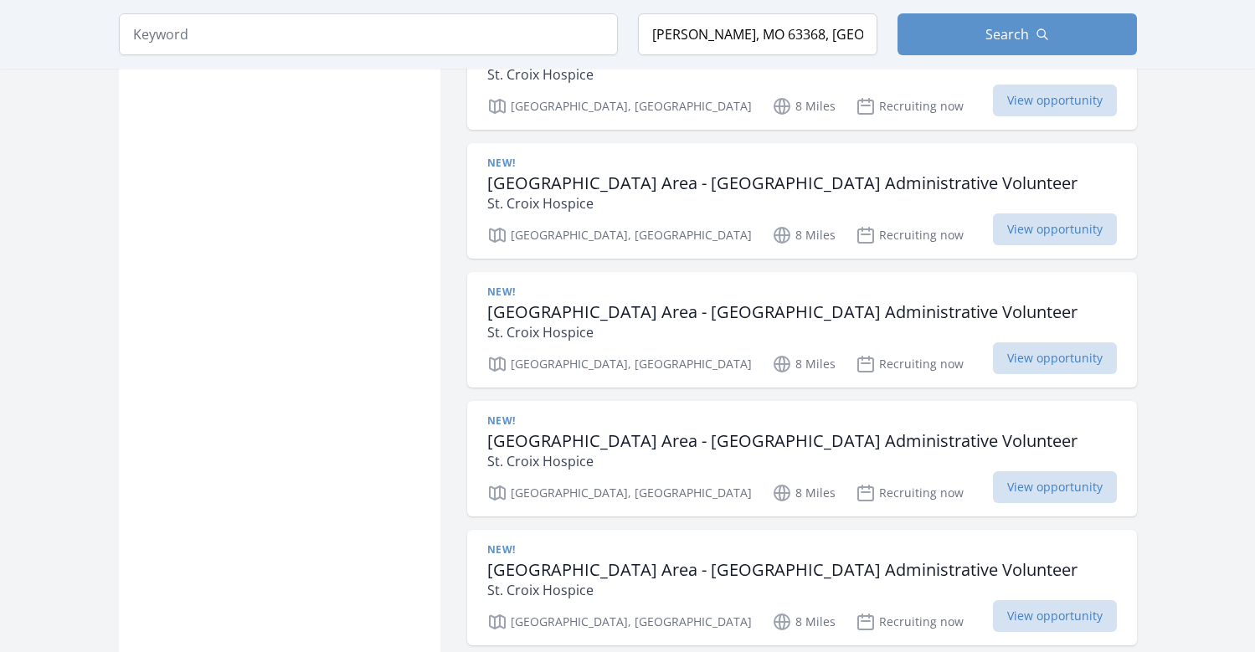
scroll to position [6196, 0]
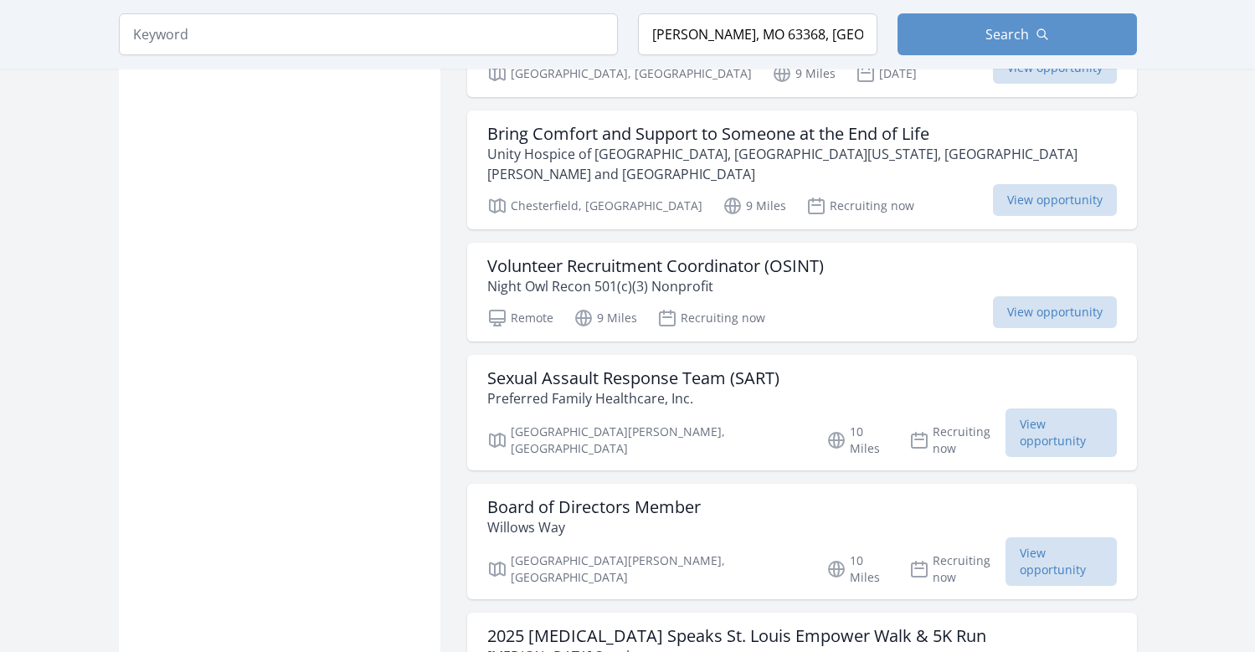
scroll to position [9042, 0]
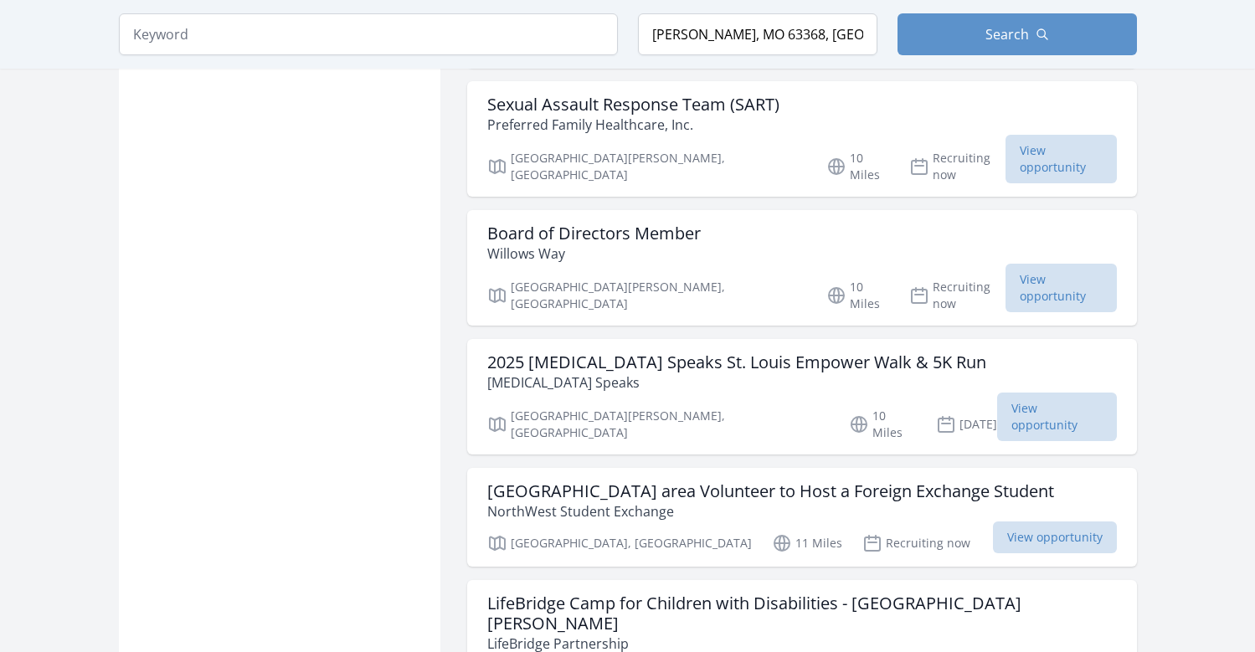
scroll to position [9210, 0]
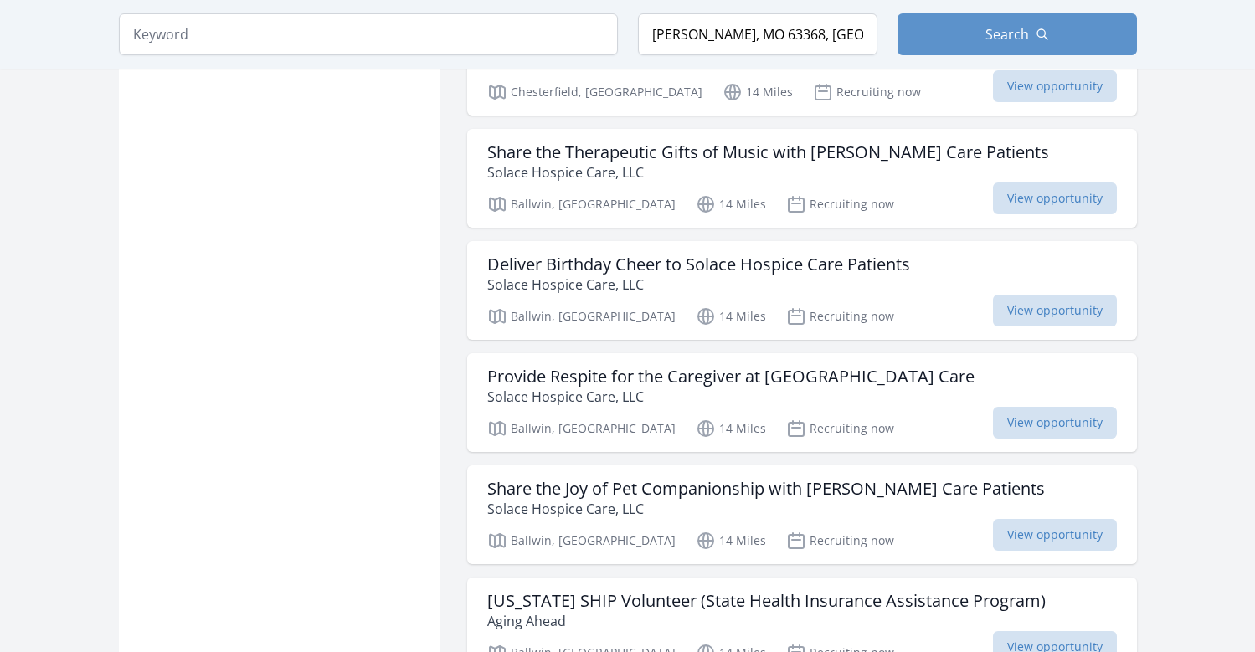
scroll to position [13647, 0]
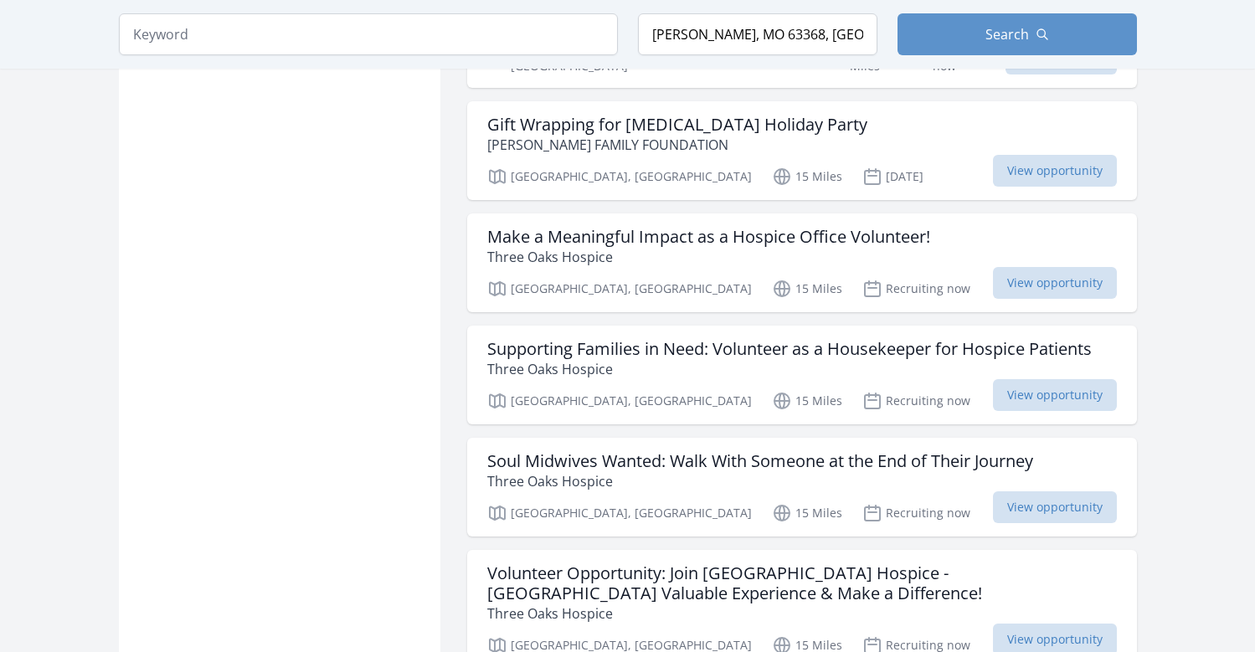
scroll to position [15740, 0]
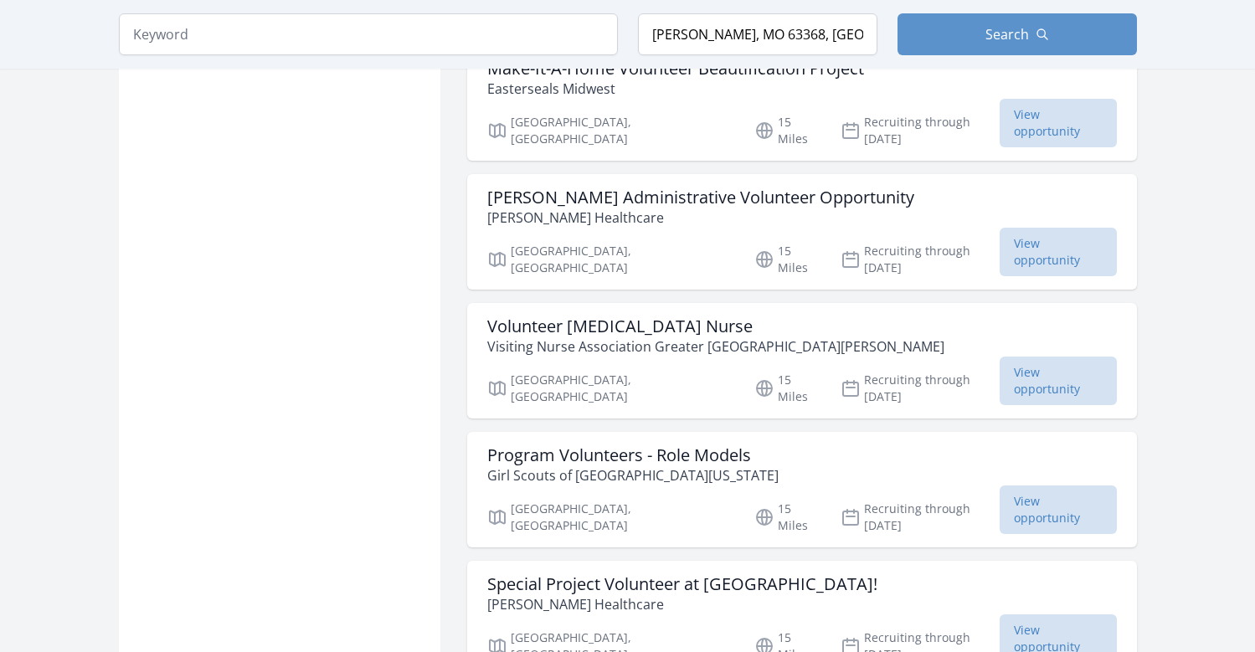
scroll to position [17666, 0]
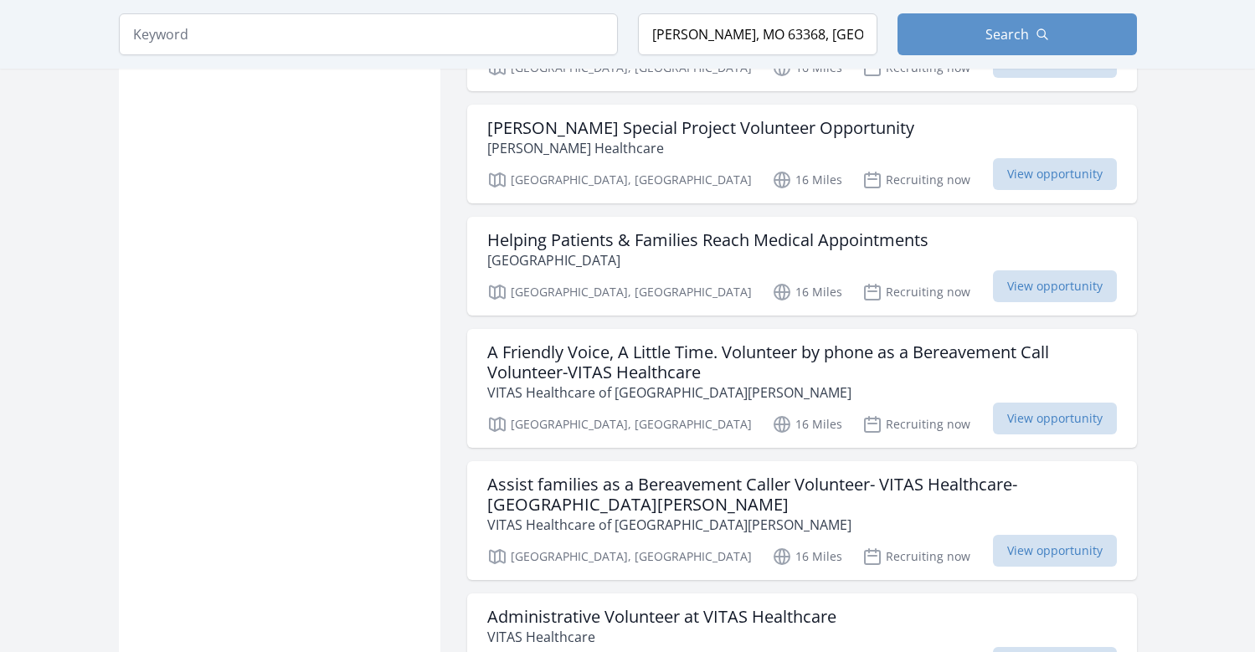
scroll to position [20596, 0]
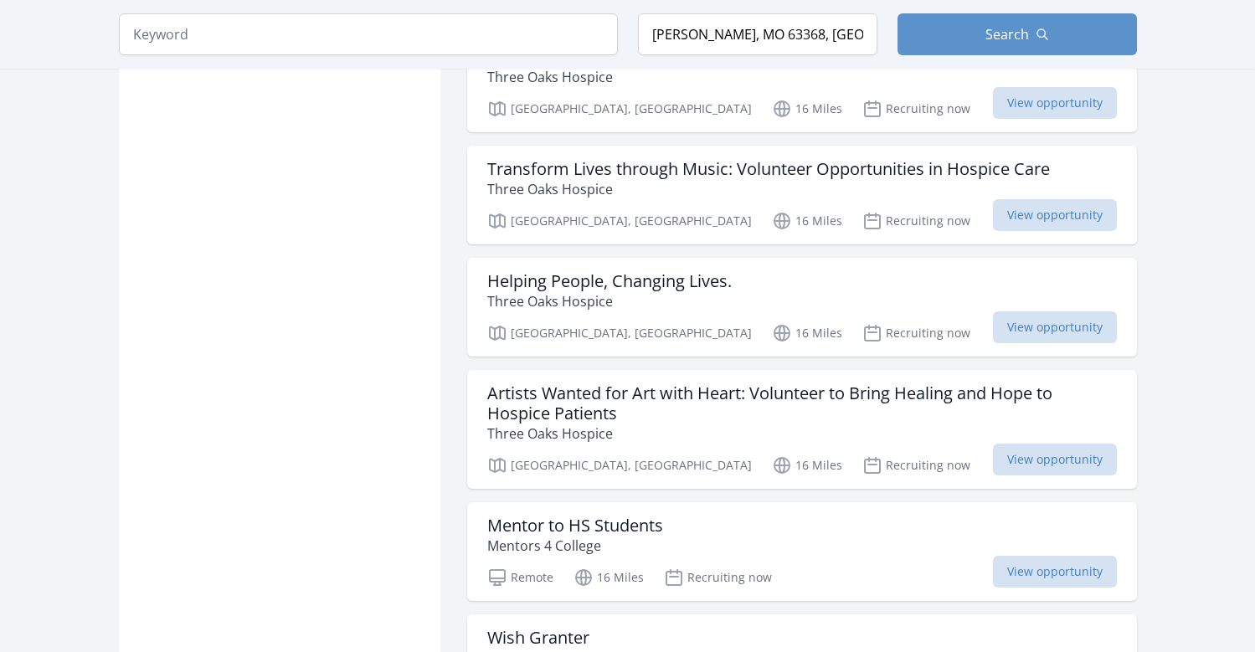
scroll to position [22940, 0]
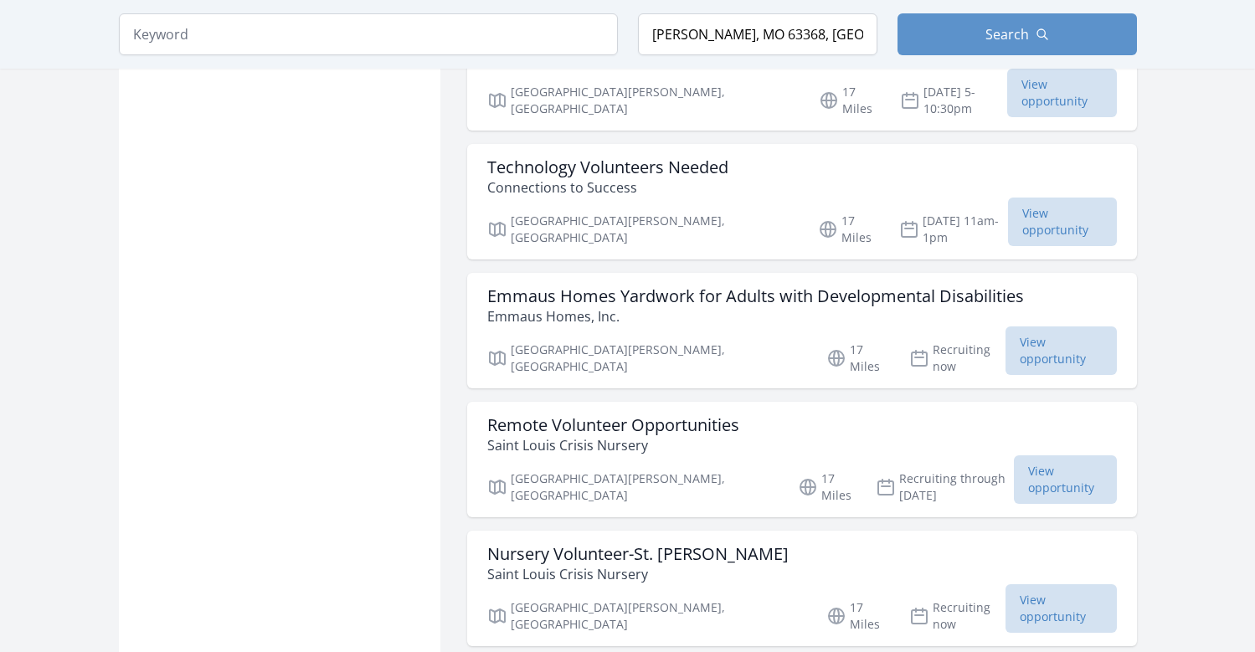
scroll to position [25277, 0]
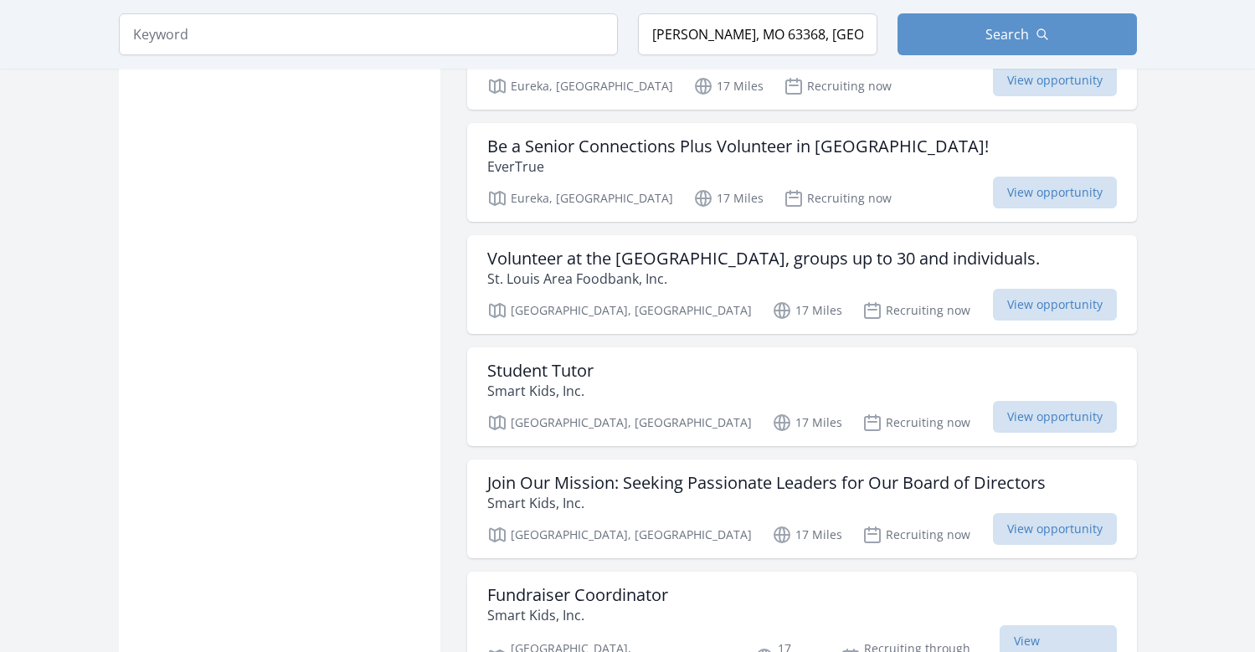
scroll to position [27286, 0]
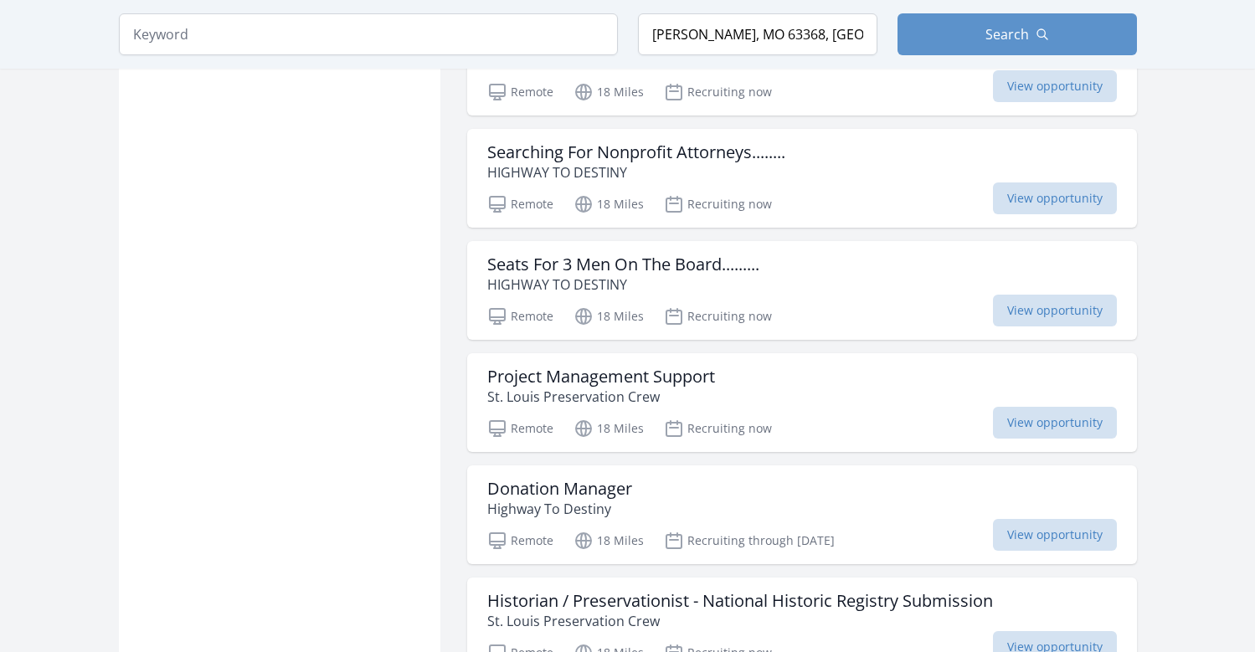
scroll to position [29798, 0]
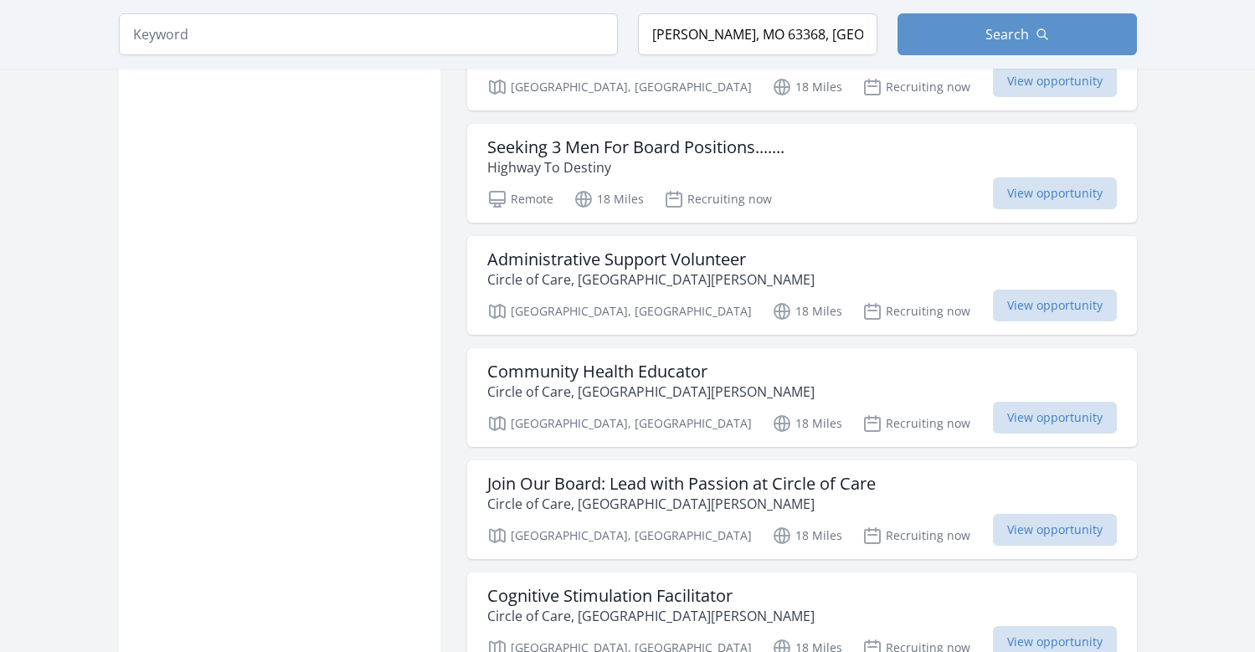
scroll to position [30552, 0]
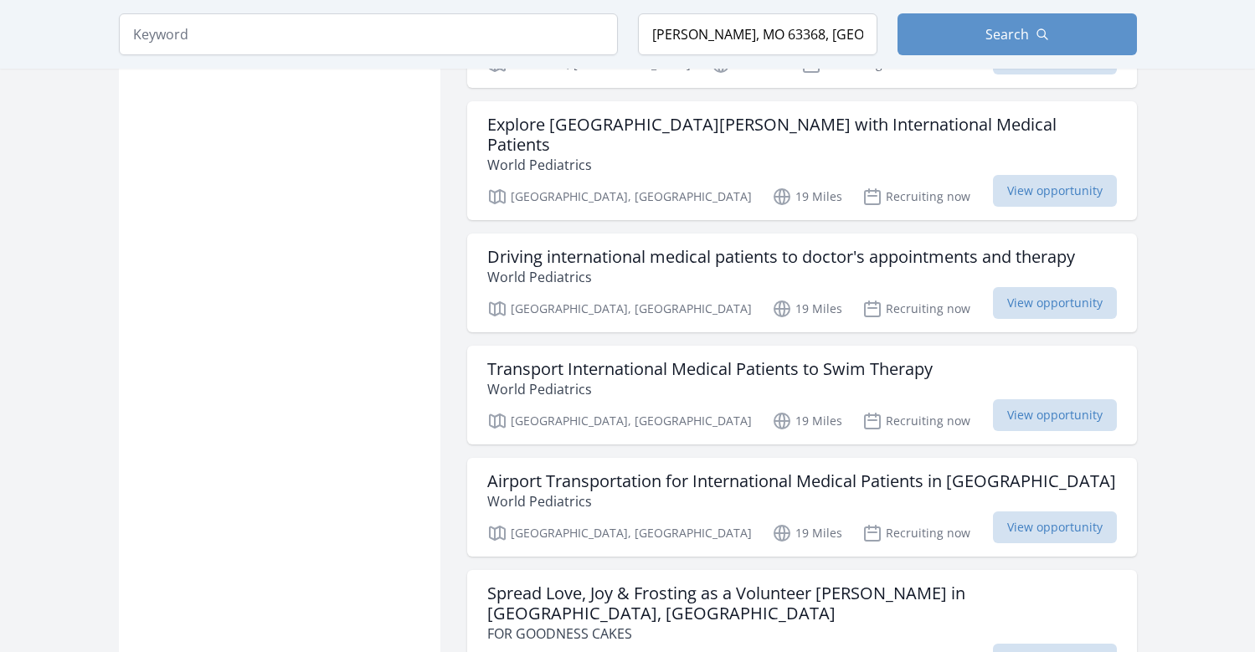
scroll to position [31891, 0]
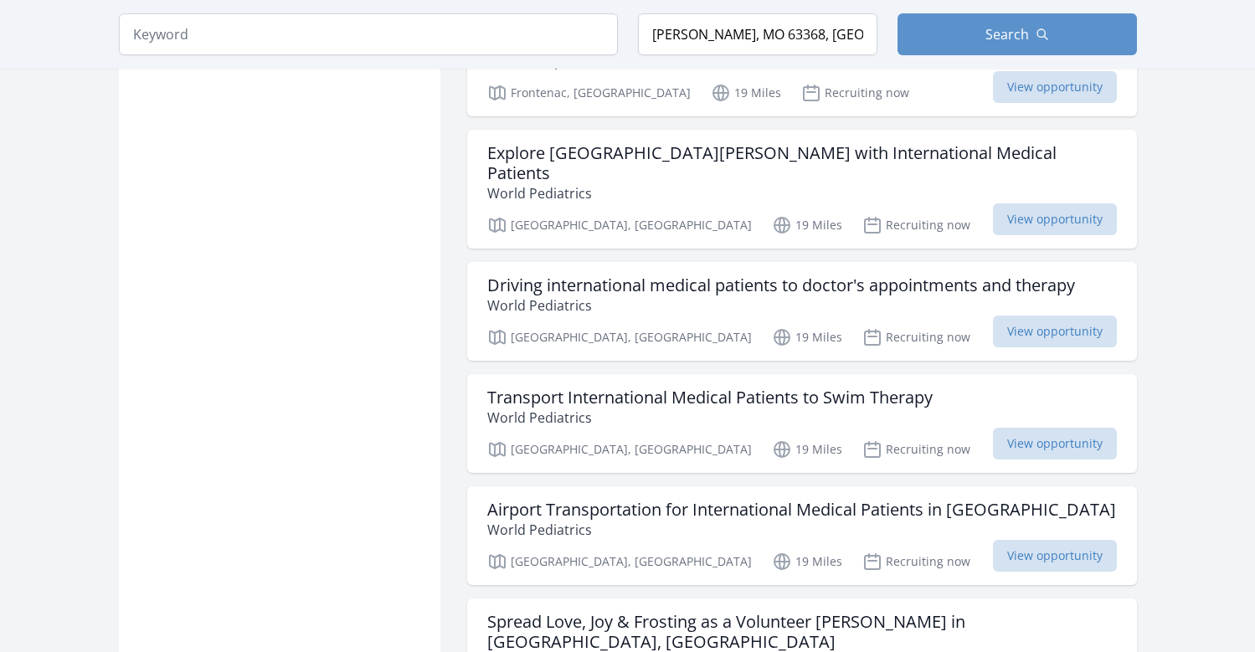
scroll to position [31640, 0]
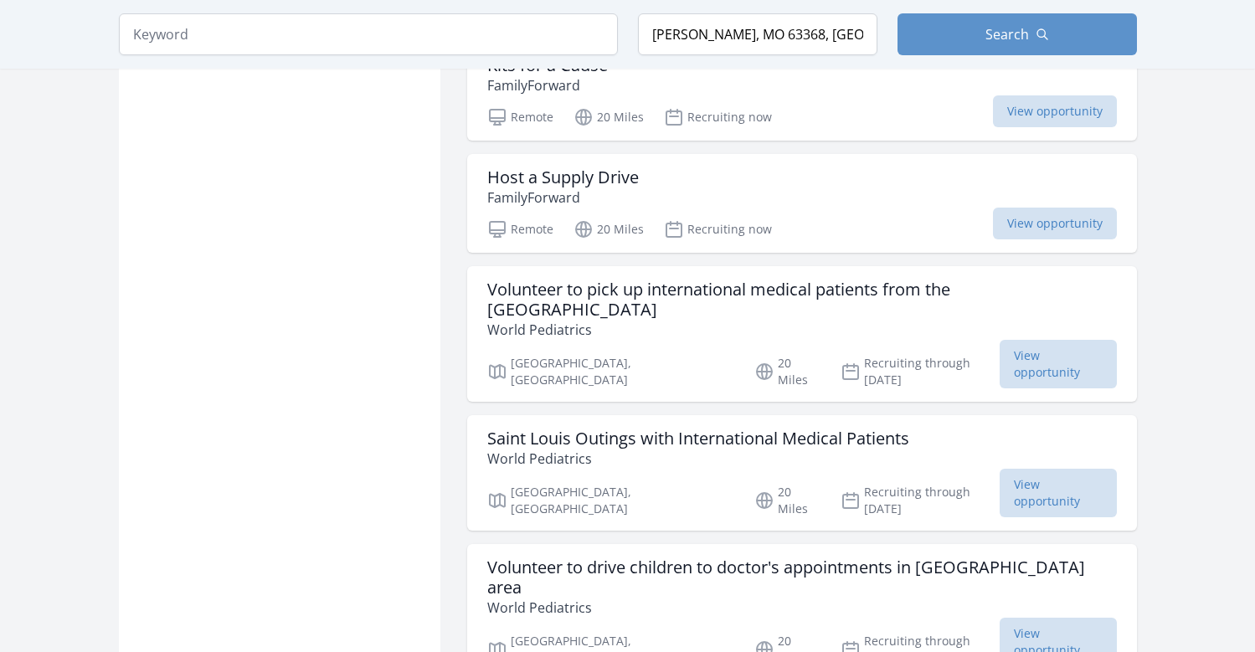
scroll to position [34152, 0]
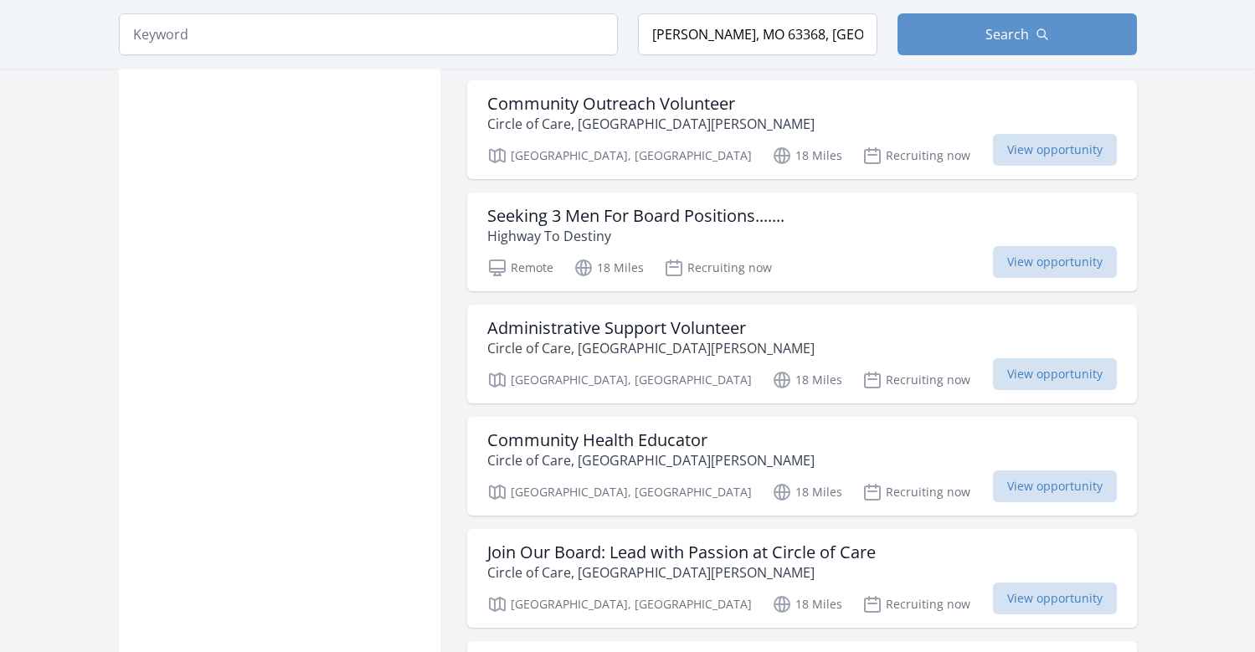
scroll to position [30133, 0]
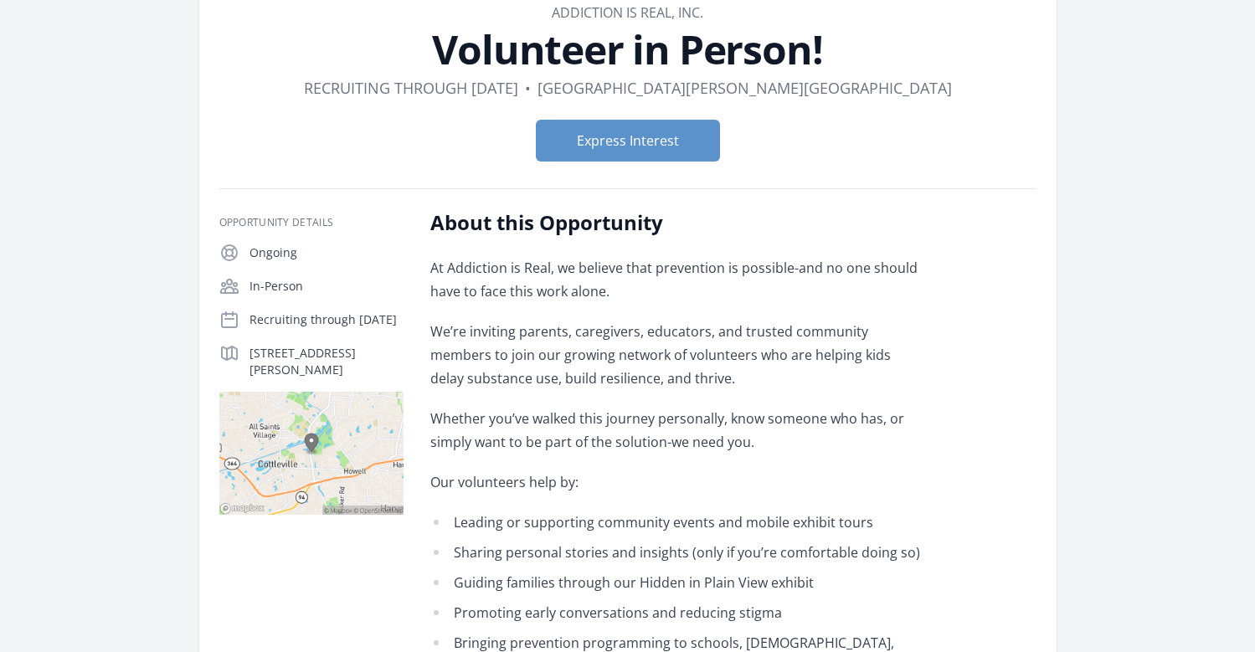
scroll to position [251, 0]
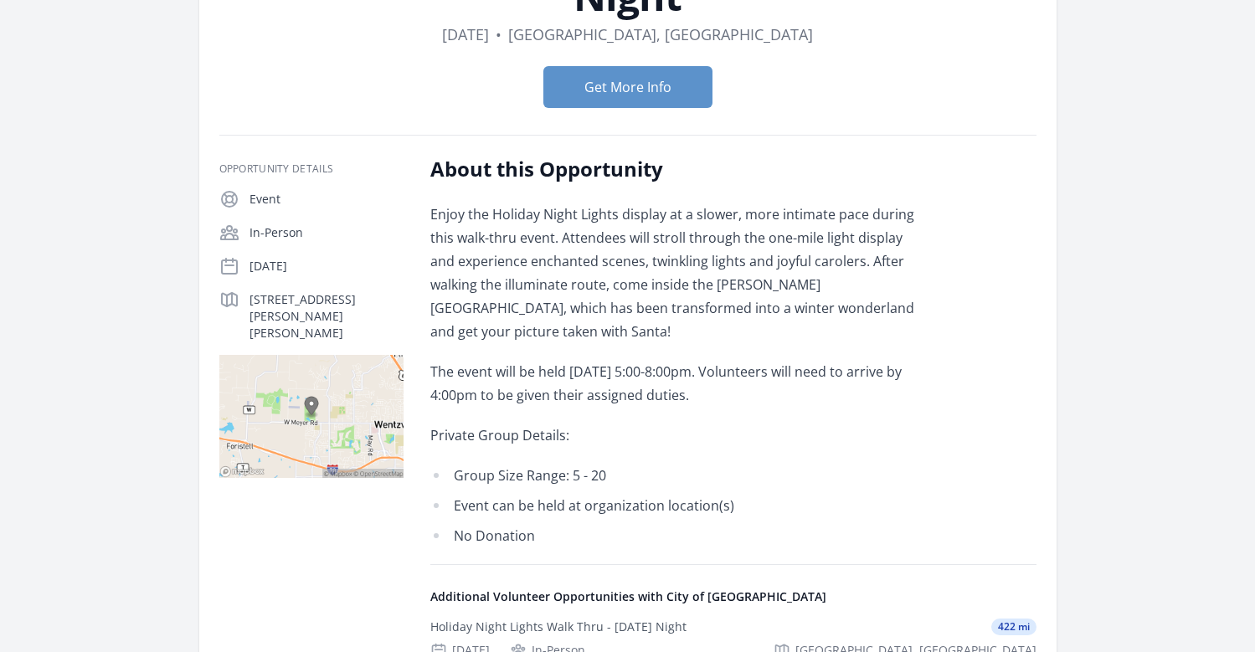
scroll to position [167, 0]
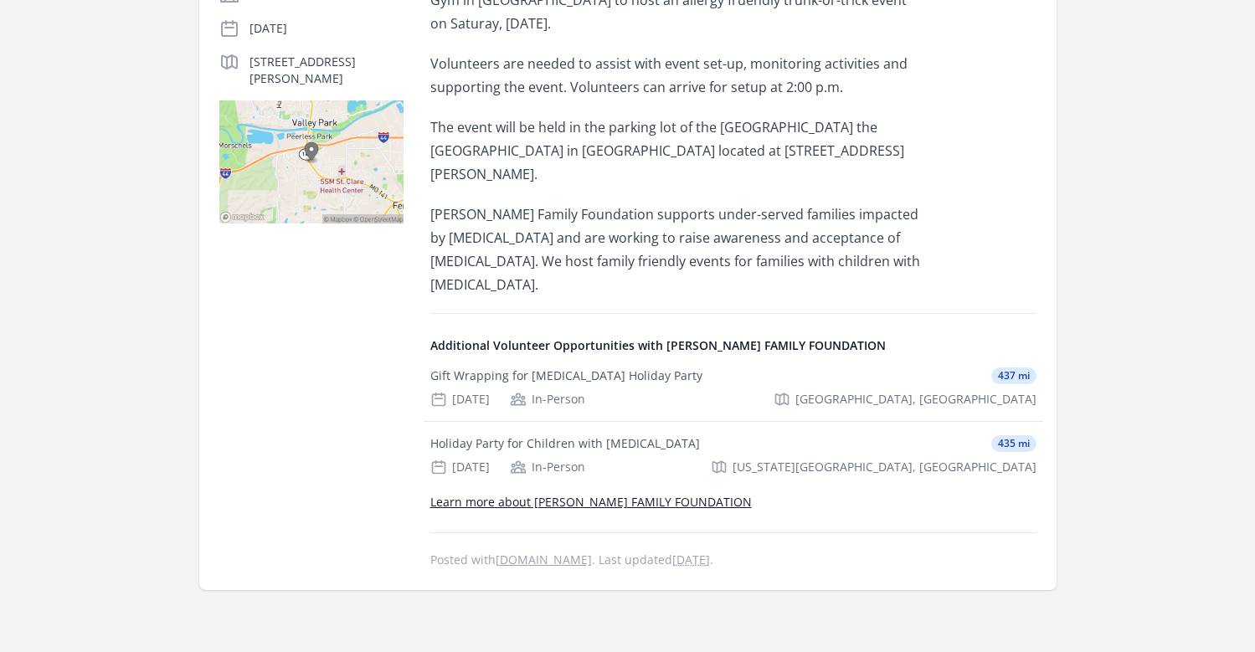
scroll to position [419, 0]
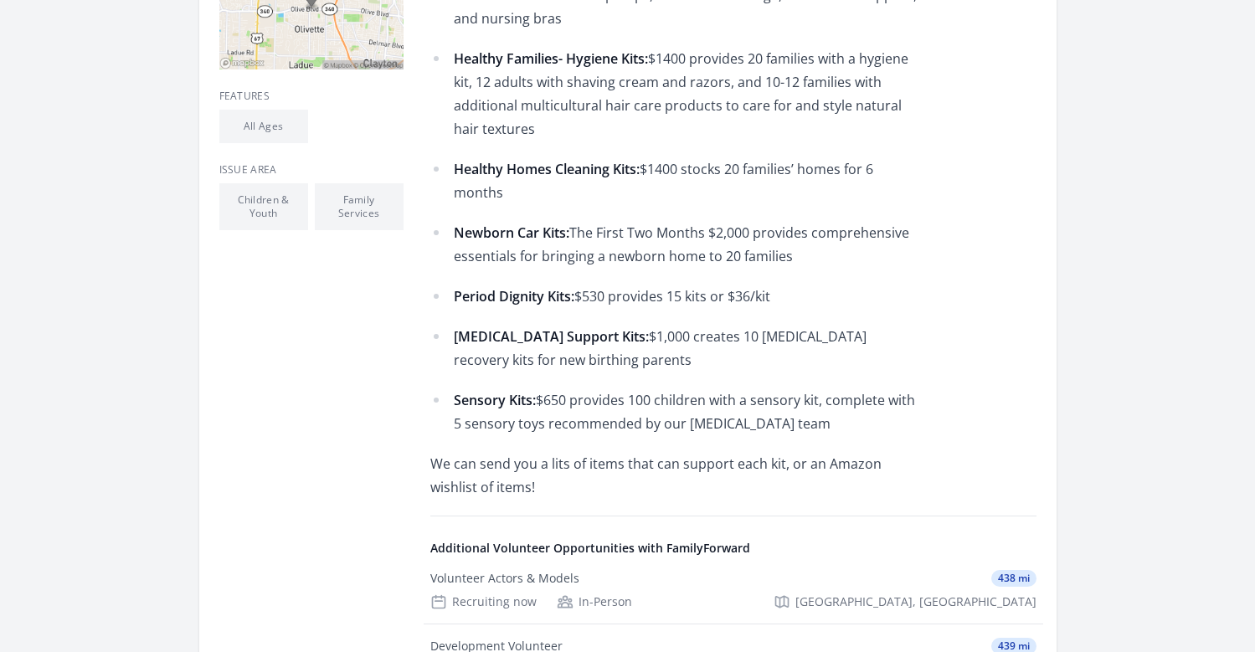
scroll to position [1005, 0]
